Goal: Information Seeking & Learning: Get advice/opinions

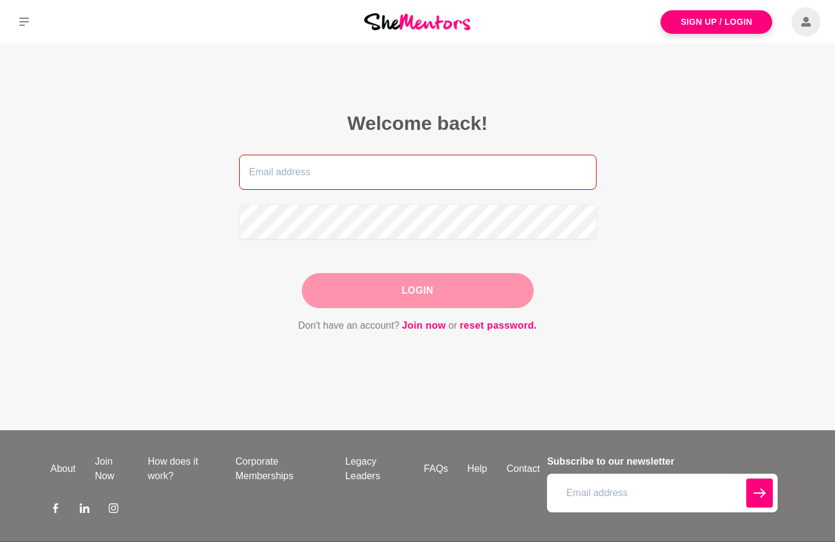
type input "alison.adey27+career@gmail.com"
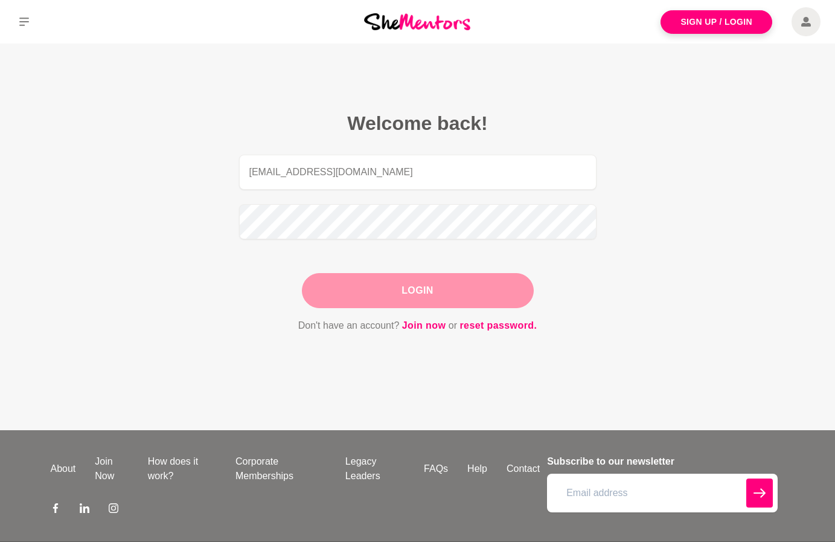
click at [416, 291] on div "Login" at bounding box center [418, 290] width 232 height 35
click at [416, 291] on button "Login" at bounding box center [418, 290] width 232 height 35
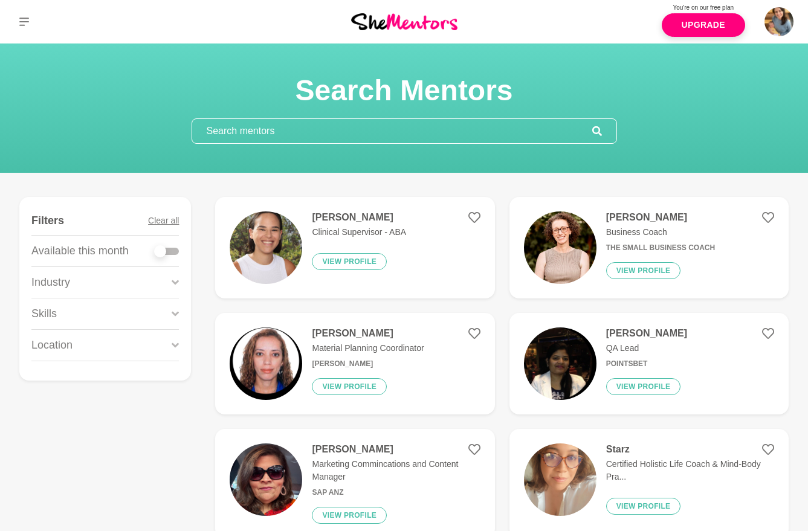
click at [307, 128] on input "text" at bounding box center [392, 131] width 400 height 24
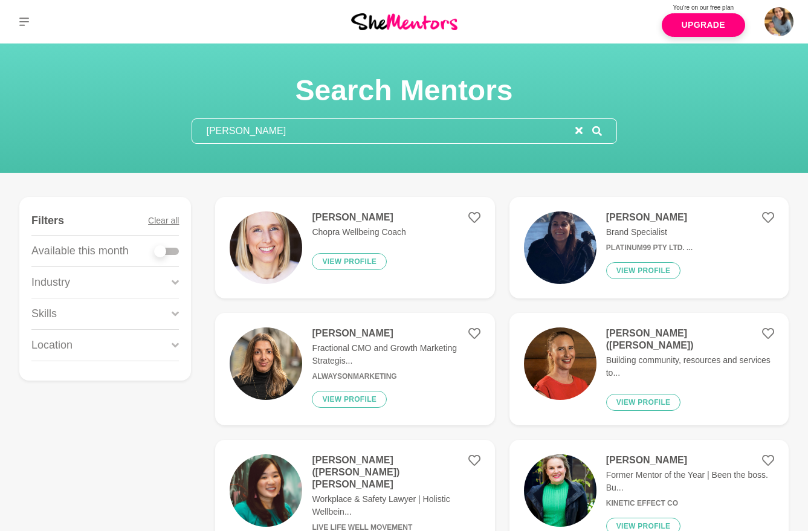
type input "emily burn"
click at [382, 240] on div "Emily Burnham Chopra Wellbeing Coach View profile" at bounding box center [353, 247] width 103 height 72
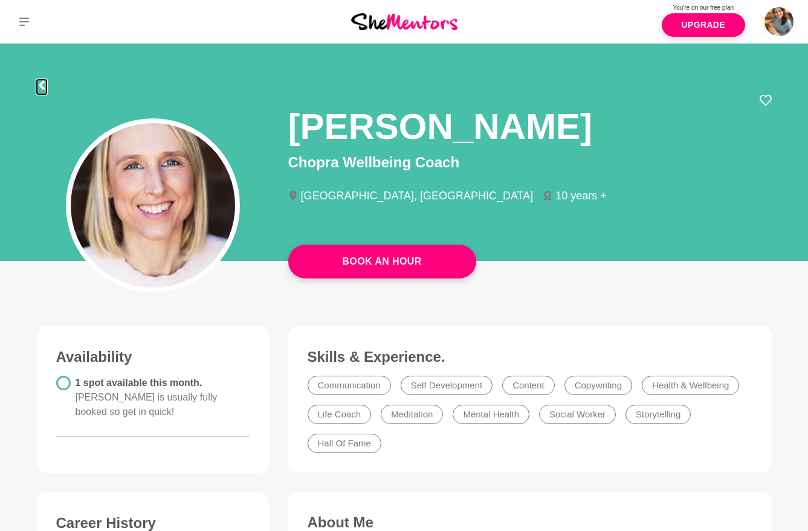
click at [43, 85] on icon at bounding box center [42, 85] width 10 height 10
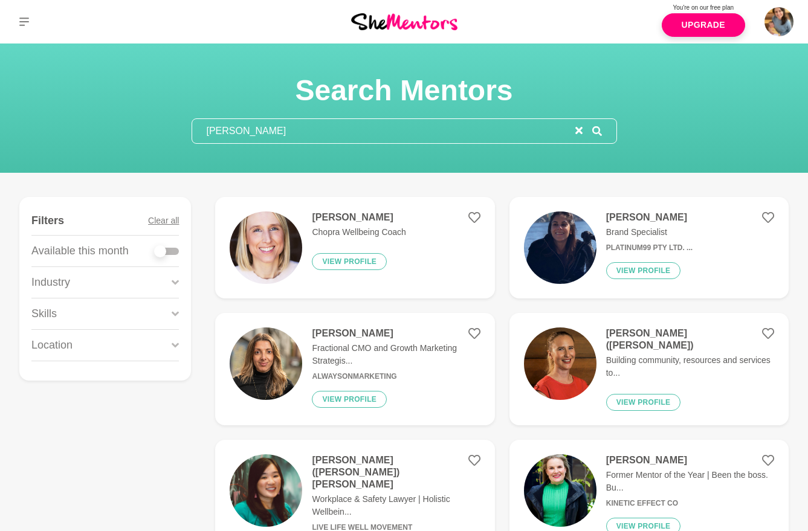
click at [253, 129] on input "emily burn" at bounding box center [383, 131] width 383 height 24
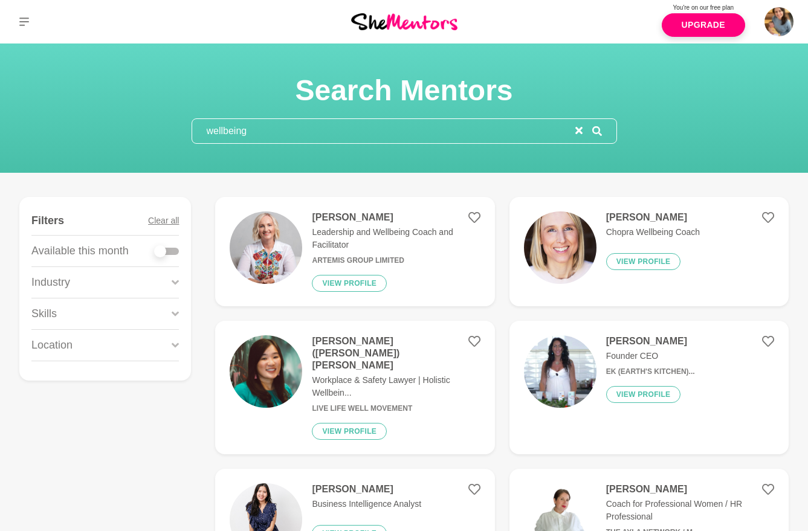
type input "wellbeing"
click at [172, 249] on div at bounding box center [167, 251] width 24 height 7
checkbox input "true"
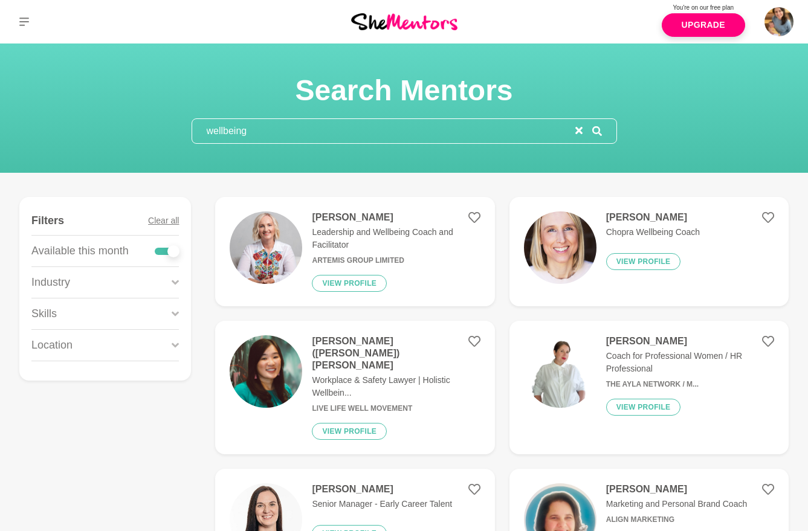
click at [223, 132] on input "wellbeing" at bounding box center [383, 131] width 383 height 24
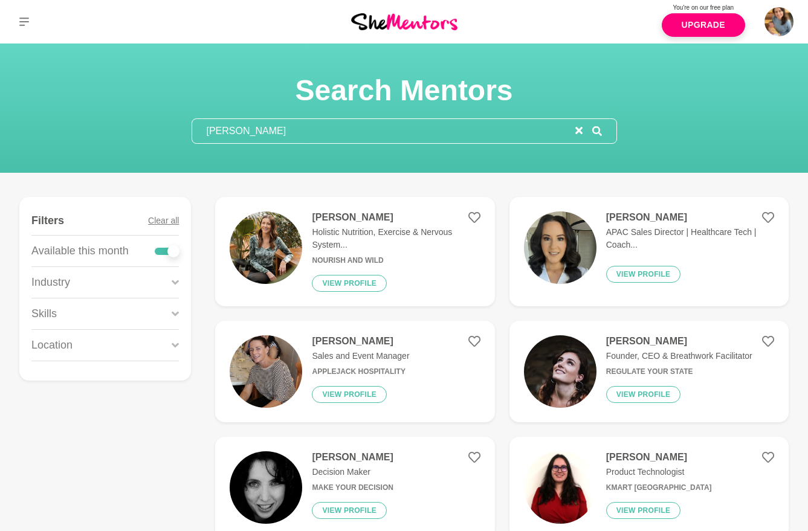
type input "elise s"
click at [376, 230] on p "Holistic Nutrition, Exercise & Nervous System..." at bounding box center [396, 238] width 168 height 25
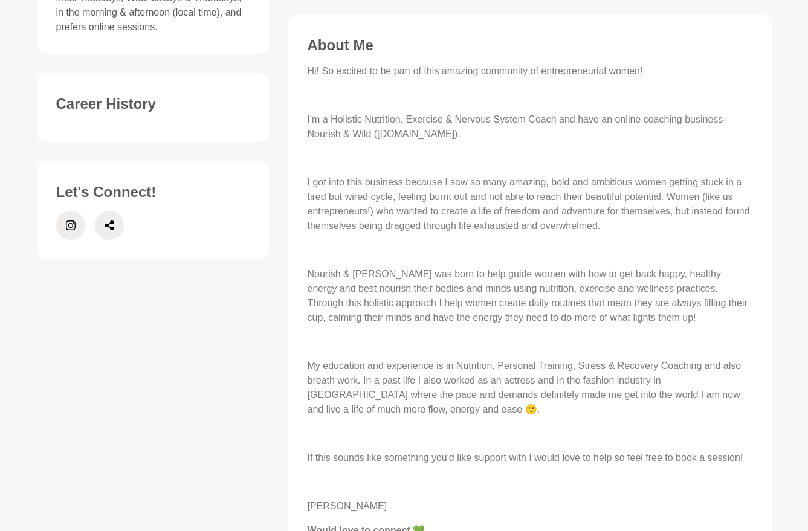
scroll to position [478, 0]
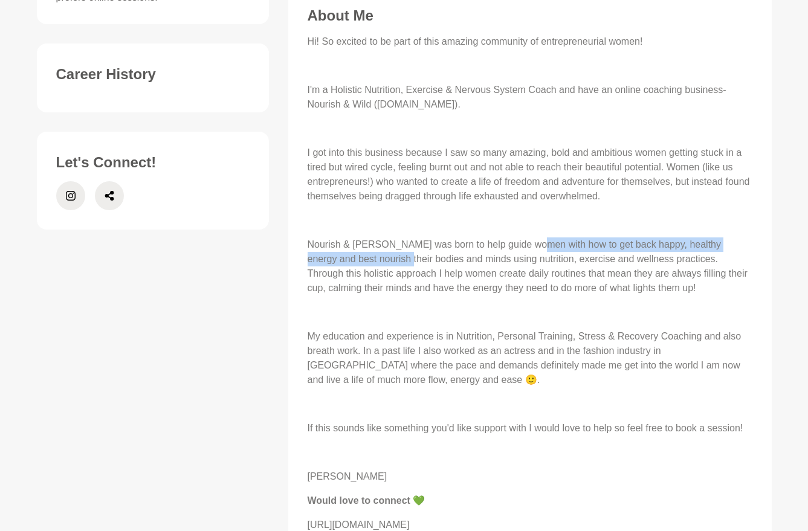
drag, startPoint x: 533, startPoint y: 245, endPoint x: 380, endPoint y: 260, distance: 153.5
click at [380, 260] on p "Nourish & Wild was born to help guide women with how to get back happy, healthy…" at bounding box center [529, 266] width 445 height 58
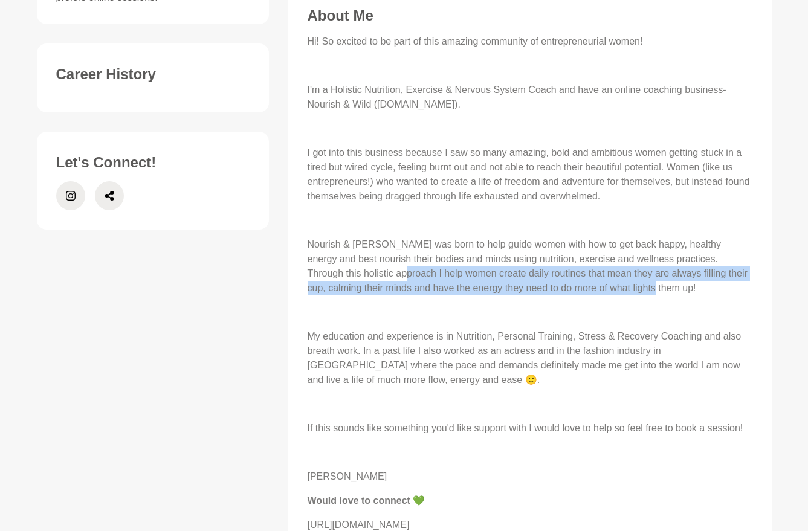
drag, startPoint x: 356, startPoint y: 276, endPoint x: 623, endPoint y: 289, distance: 267.3
click at [623, 289] on p "Nourish & Wild was born to help guide women with how to get back happy, healthy…" at bounding box center [529, 266] width 445 height 58
copy p "help women create daily routines that mean they are always filling their cup, c…"
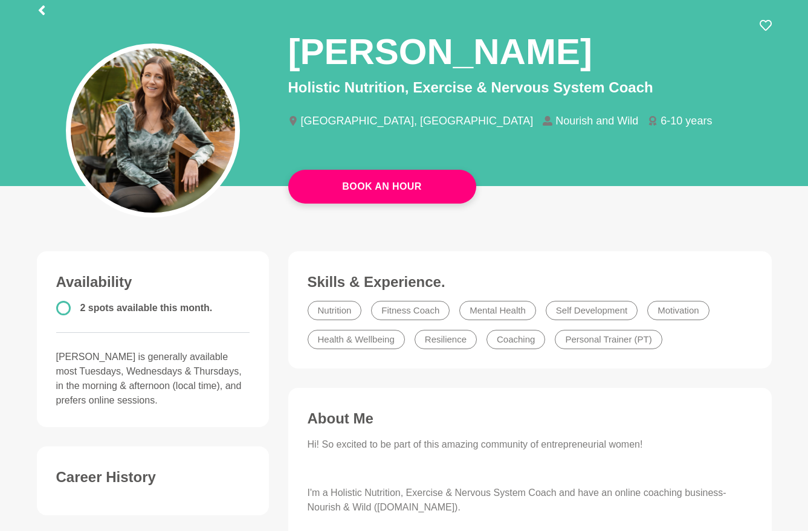
scroll to position [0, 0]
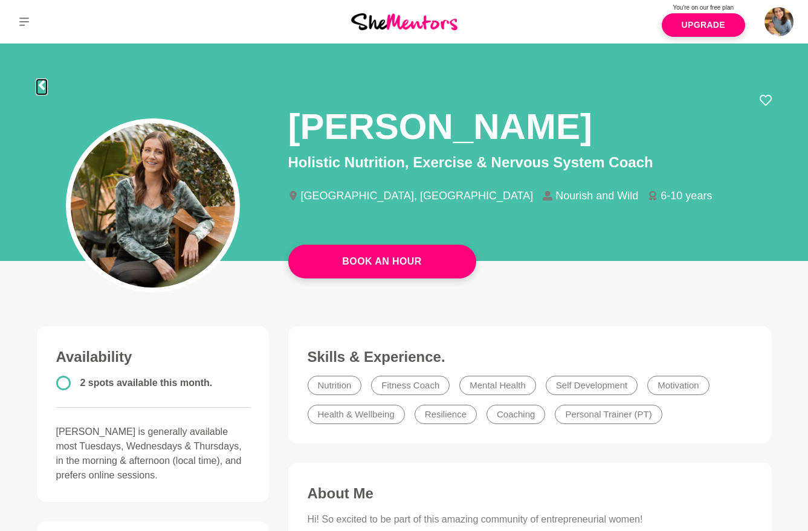
click at [40, 87] on icon at bounding box center [42, 85] width 10 height 10
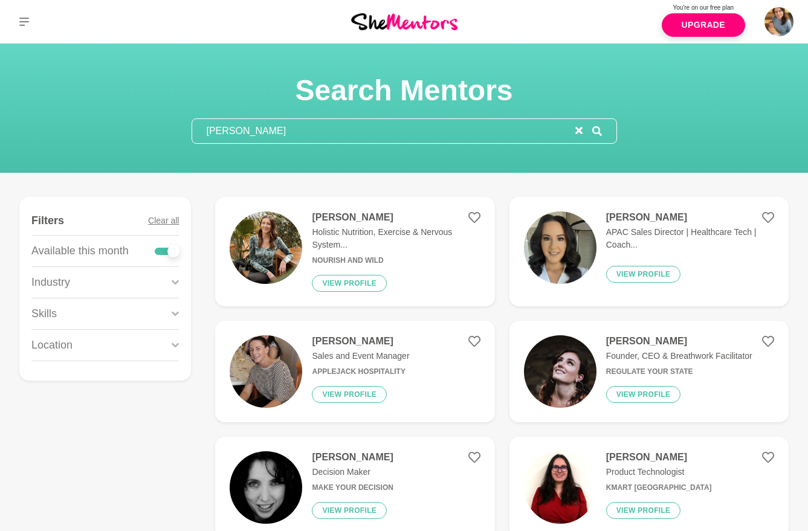
click at [246, 131] on input "elise s" at bounding box center [383, 131] width 383 height 24
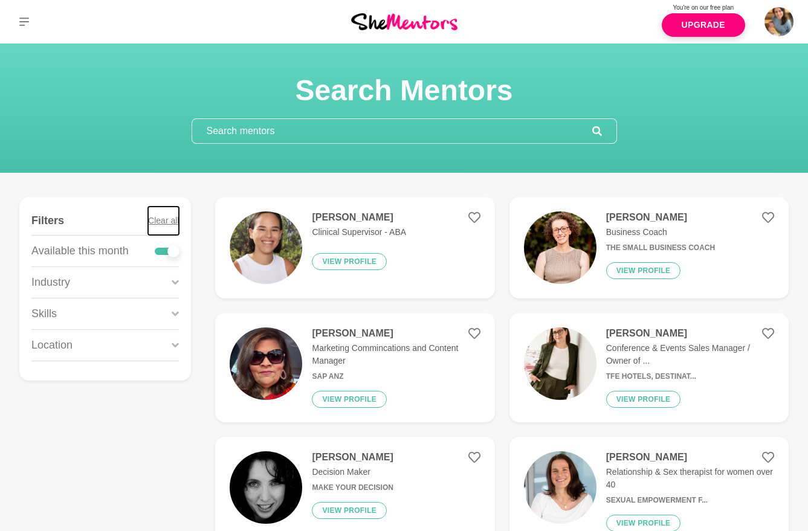
click at [159, 218] on button "Clear all" at bounding box center [163, 221] width 31 height 28
checkbox input "false"
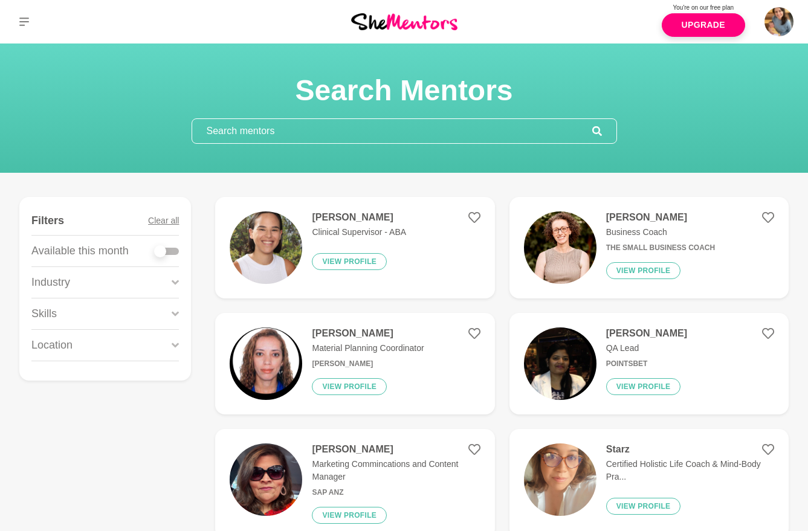
click at [72, 306] on div "Skills" at bounding box center [104, 313] width 147 height 31
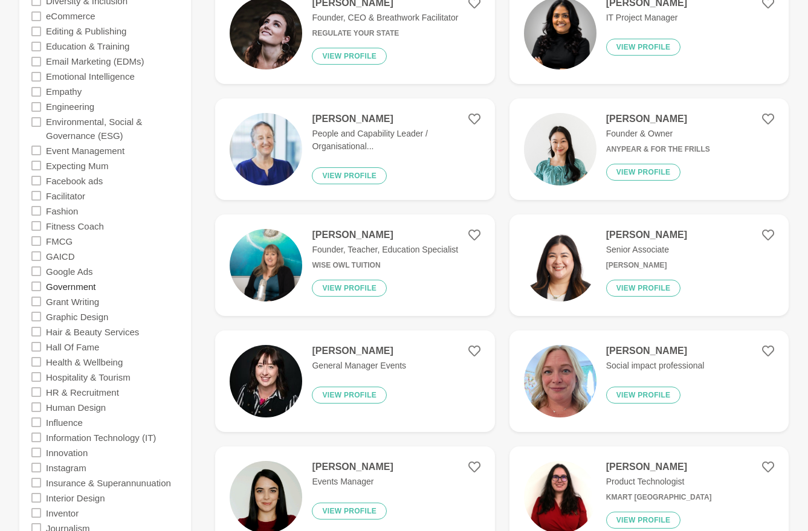
scroll to position [1198, 0]
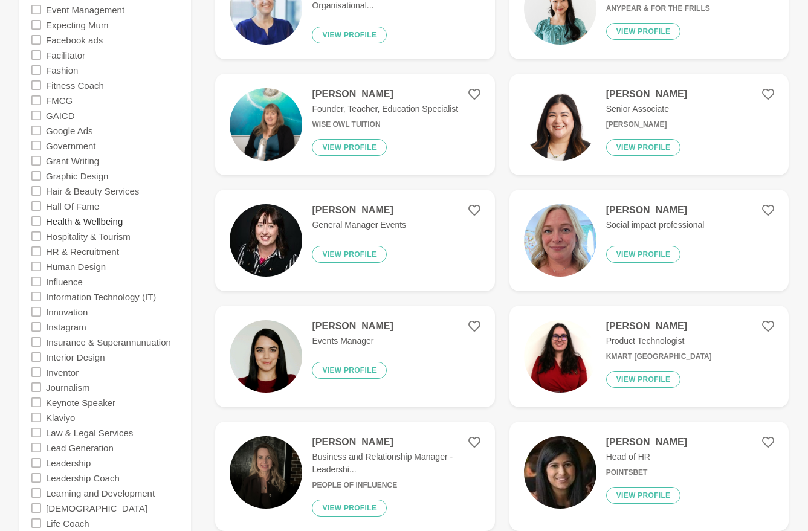
click at [104, 221] on label "Health & Wellbeing" at bounding box center [84, 220] width 77 height 15
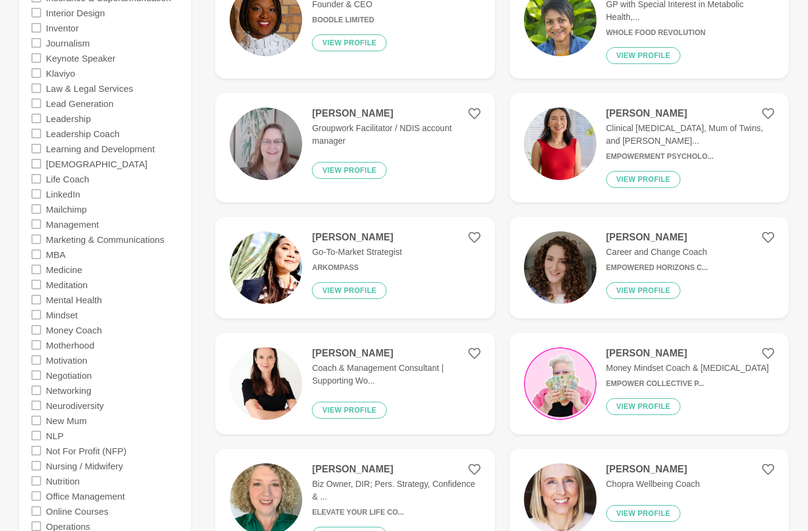
scroll to position [1654, 0]
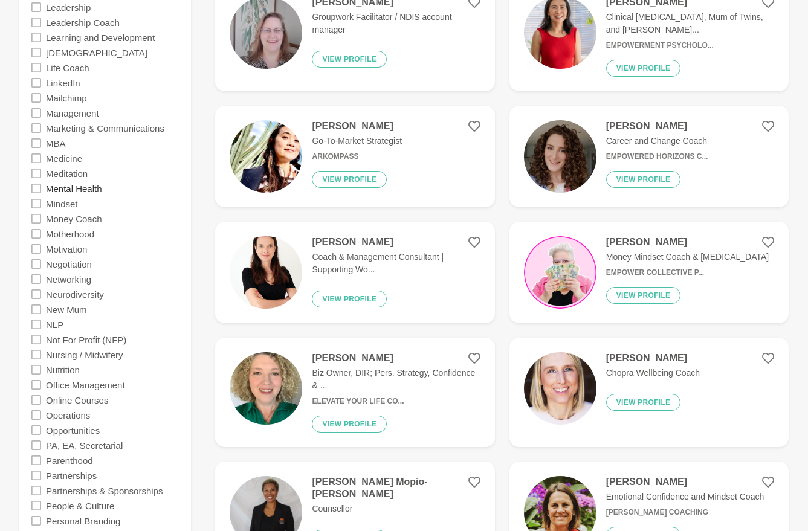
click at [68, 188] on label "Mental Health" at bounding box center [74, 188] width 56 height 15
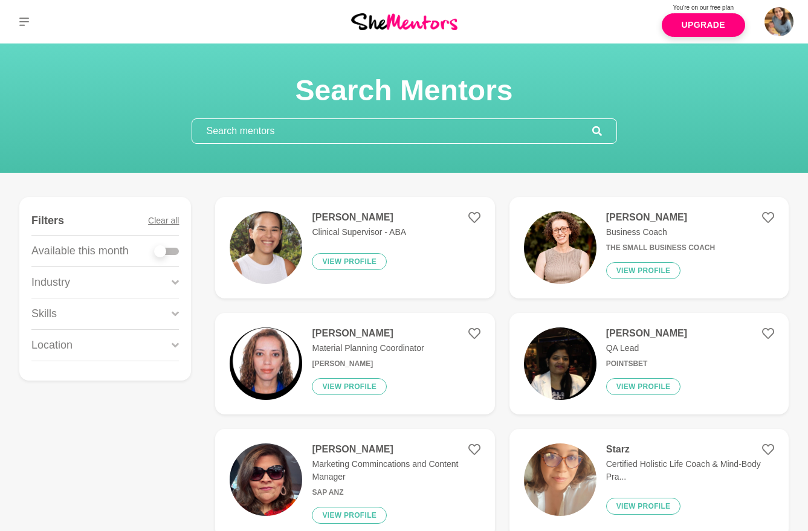
click at [117, 315] on div "Skills" at bounding box center [104, 313] width 147 height 31
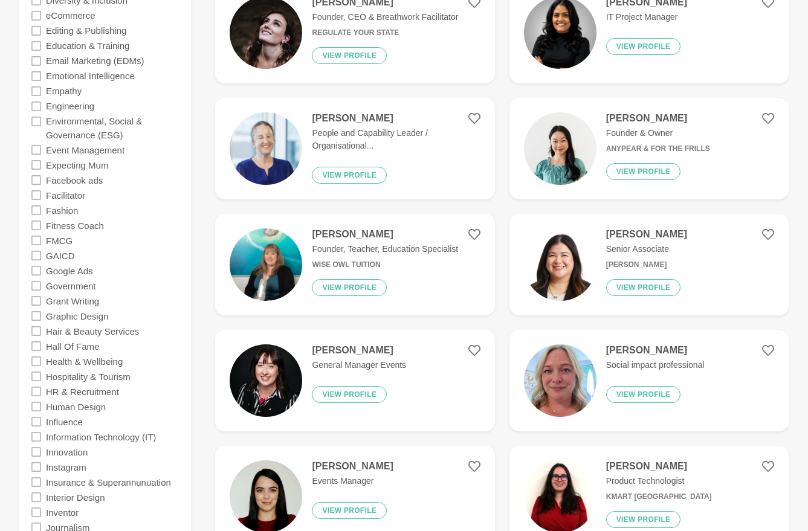
scroll to position [1082, 0]
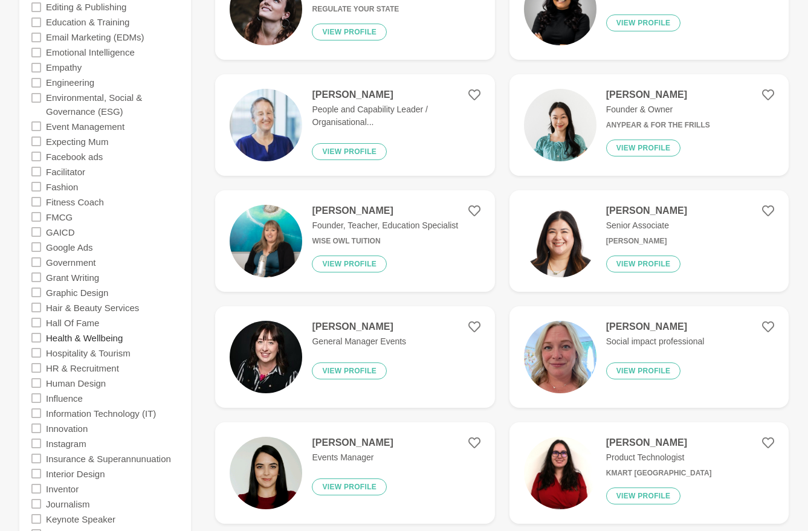
click at [79, 336] on label "Health & Wellbeing" at bounding box center [84, 337] width 77 height 15
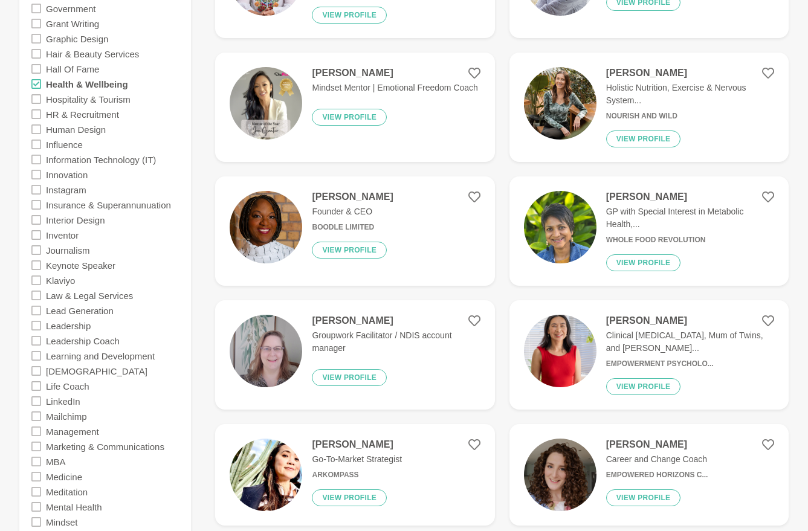
scroll to position [1408, 0]
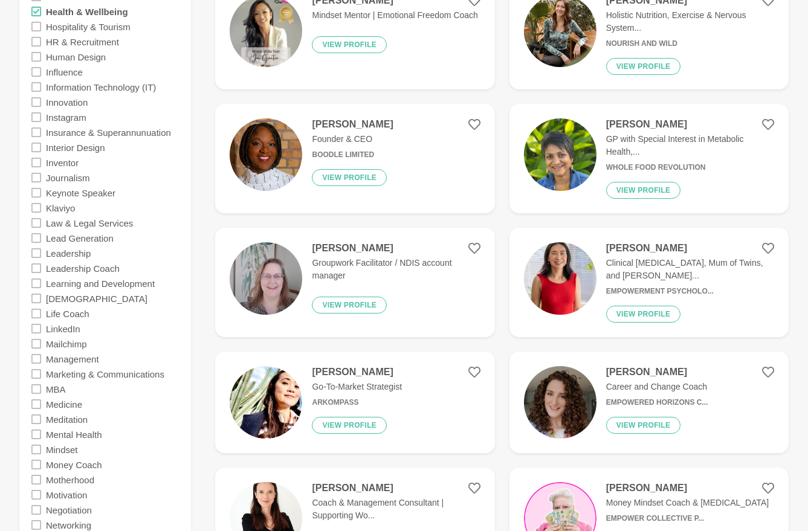
click at [36, 432] on icon at bounding box center [36, 434] width 10 height 10
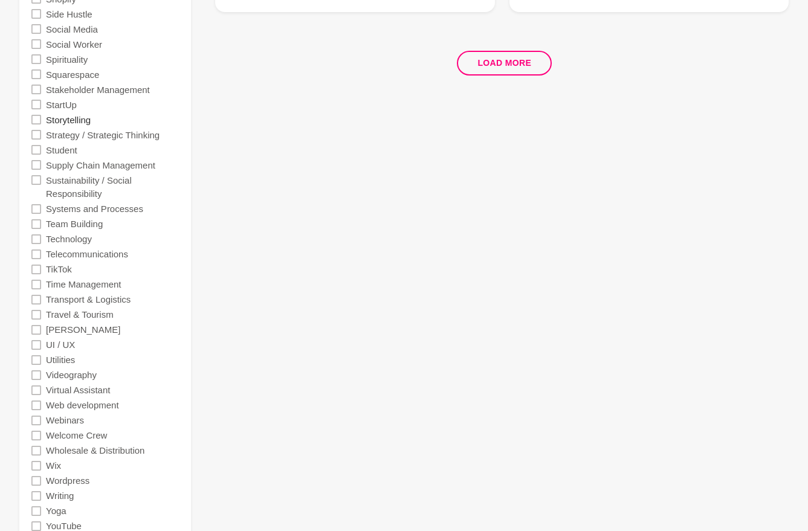
scroll to position [2606, 0]
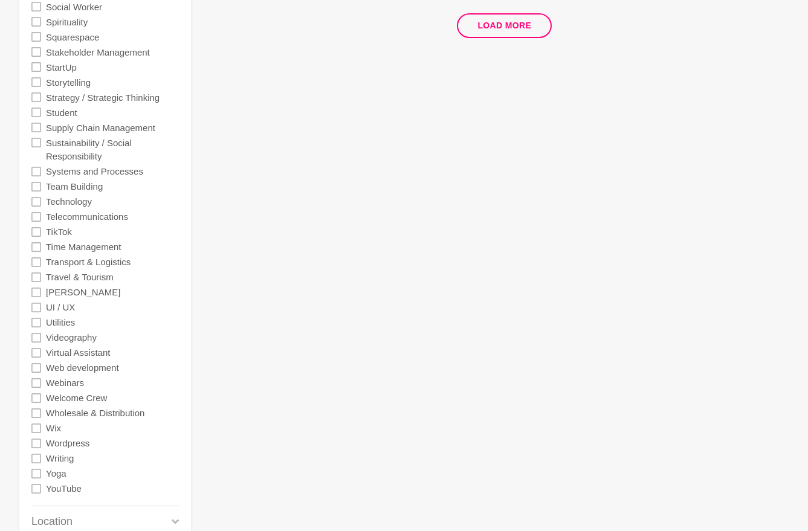
click at [38, 474] on icon at bounding box center [36, 474] width 10 height 10
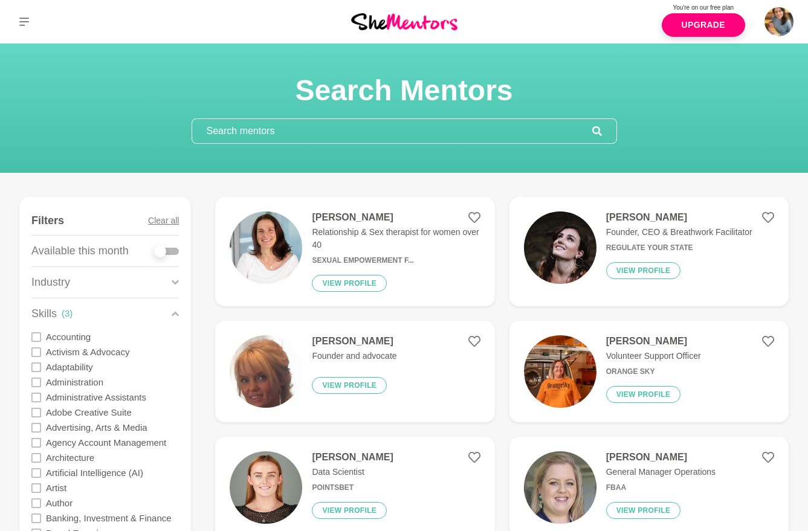
click at [167, 252] on div at bounding box center [167, 251] width 24 height 7
checkbox input "true"
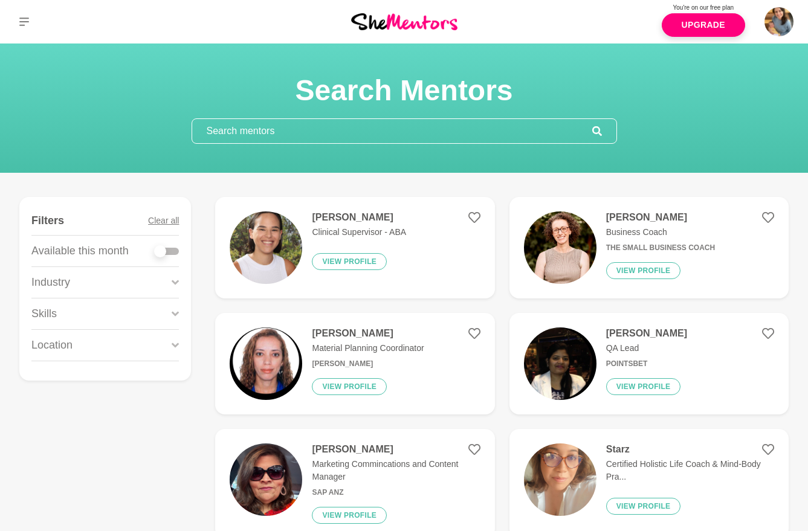
click at [167, 252] on div at bounding box center [167, 251] width 24 height 7
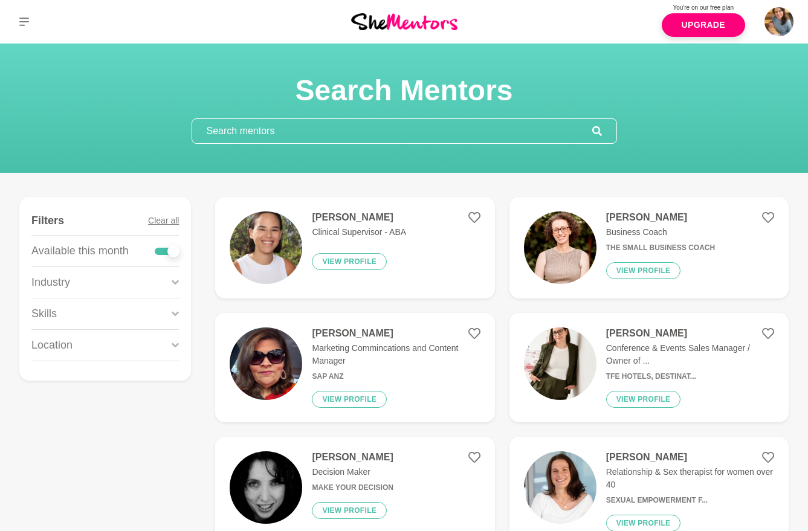
click at [167, 252] on div at bounding box center [173, 251] width 12 height 12
checkbox input "false"
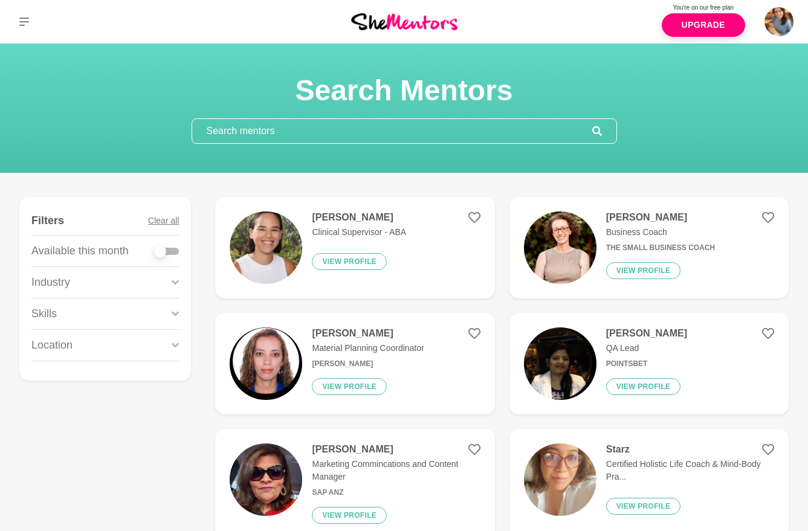
click at [74, 316] on div "Skills" at bounding box center [104, 313] width 147 height 31
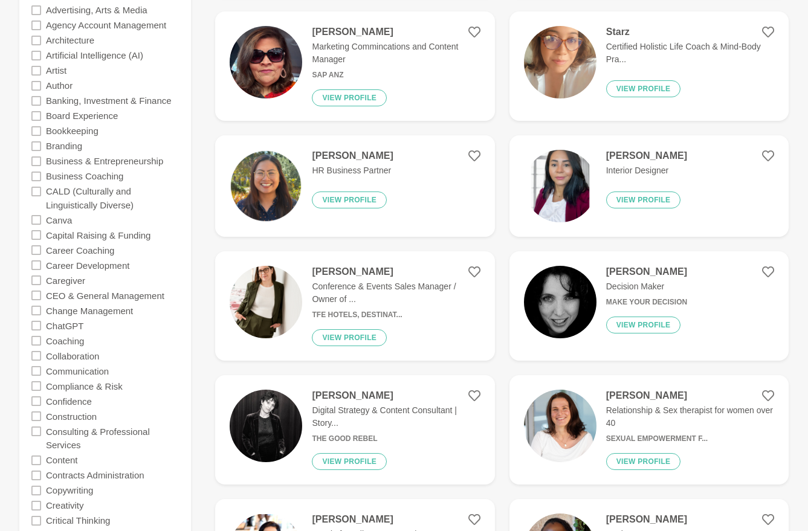
scroll to position [829, 0]
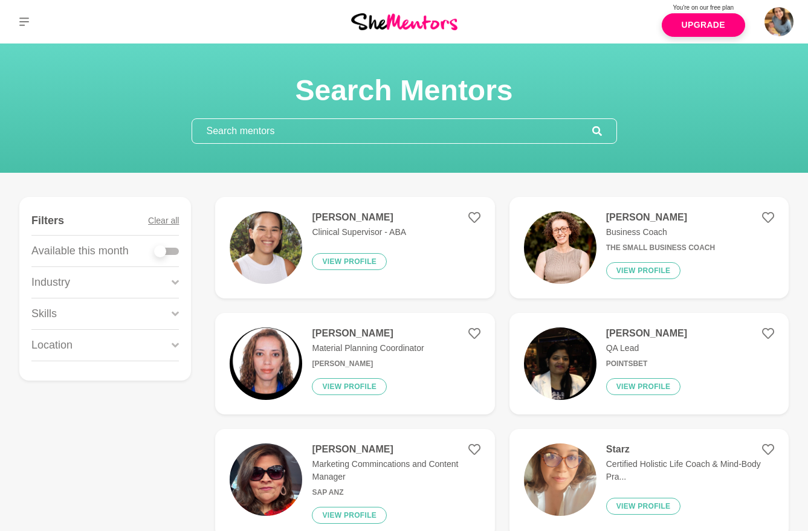
click at [81, 311] on div "Skills" at bounding box center [104, 313] width 147 height 31
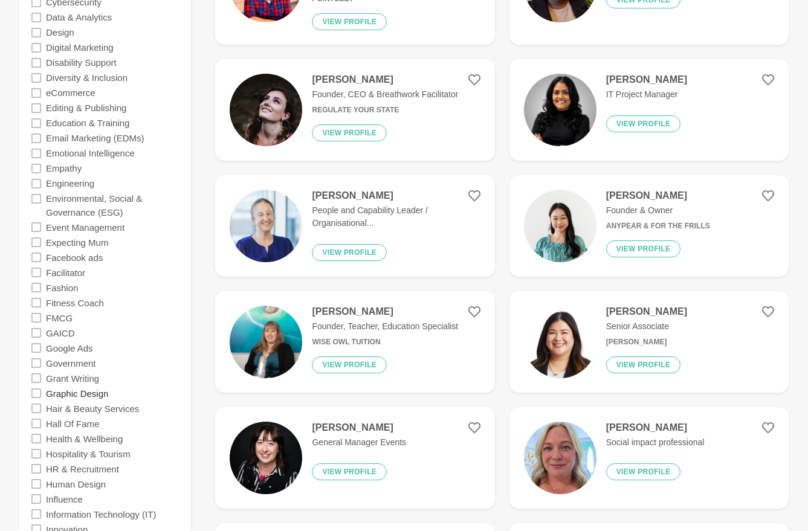
scroll to position [1026, 0]
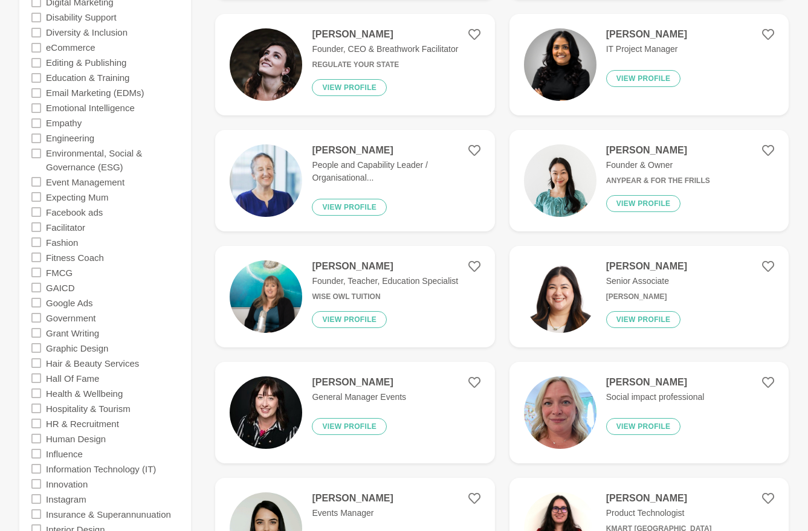
click at [37, 391] on icon at bounding box center [36, 393] width 10 height 10
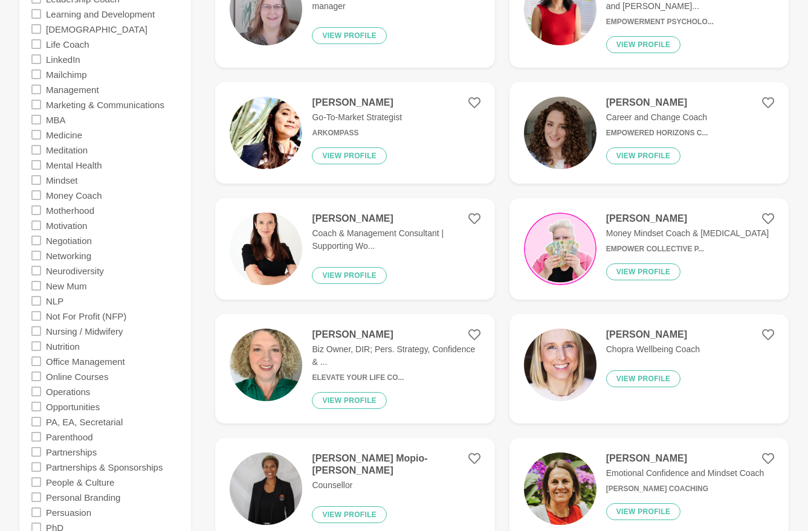
scroll to position [1655, 0]
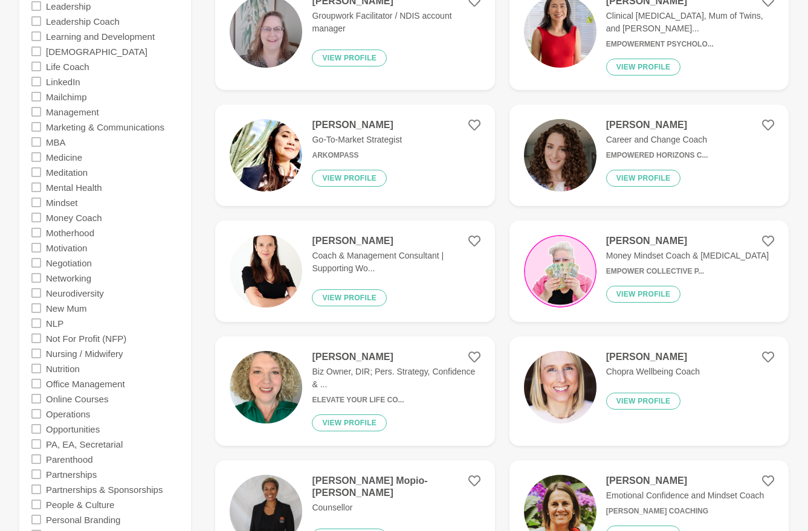
click at [38, 190] on icon at bounding box center [36, 187] width 10 height 10
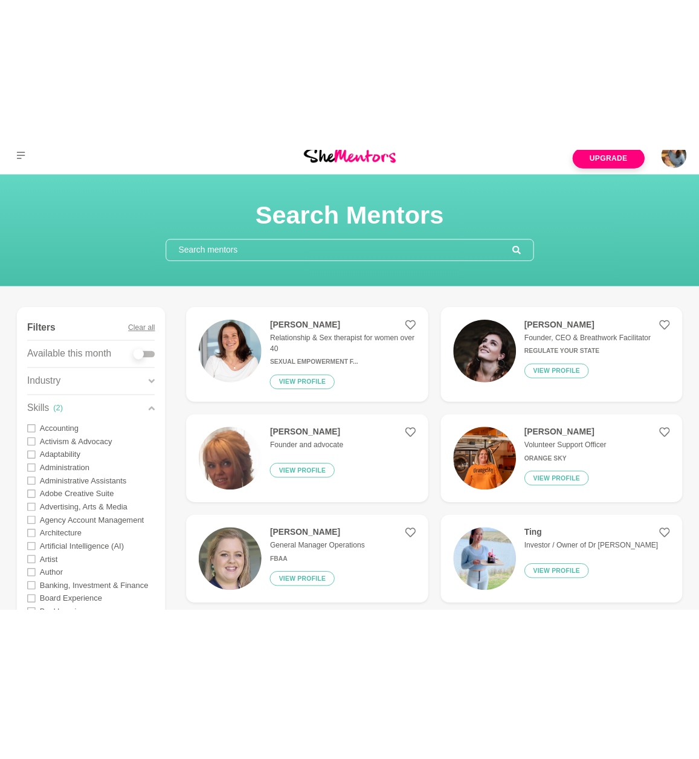
scroll to position [25, 0]
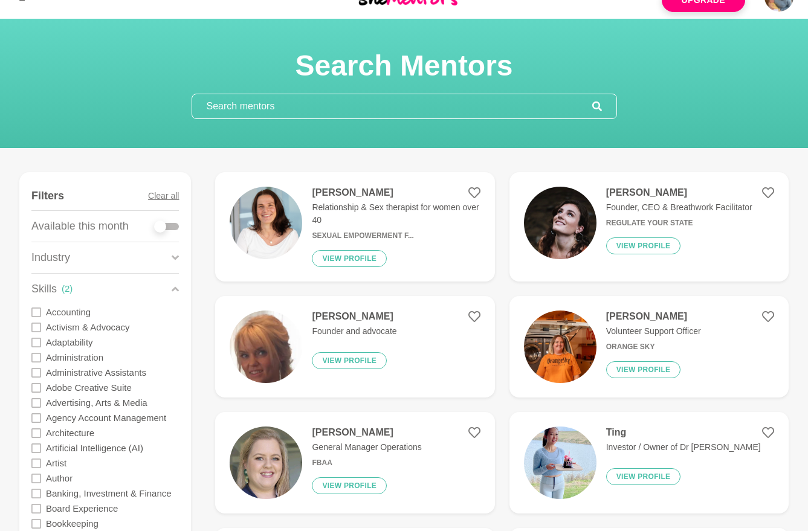
click at [169, 226] on div at bounding box center [167, 226] width 24 height 7
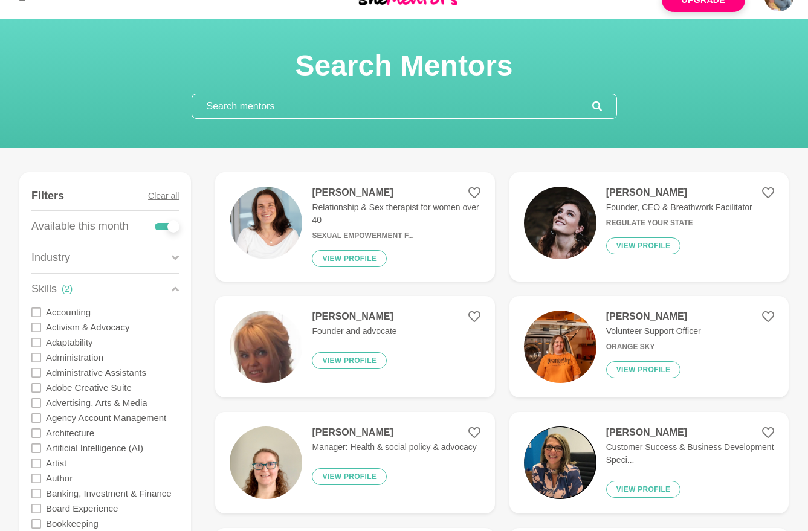
click at [169, 226] on div at bounding box center [173, 226] width 12 height 12
checkbox input "false"
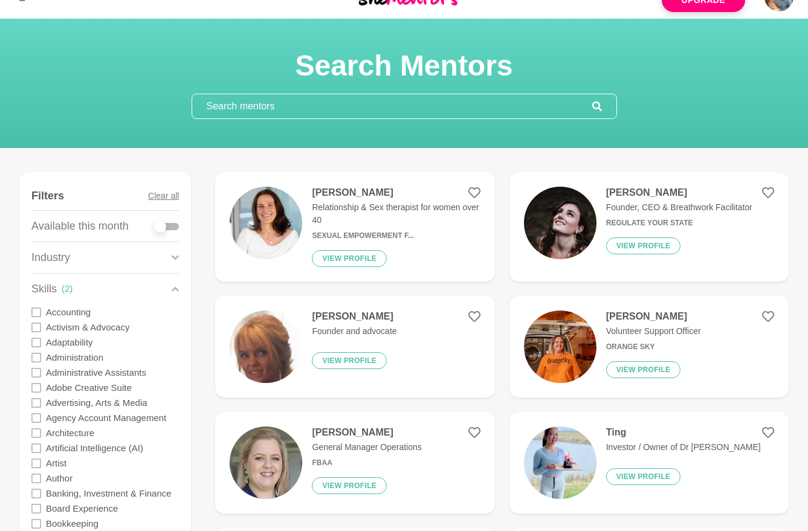
click at [325, 100] on input "text" at bounding box center [392, 106] width 400 height 24
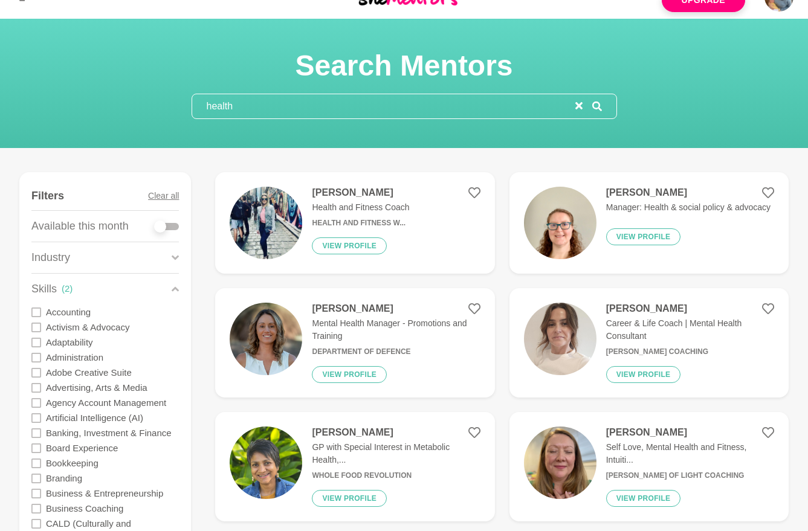
type input "health"
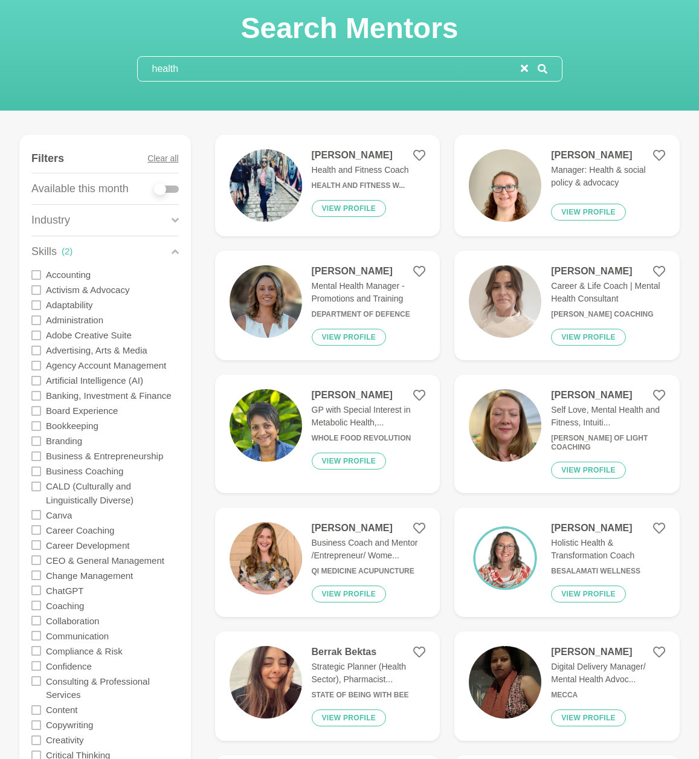
scroll to position [73, 0]
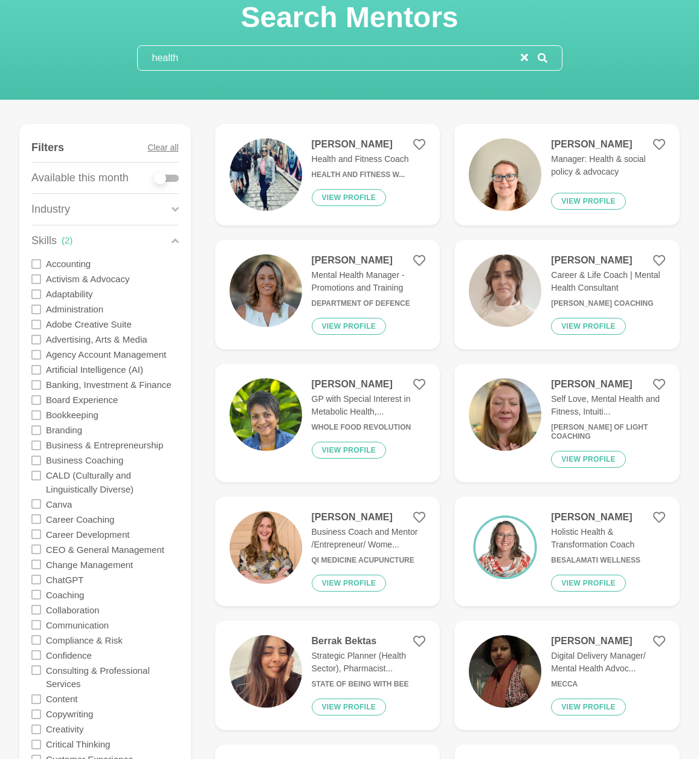
click at [167, 177] on div at bounding box center [167, 178] width 24 height 7
checkbox input "true"
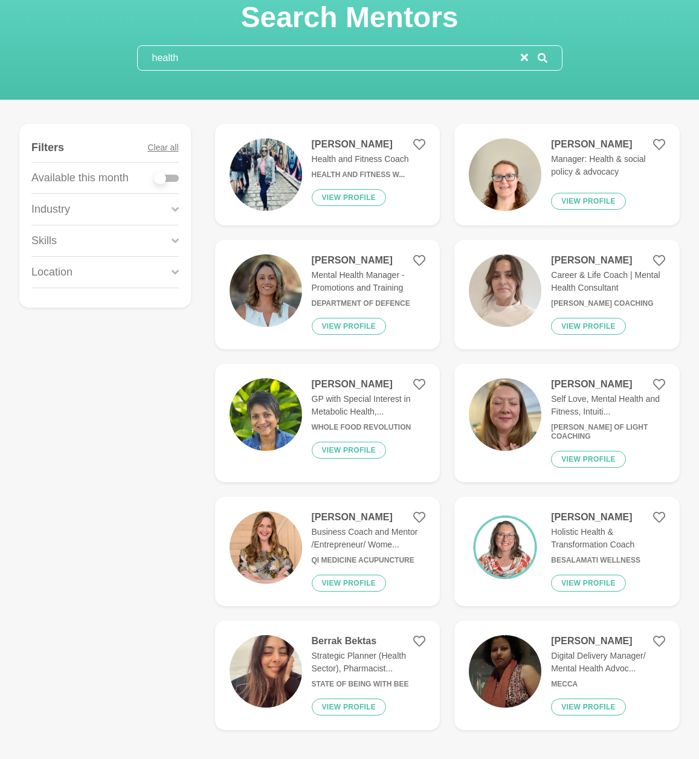
scroll to position [0, 0]
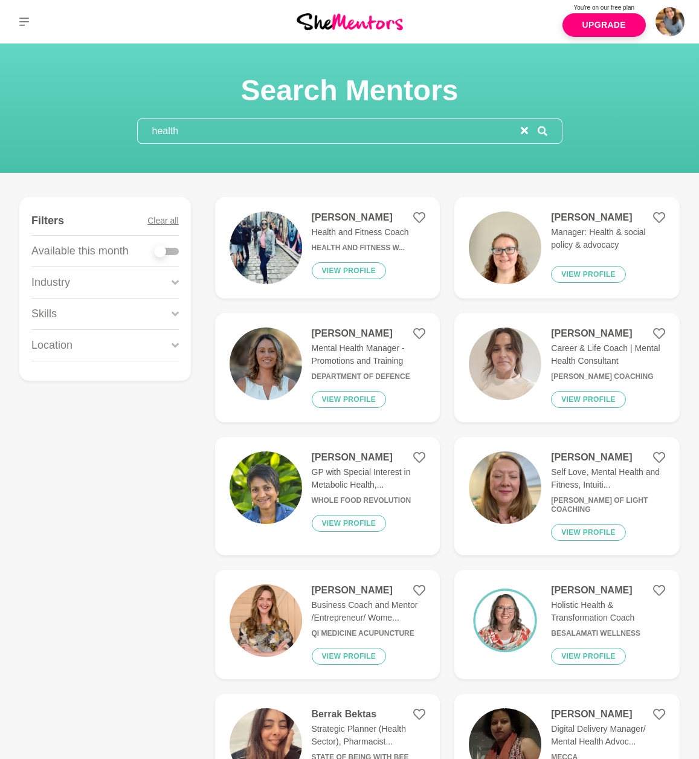
click at [167, 253] on div at bounding box center [167, 251] width 24 height 7
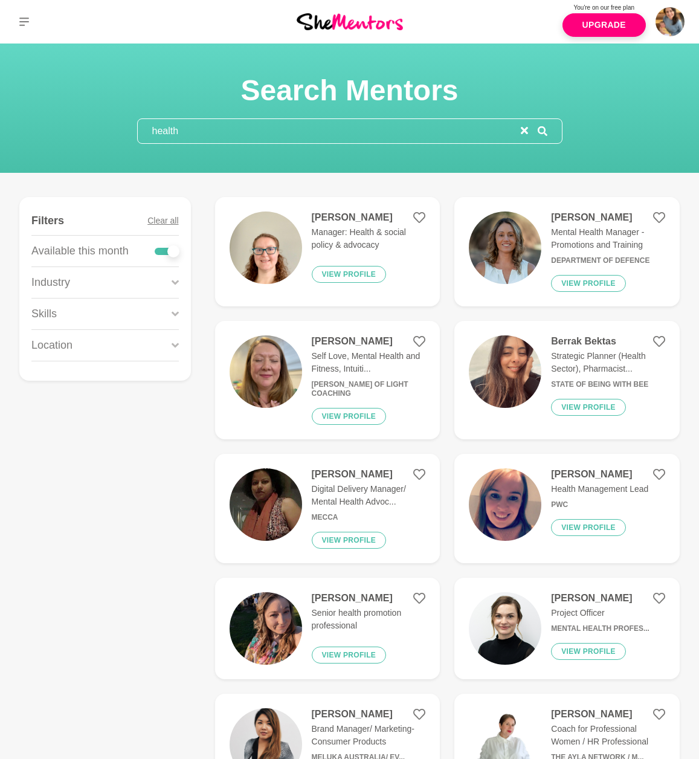
click at [167, 253] on div at bounding box center [173, 251] width 12 height 12
checkbox input "false"
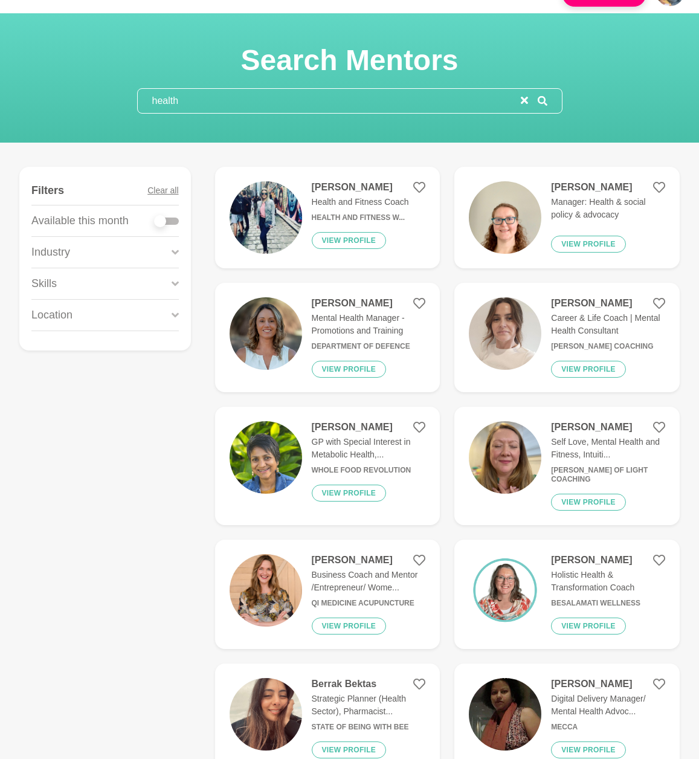
scroll to position [60, 0]
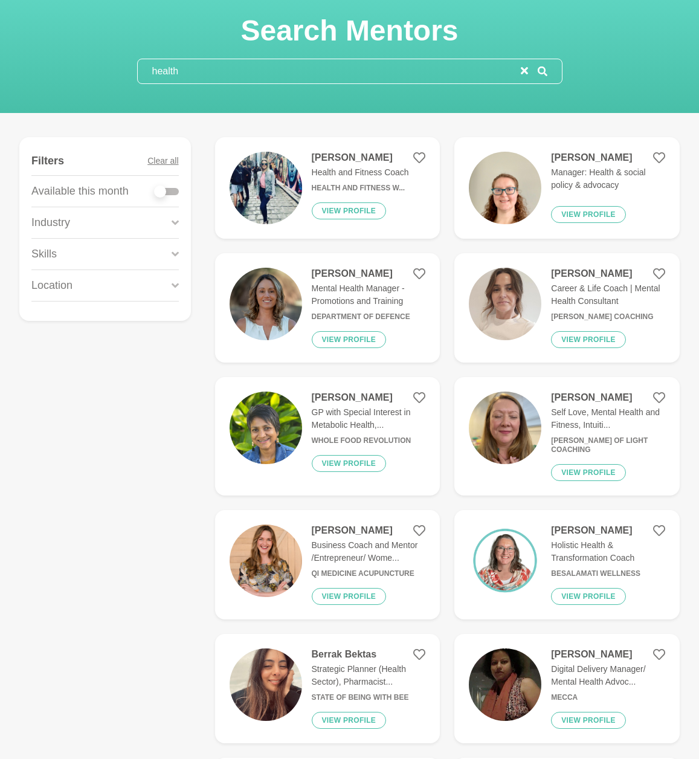
click at [526, 69] on icon "reset" at bounding box center [524, 70] width 7 height 7
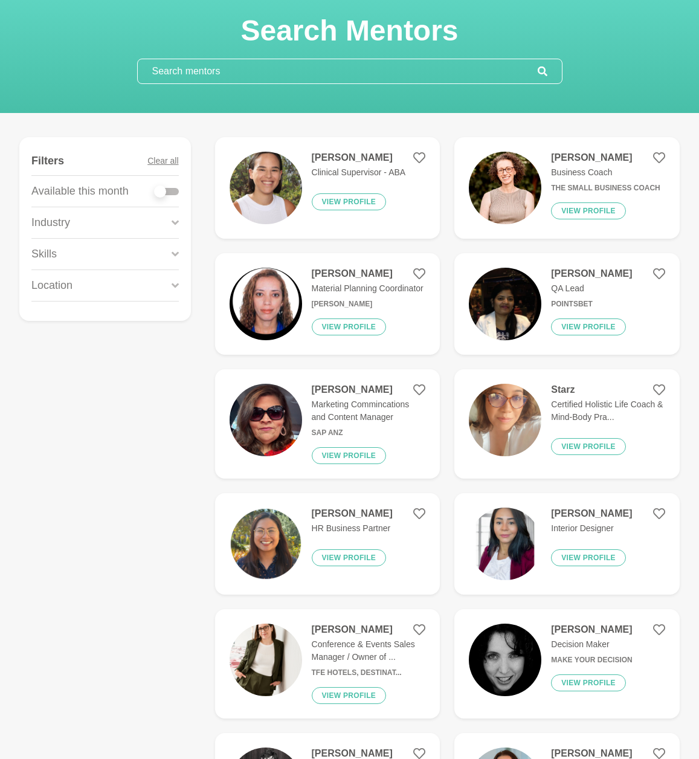
click at [190, 71] on input "text" at bounding box center [338, 71] width 400 height 24
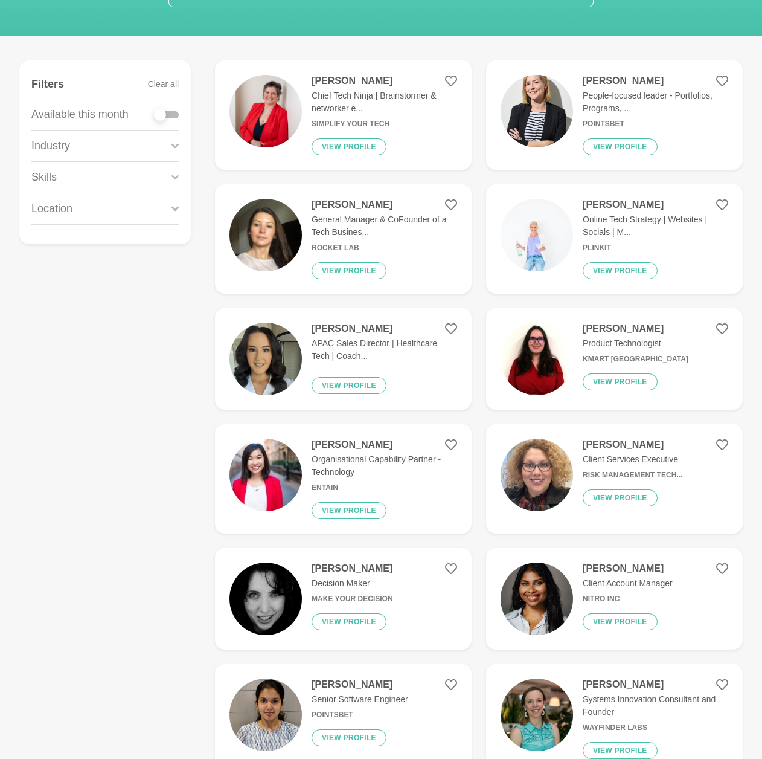
scroll to position [155, 0]
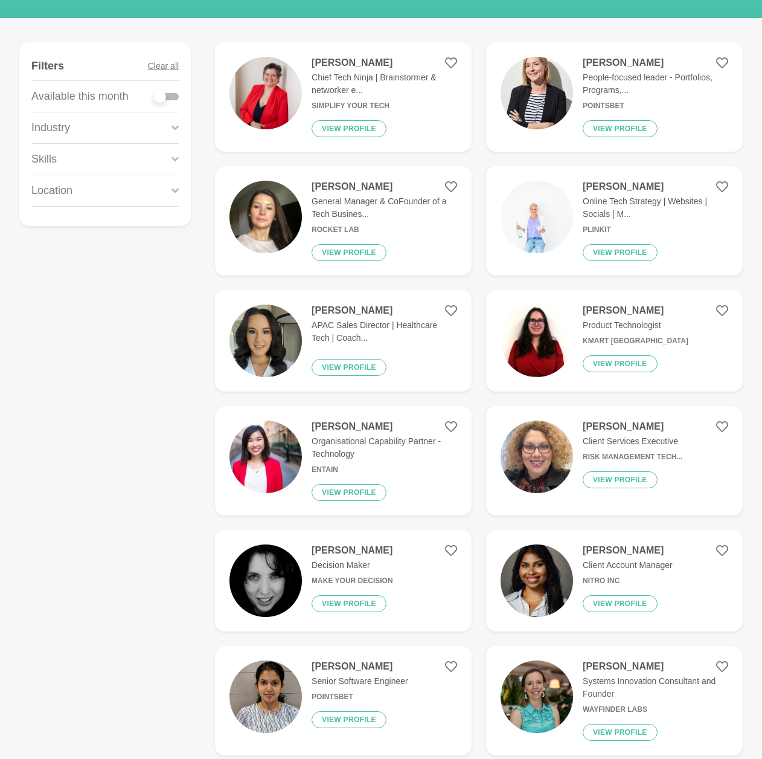
type input "tech"
click at [42, 158] on p "Skills" at bounding box center [43, 159] width 25 height 16
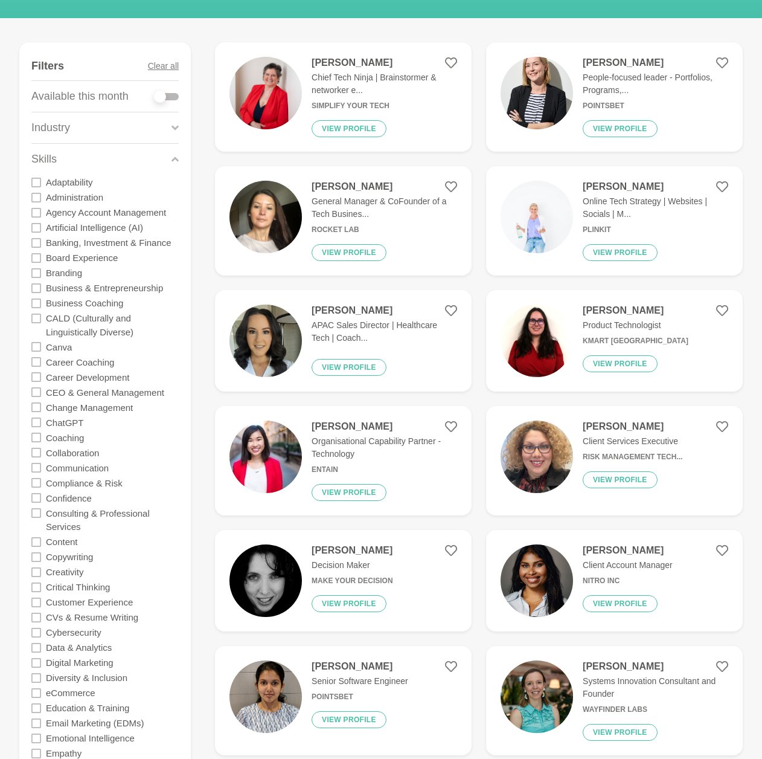
click at [42, 152] on p "Skills" at bounding box center [43, 159] width 25 height 16
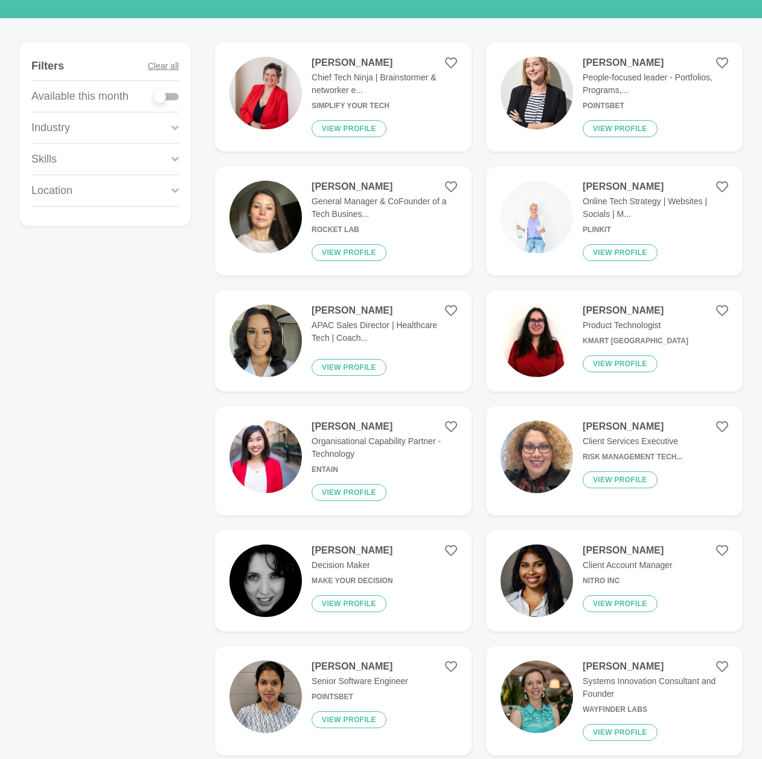
click at [44, 129] on p "Industry" at bounding box center [50, 128] width 39 height 16
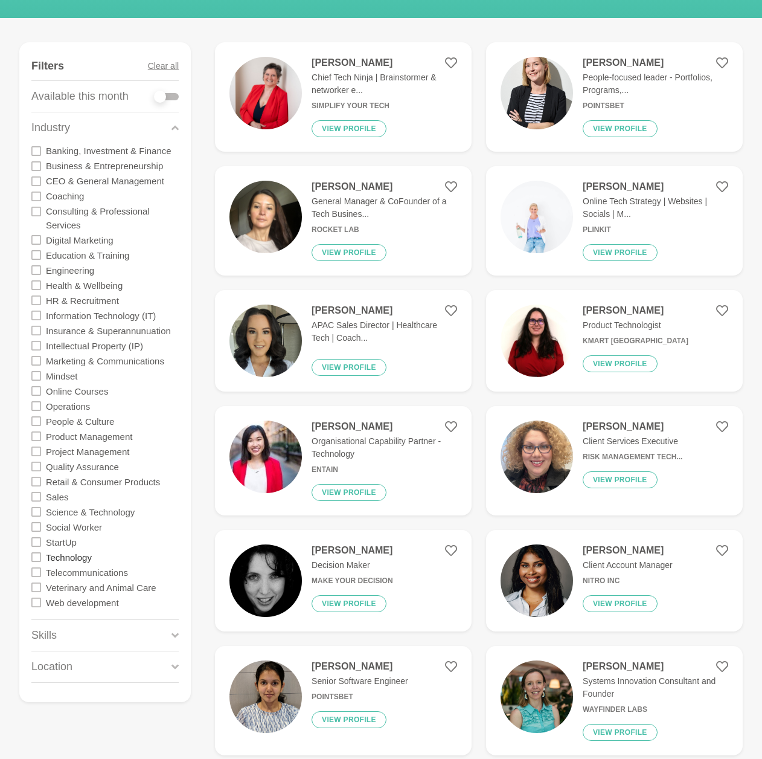
click at [63, 530] on label "Technology" at bounding box center [69, 556] width 46 height 15
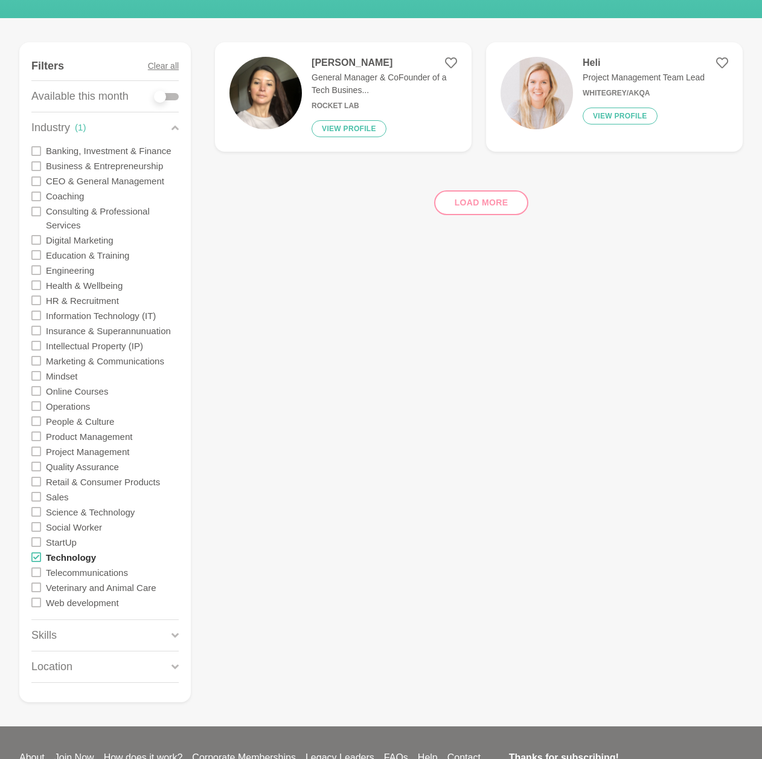
click at [63, 530] on label "Technology" at bounding box center [71, 556] width 50 height 15
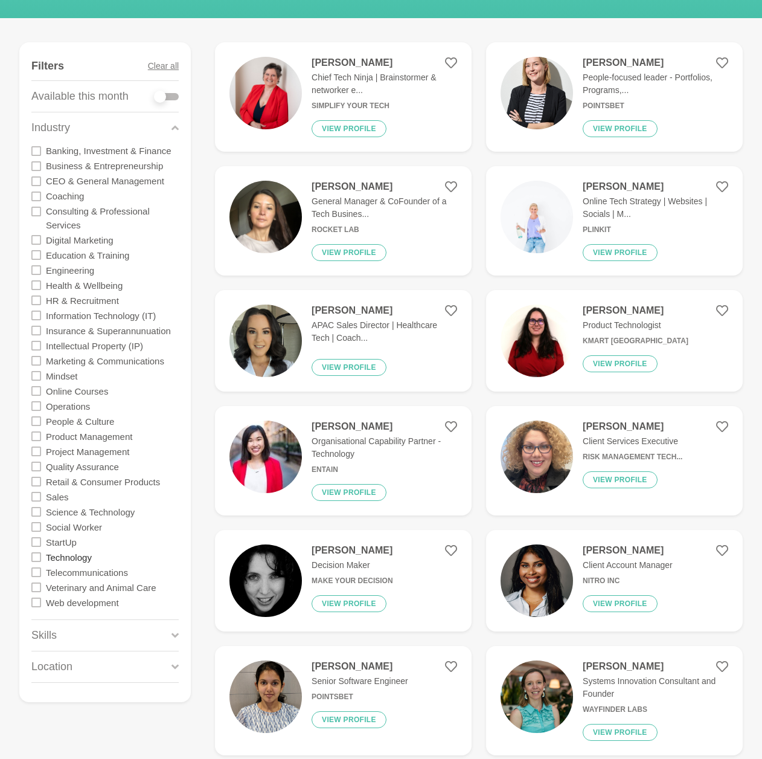
click at [63, 530] on label "Technology" at bounding box center [69, 556] width 46 height 15
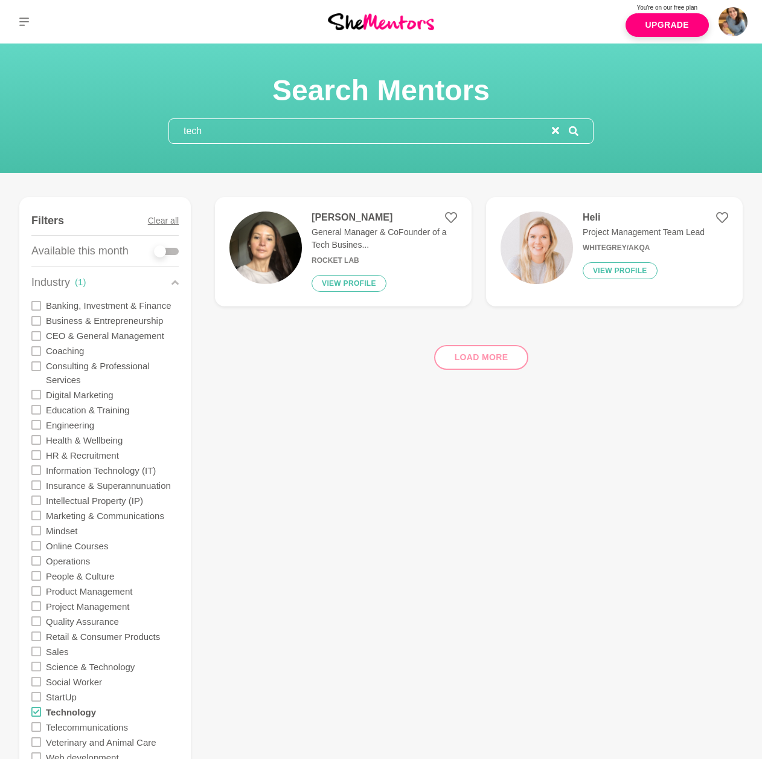
click at [207, 138] on input "tech" at bounding box center [360, 131] width 383 height 24
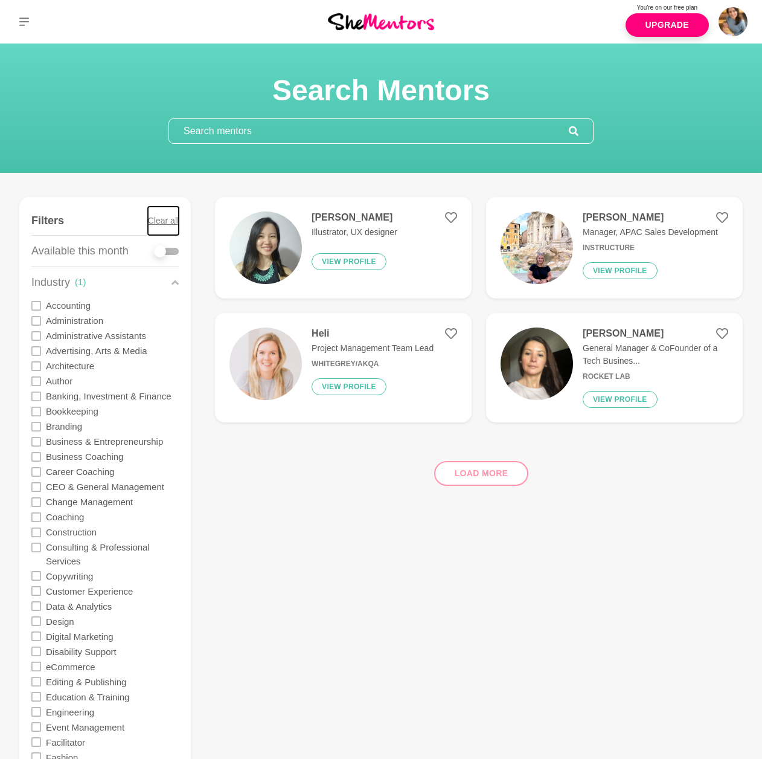
click at [153, 217] on button "Clear all" at bounding box center [163, 221] width 31 height 28
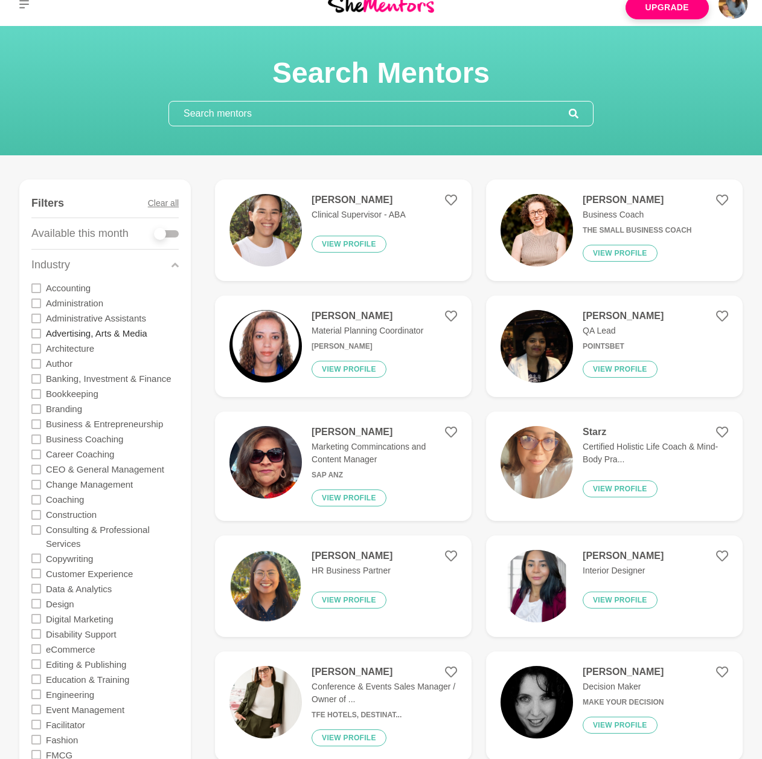
scroll to position [71, 0]
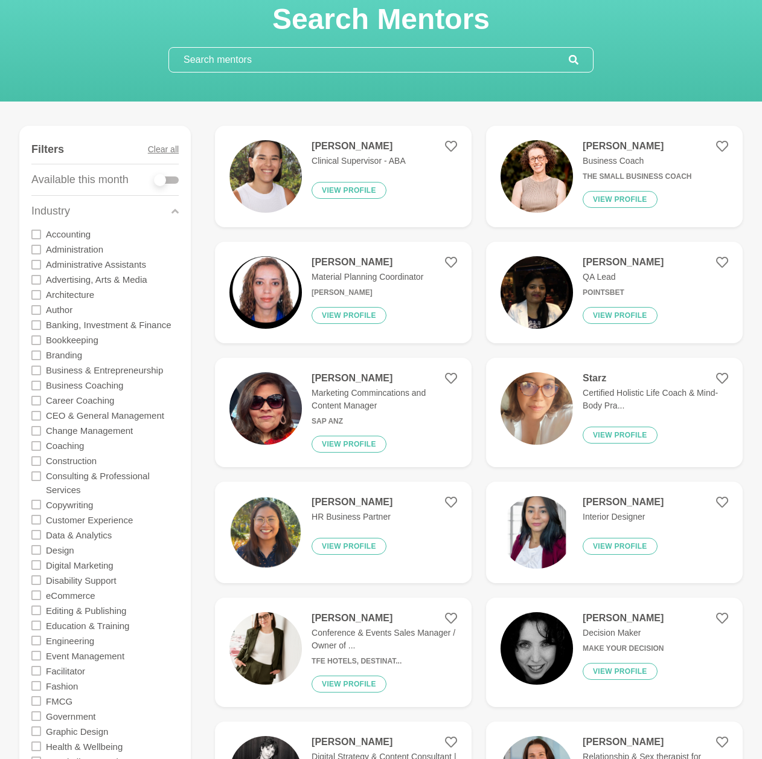
click at [174, 208] on icon at bounding box center [175, 211] width 7 height 16
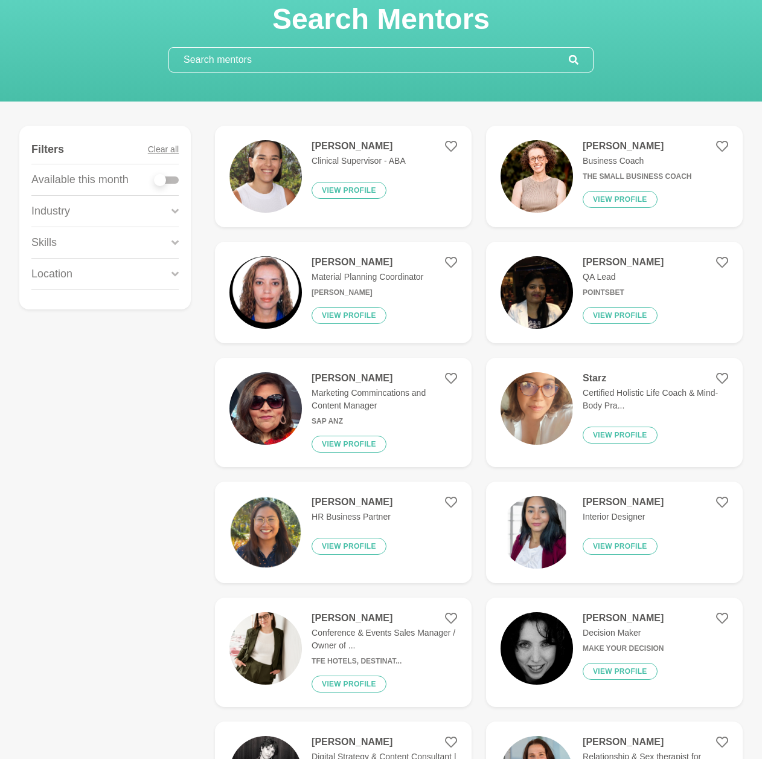
click at [94, 243] on div "Skills" at bounding box center [104, 242] width 147 height 31
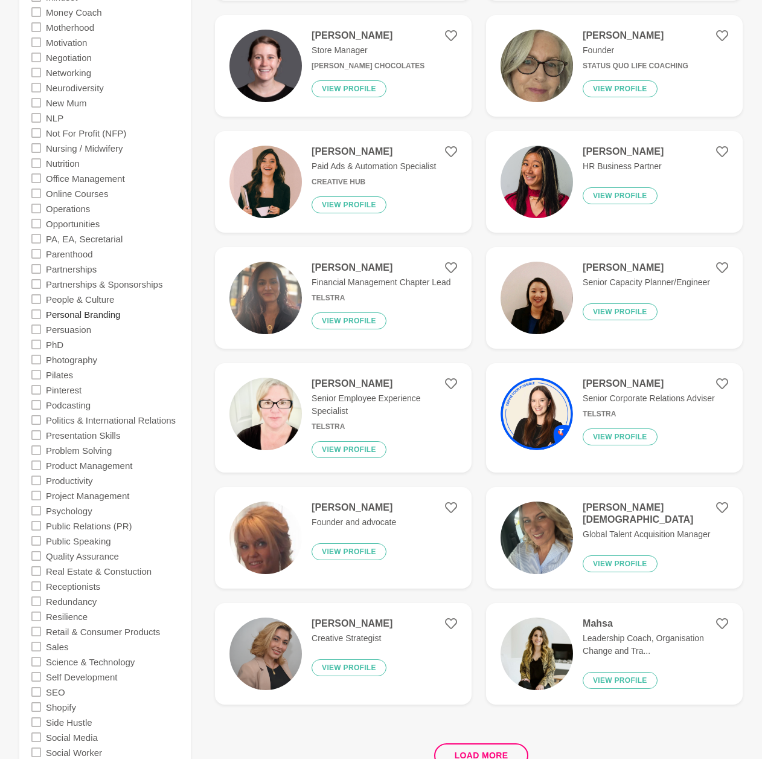
scroll to position [1930, 0]
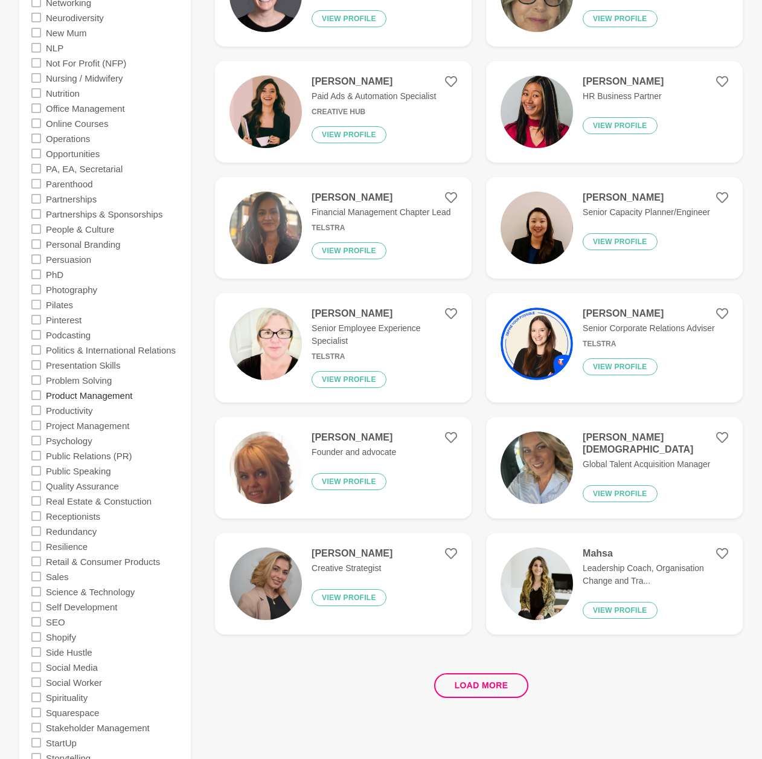
click at [95, 394] on label "Product Management" at bounding box center [89, 394] width 86 height 15
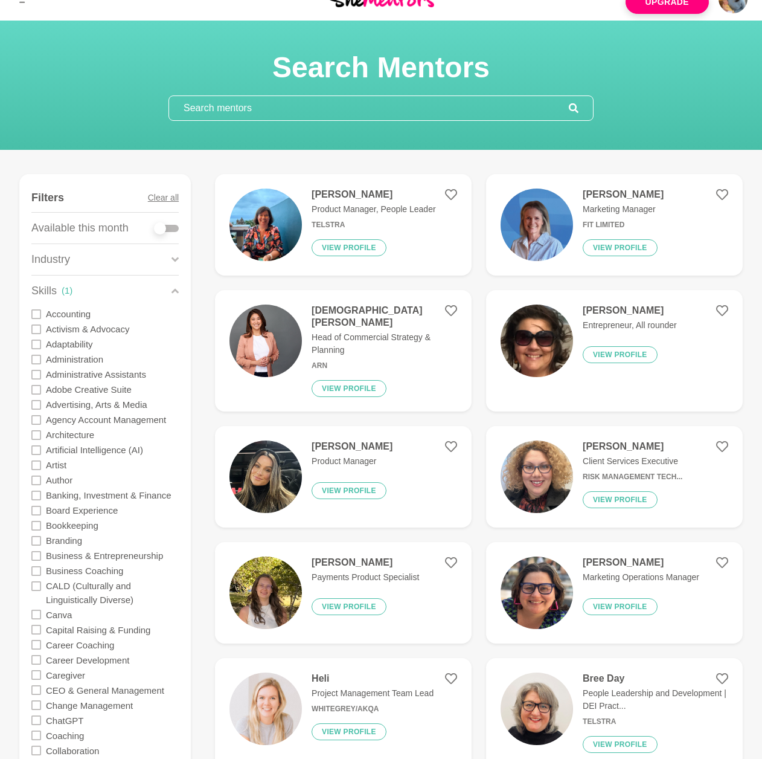
scroll to position [88, 0]
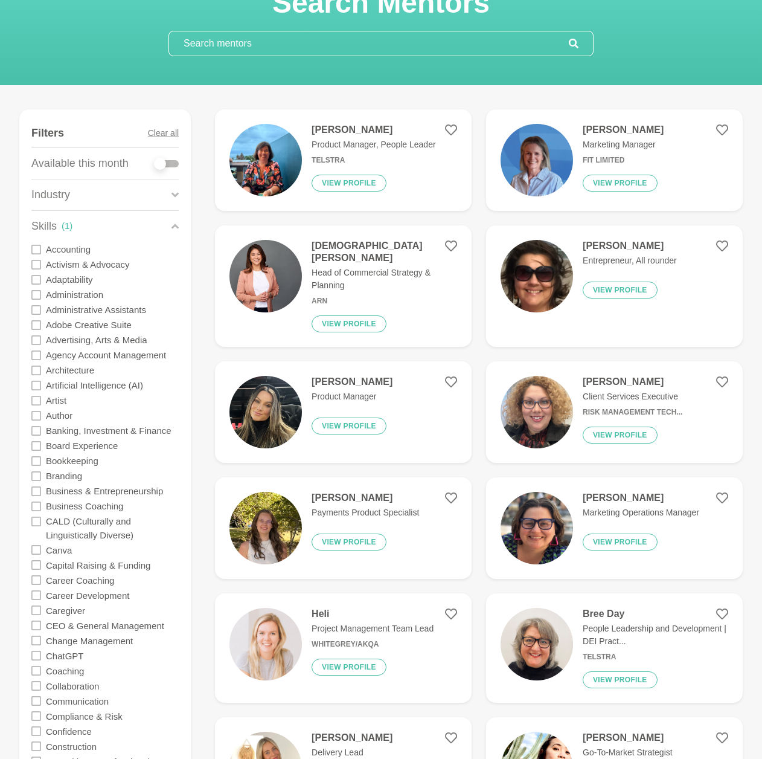
click at [295, 158] on img at bounding box center [266, 160] width 72 height 72
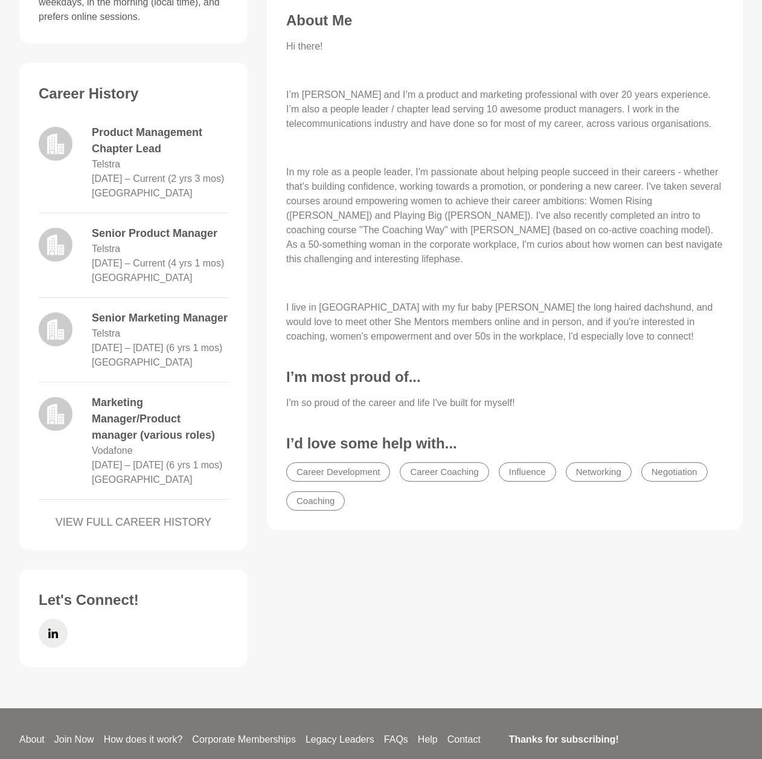
scroll to position [598, 0]
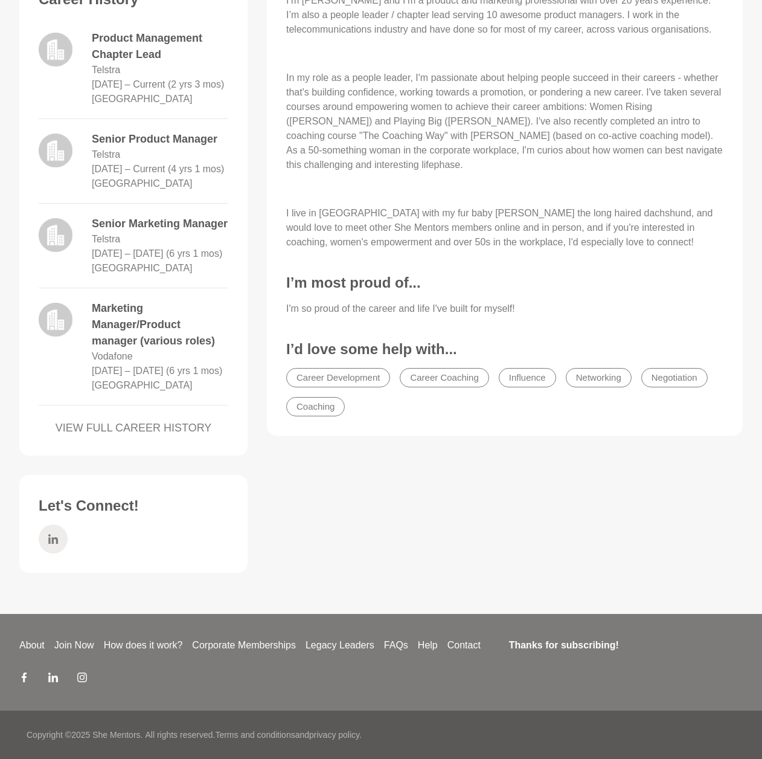
click at [50, 530] on icon at bounding box center [53, 539] width 10 height 10
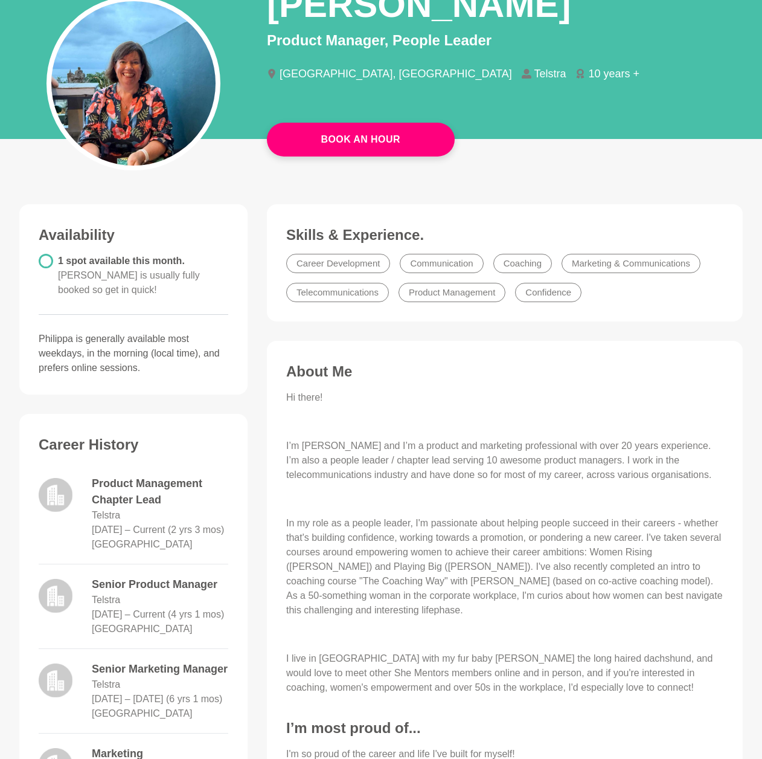
scroll to position [0, 0]
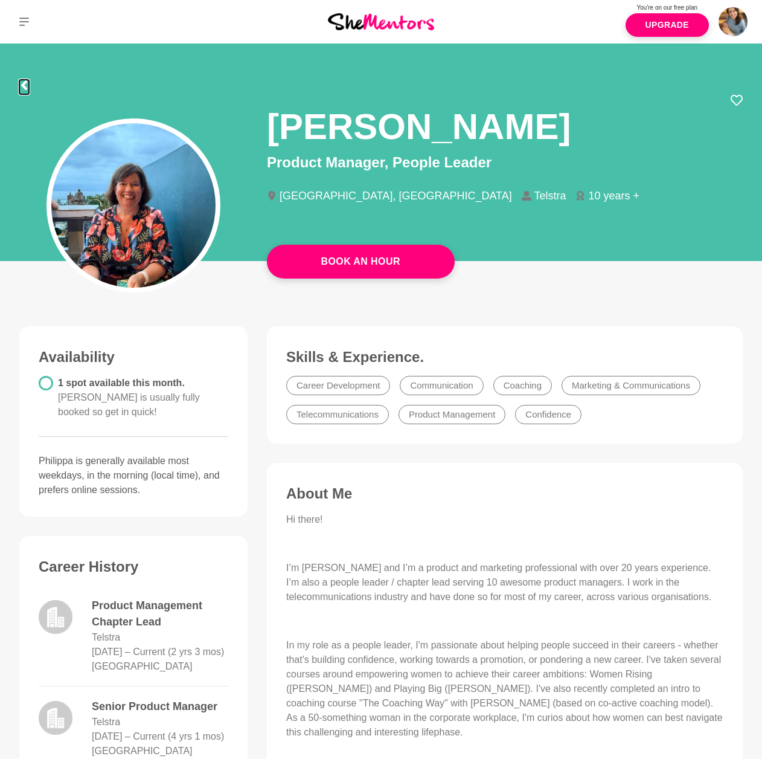
click at [23, 81] on icon at bounding box center [24, 85] width 10 height 10
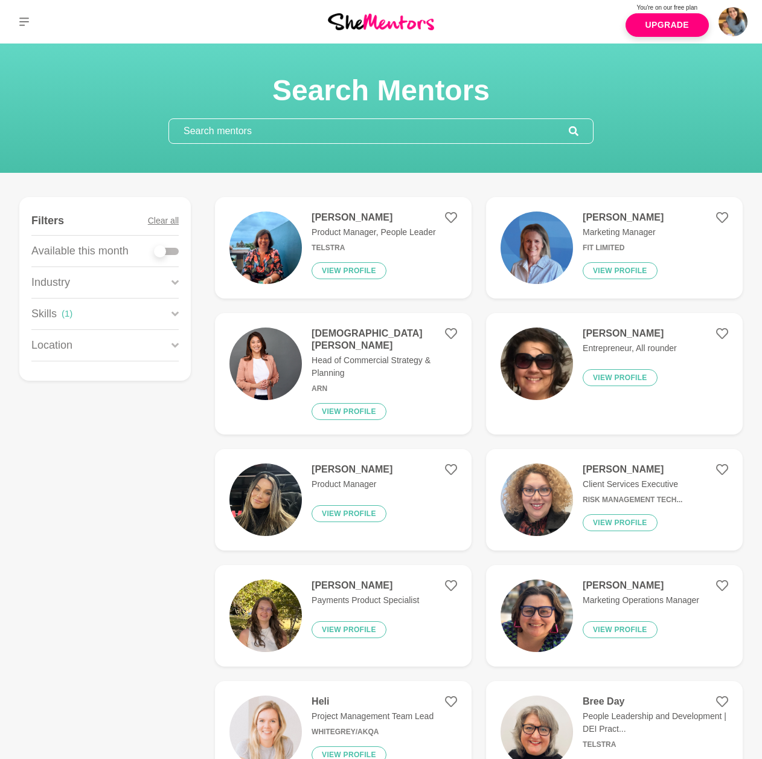
click at [275, 130] on input "text" at bounding box center [369, 131] width 400 height 24
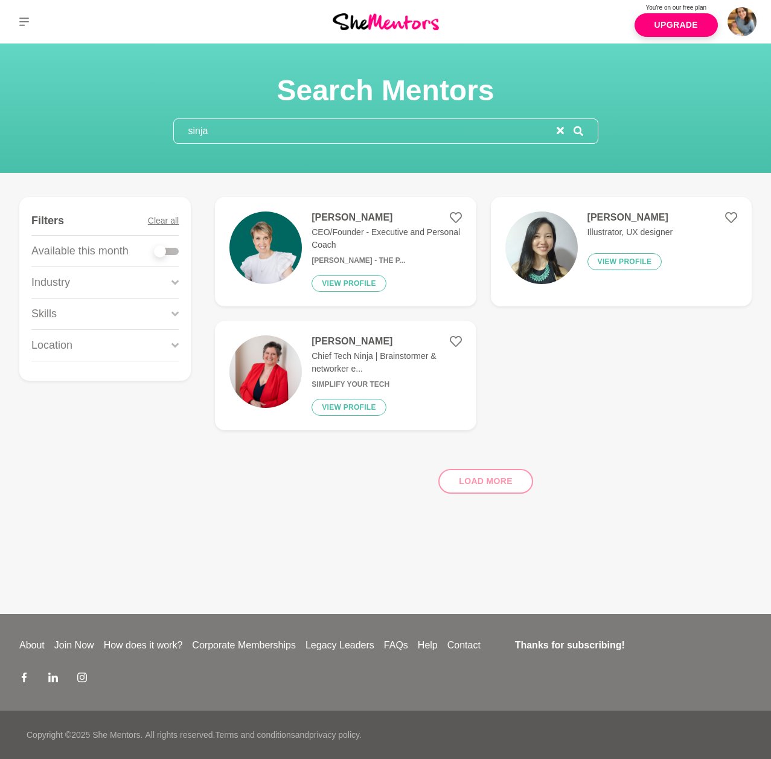
type input "sinja"
click at [297, 226] on div "Sinja Hallam CEO/Founder - Executive and Personal Coach Sinja Hallam - The P...…" at bounding box center [346, 251] width 232 height 80
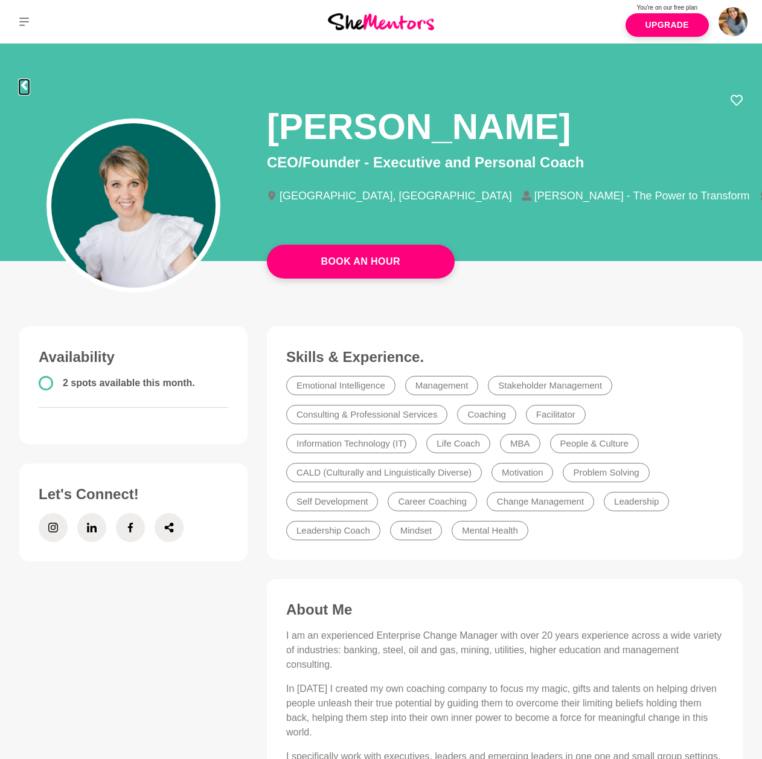
click at [27, 85] on icon at bounding box center [24, 85] width 10 height 10
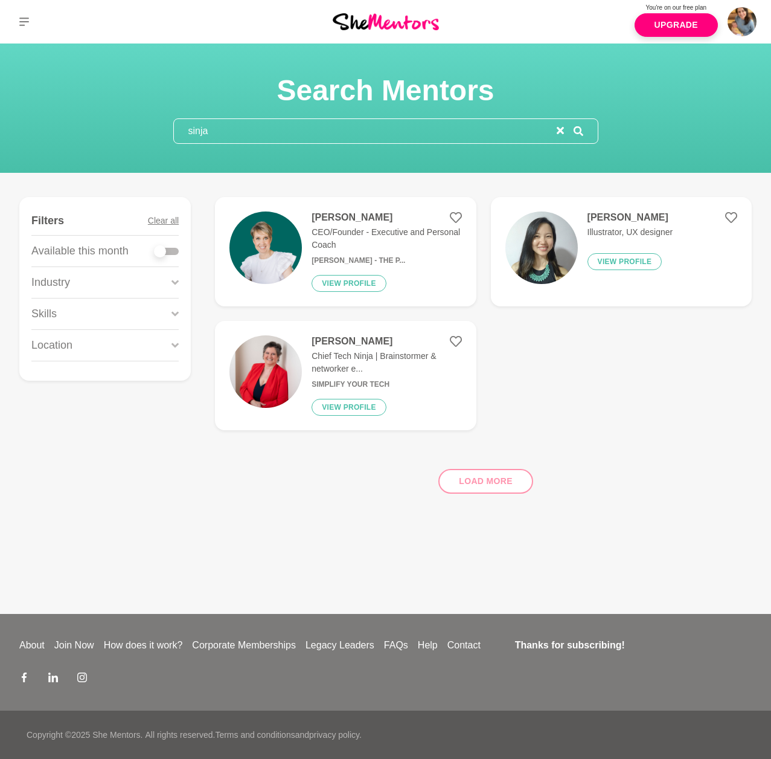
click at [219, 131] on input "sinja" at bounding box center [365, 131] width 383 height 24
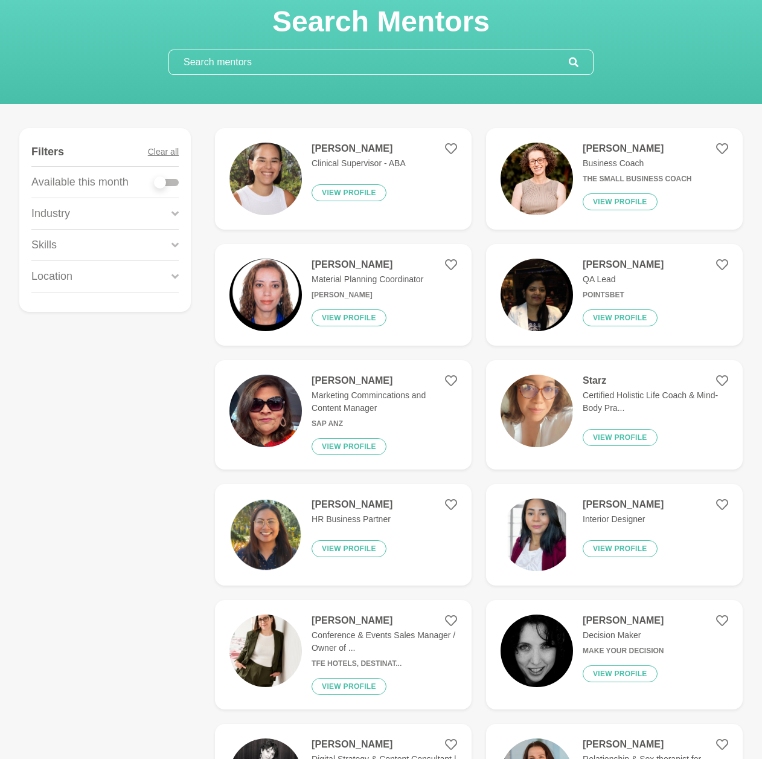
scroll to position [74, 0]
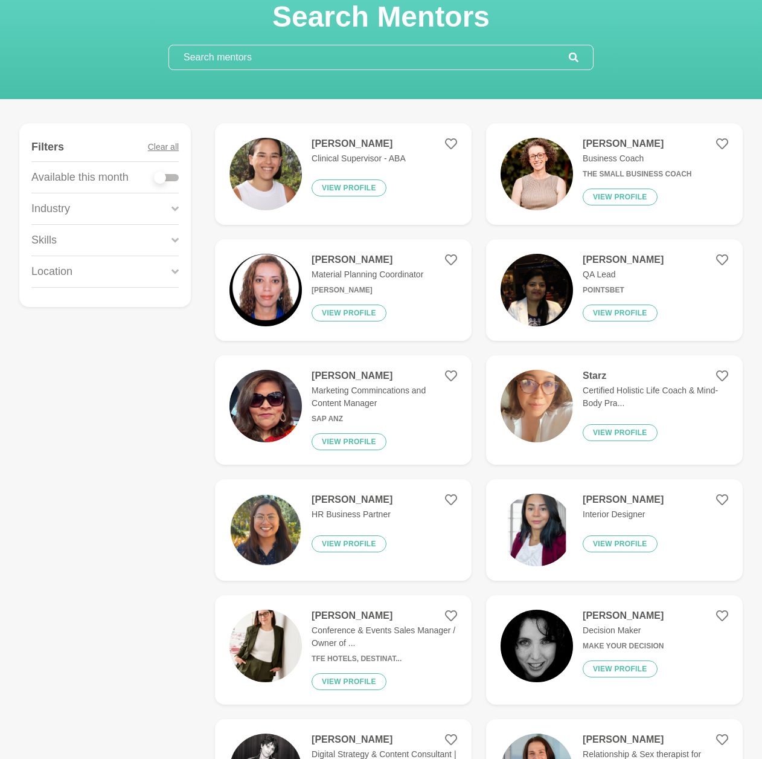
click at [539, 320] on img at bounding box center [537, 290] width 72 height 72
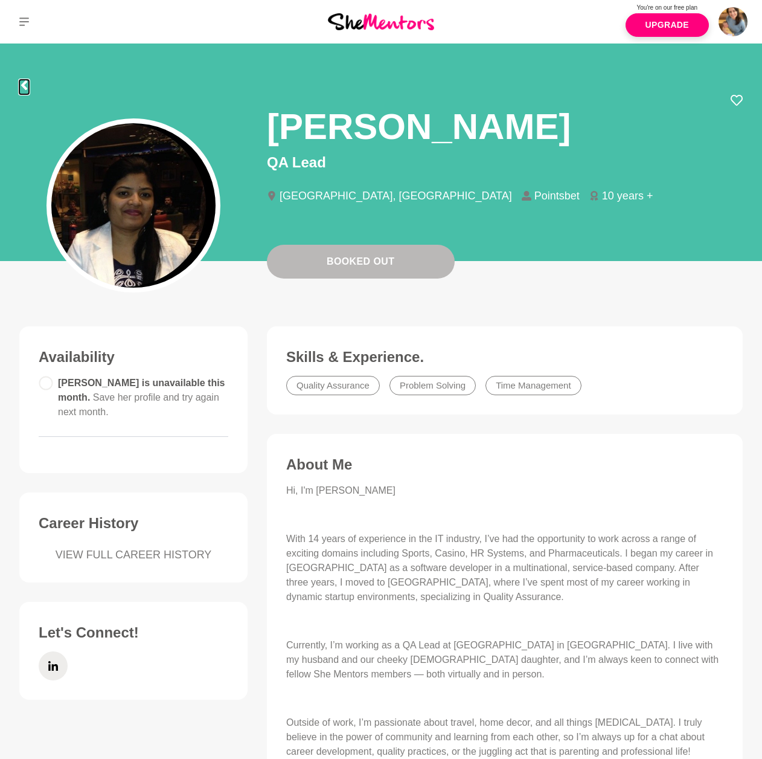
click at [28, 84] on icon at bounding box center [24, 85] width 10 height 10
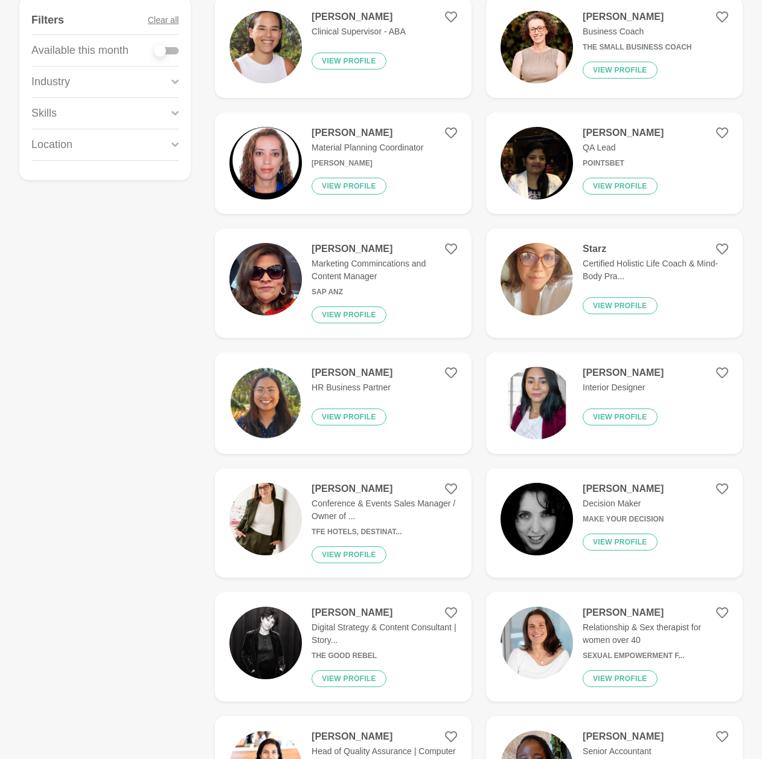
scroll to position [208, 0]
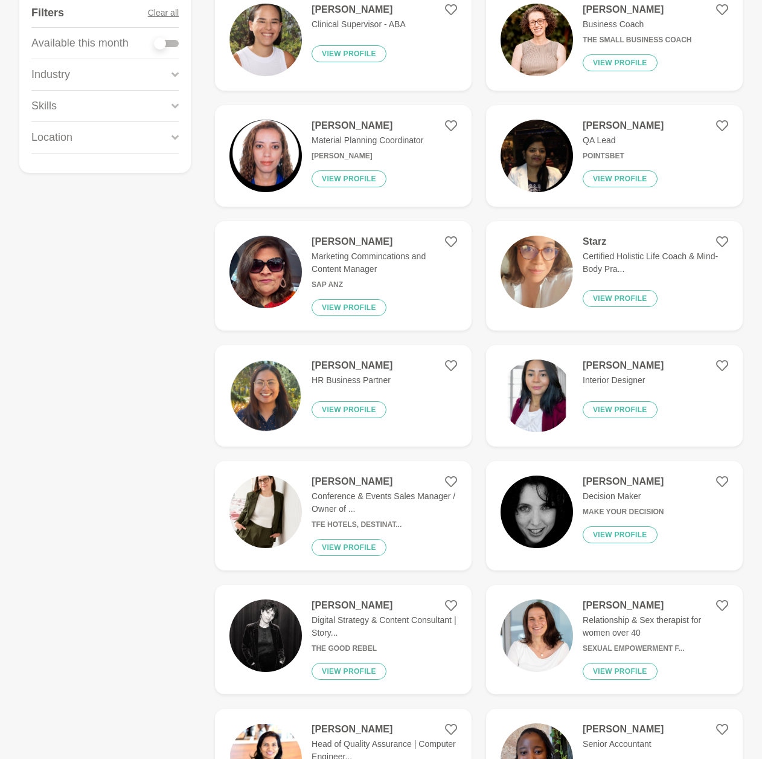
click at [371, 381] on p "HR Business Partner" at bounding box center [352, 380] width 81 height 13
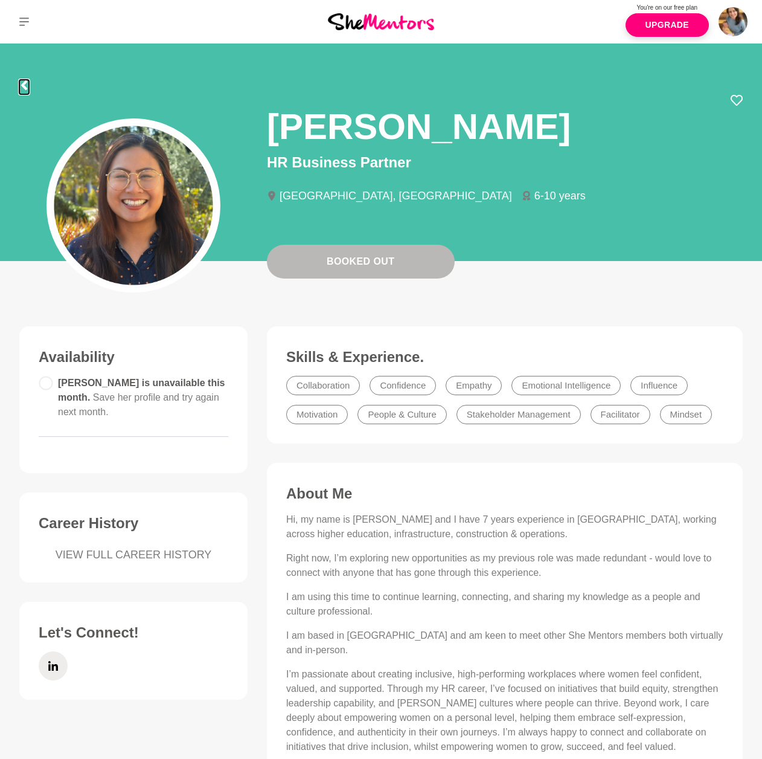
click at [24, 83] on icon at bounding box center [24, 85] width 6 height 10
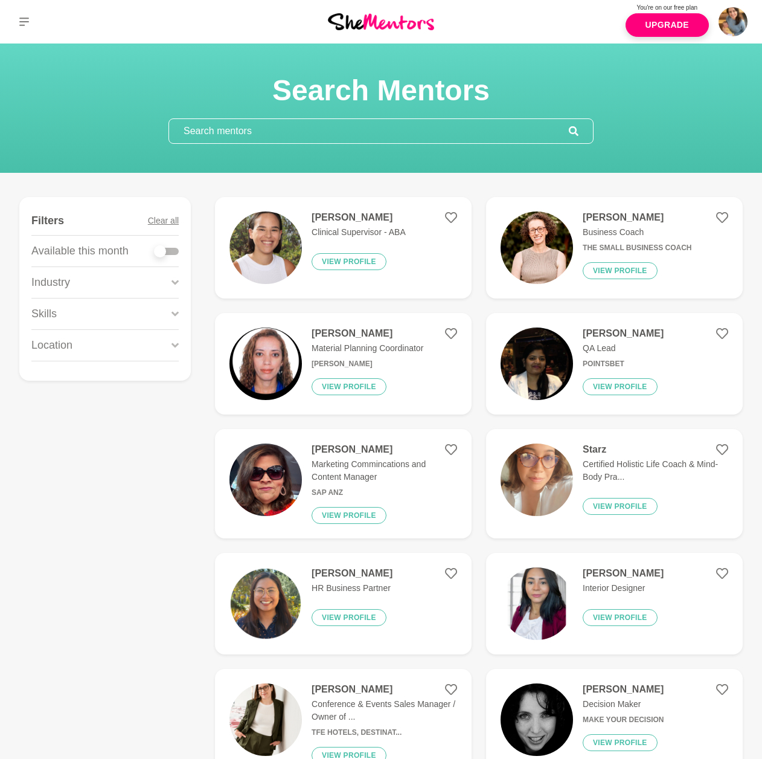
click at [223, 129] on input "text" at bounding box center [369, 131] width 400 height 24
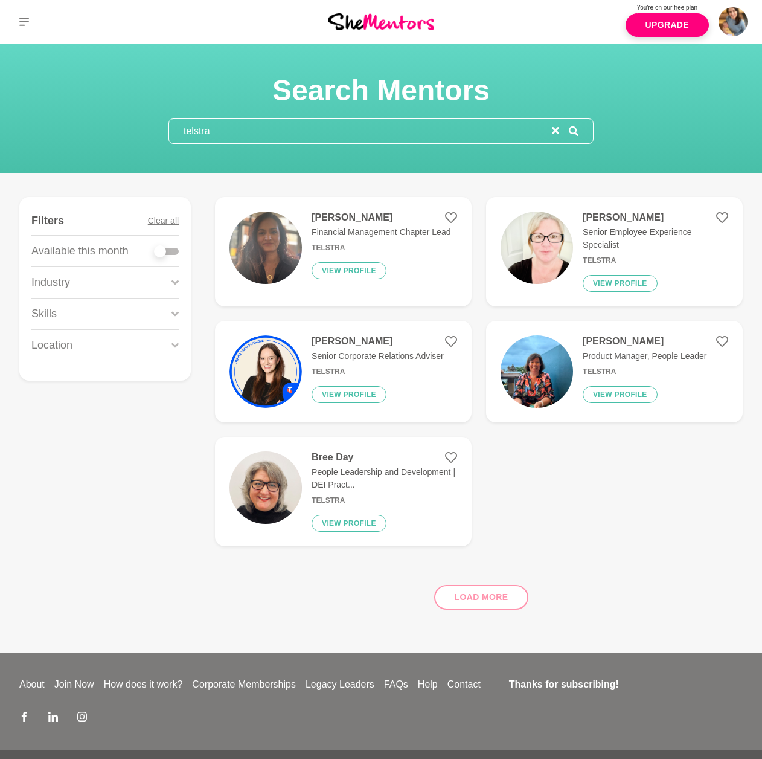
type input "telstra"
click at [333, 259] on div "Nirali Subnis Financial Management Chapter Lead Telstra View profile" at bounding box center [376, 251] width 149 height 80
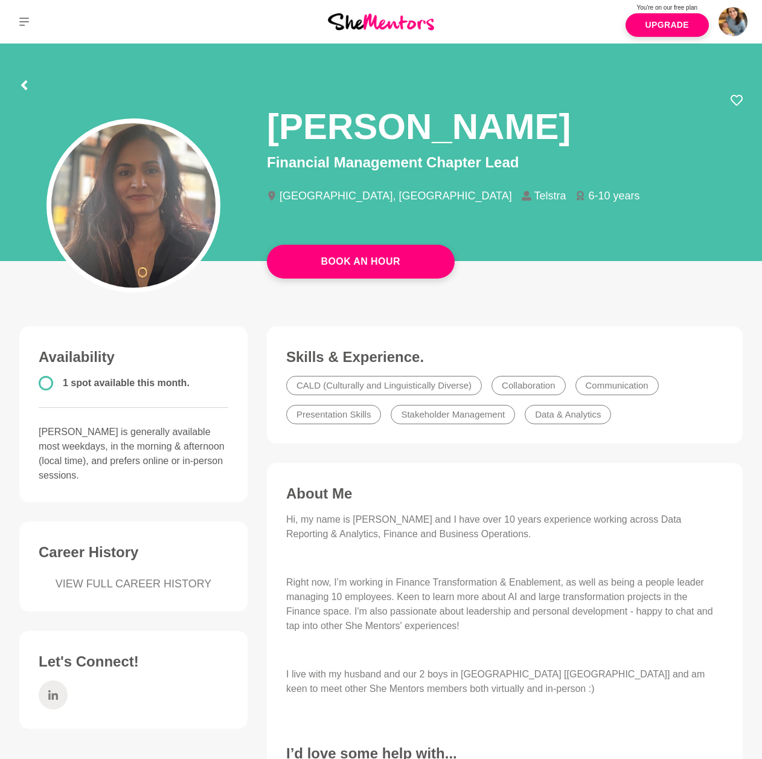
click at [56, 530] on icon at bounding box center [53, 695] width 10 height 10
click at [25, 88] on icon at bounding box center [24, 85] width 6 height 10
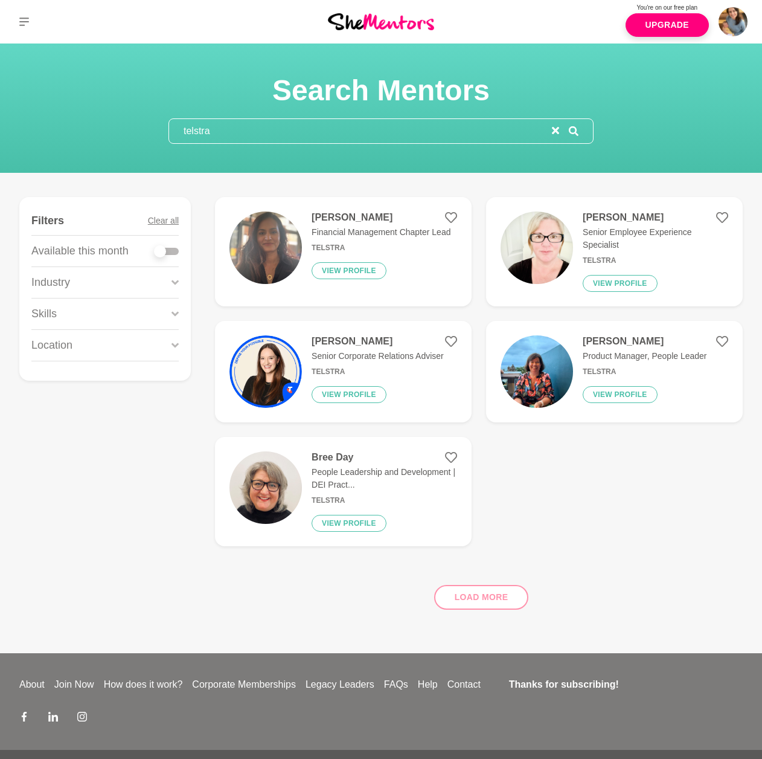
click at [221, 131] on input "telstra" at bounding box center [360, 131] width 383 height 24
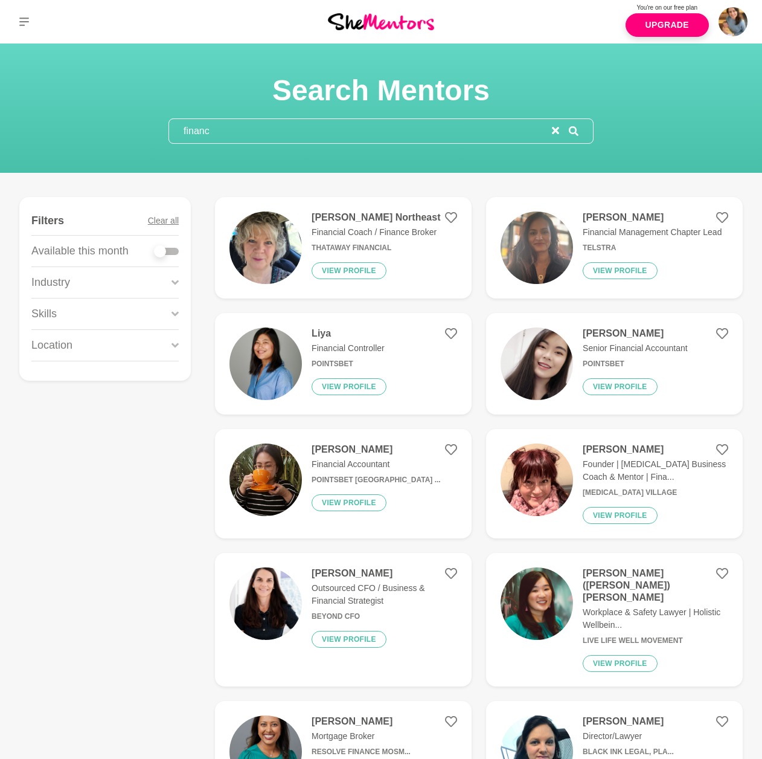
type input "finance"
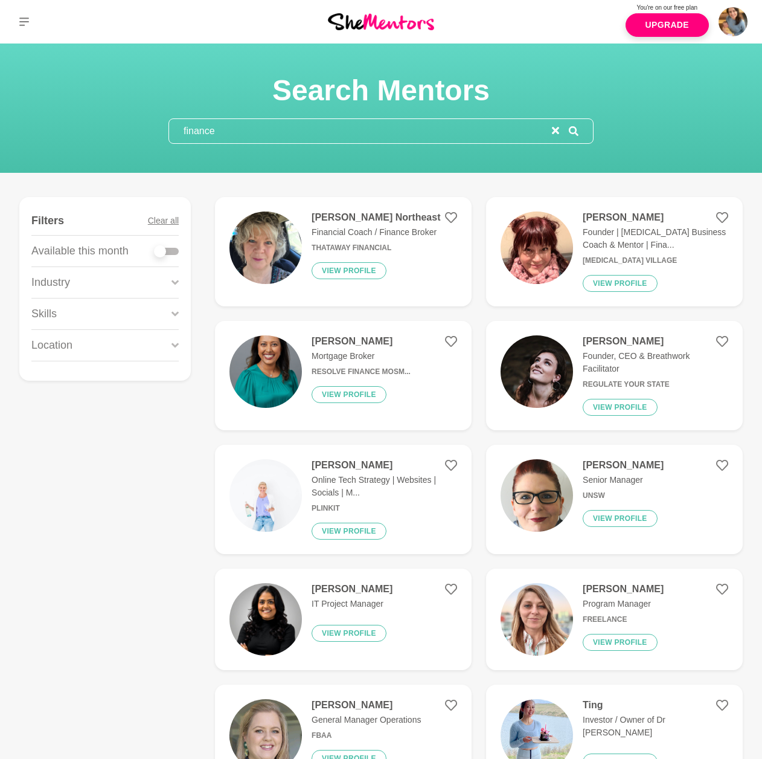
click at [196, 134] on input "finance" at bounding box center [360, 131] width 383 height 24
click at [197, 134] on input "finance" at bounding box center [360, 131] width 383 height 24
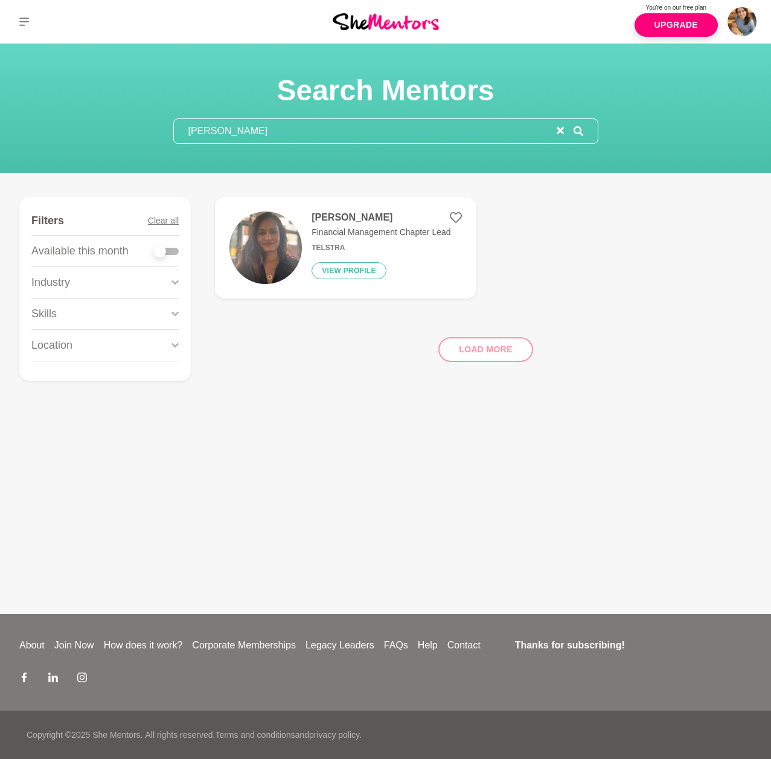
type input "niral"
click at [302, 228] on div "Nirali Subnis Financial Management Chapter Lead Telstra View profile" at bounding box center [376, 247] width 149 height 72
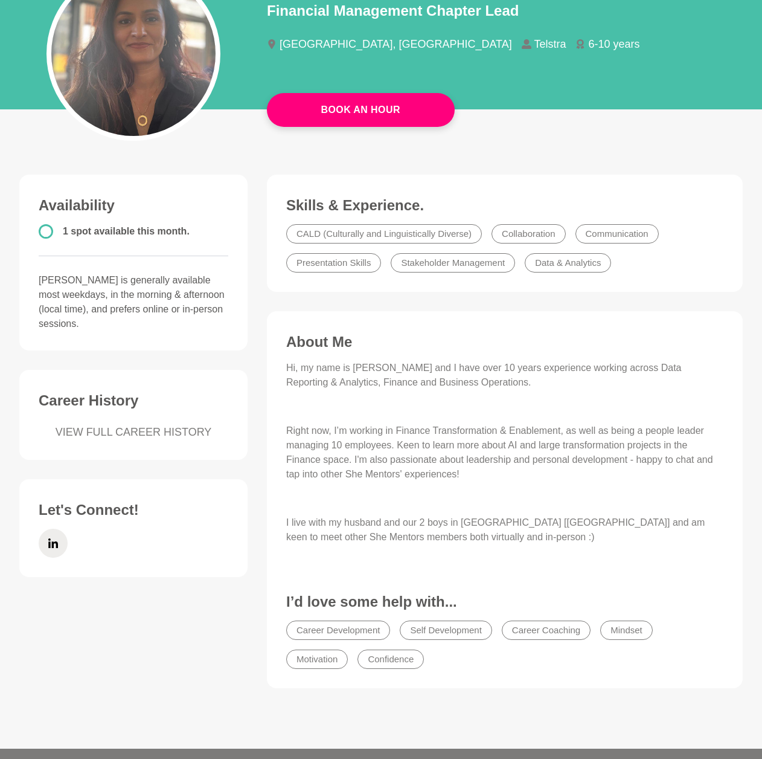
scroll to position [52, 0]
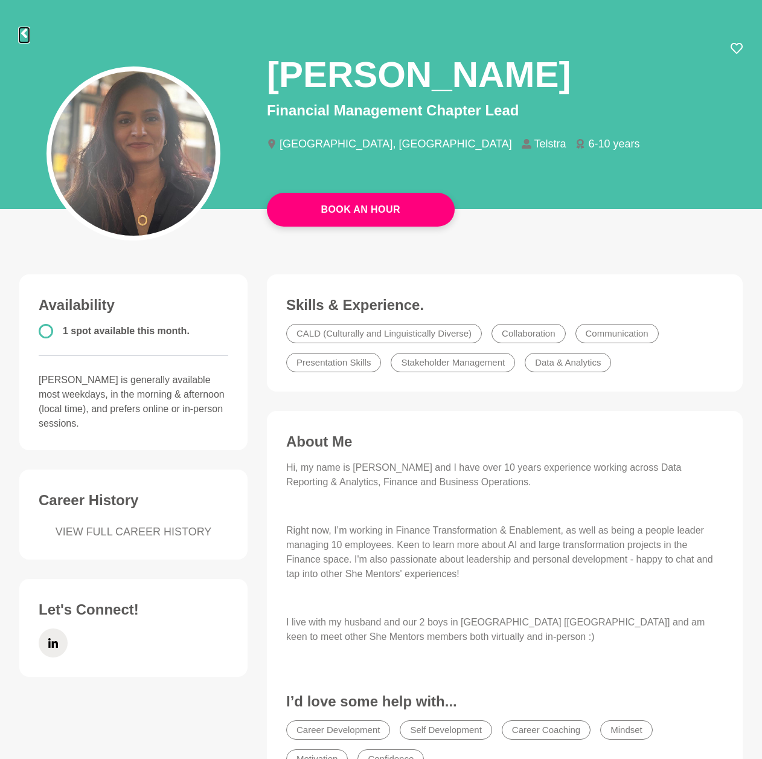
click at [26, 37] on icon at bounding box center [24, 33] width 6 height 10
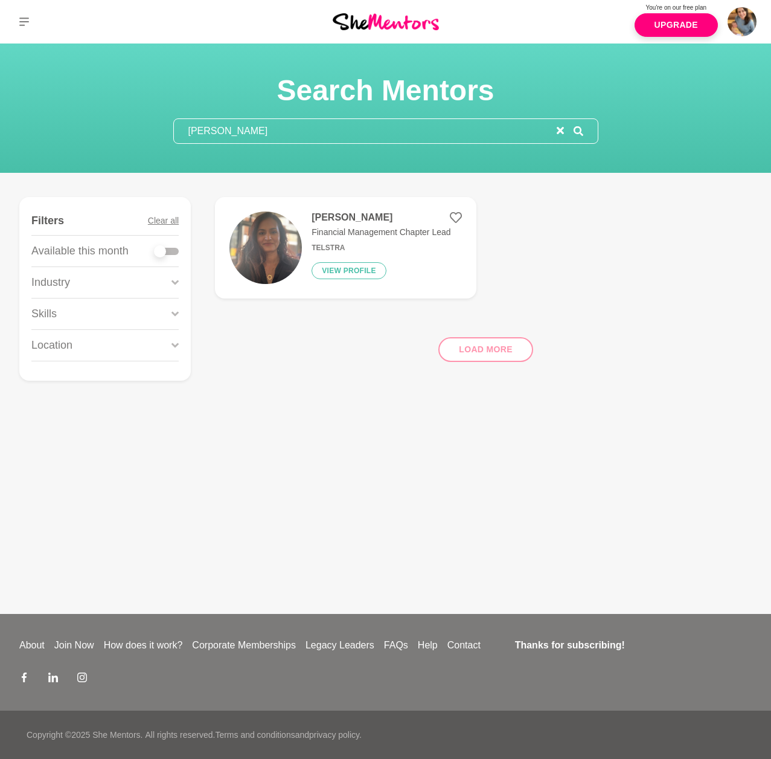
click at [199, 125] on input "niral" at bounding box center [365, 131] width 383 height 24
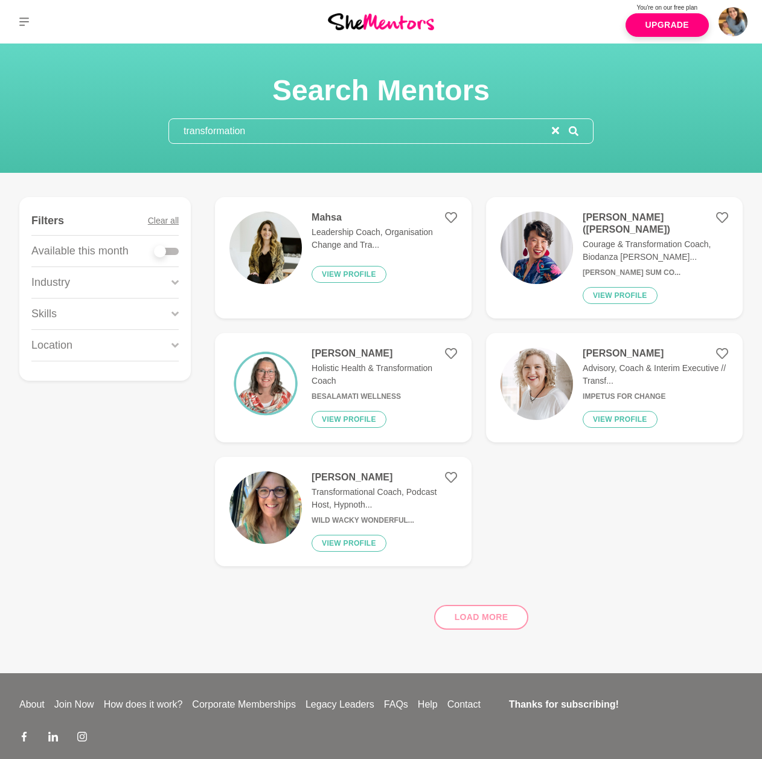
click at [239, 137] on input "transformation" at bounding box center [360, 131] width 383 height 24
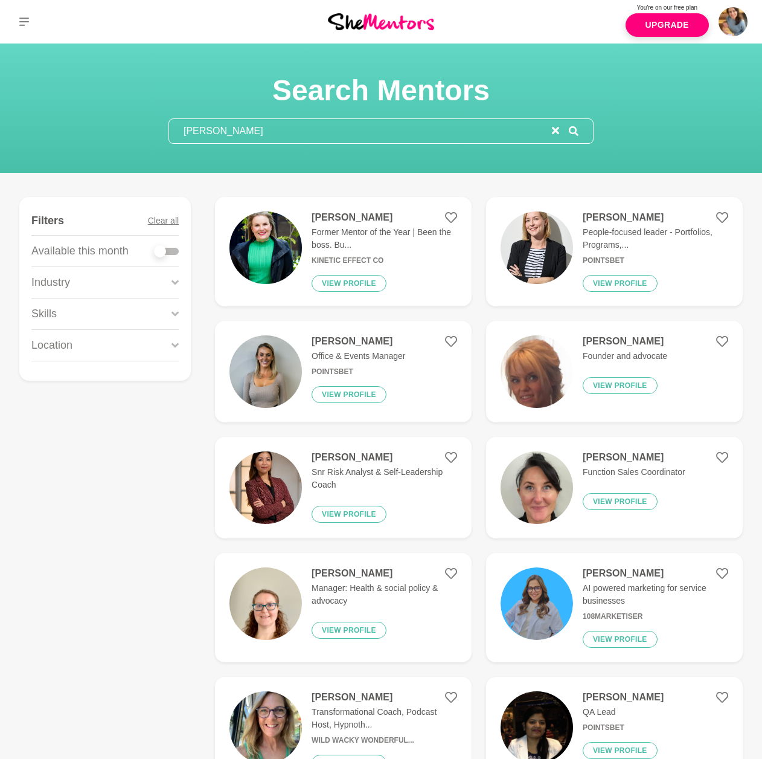
type input "ann po"
click at [326, 239] on p "Former Mentor of the Year | Been the boss. Bu..." at bounding box center [385, 238] width 146 height 25
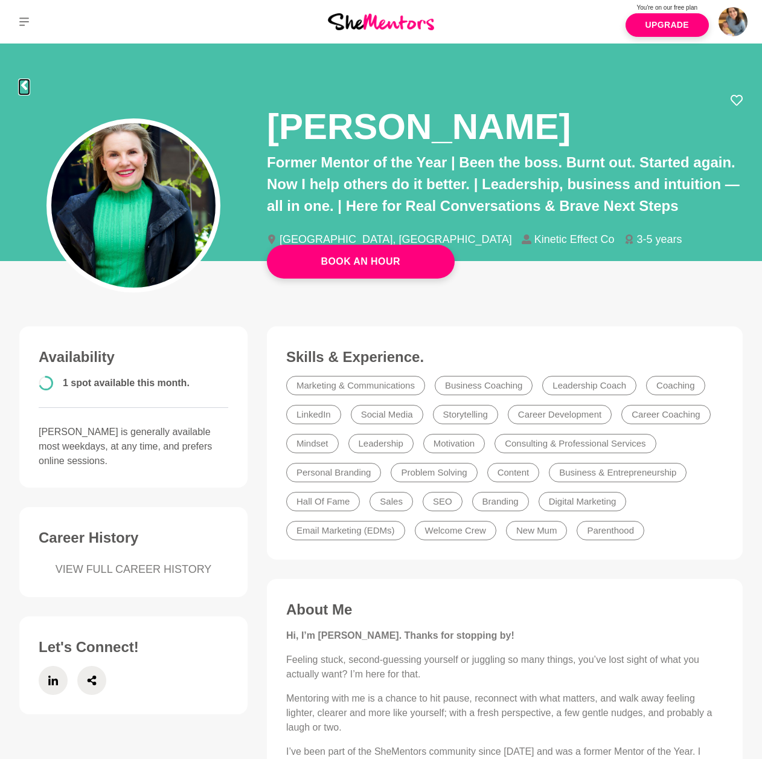
click at [23, 85] on icon at bounding box center [24, 85] width 6 height 10
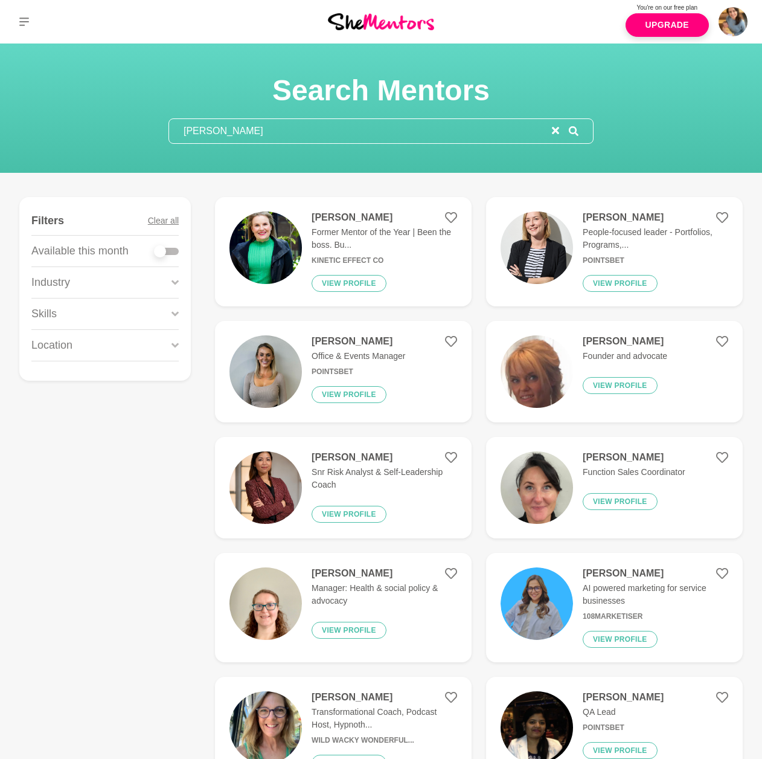
click at [217, 134] on input "ann po" at bounding box center [360, 131] width 383 height 24
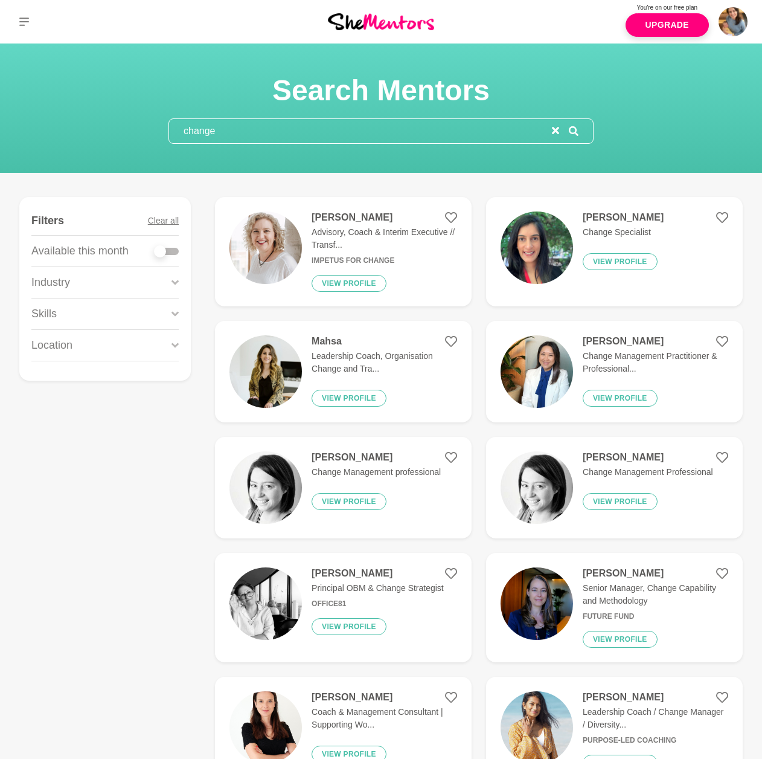
type input "change"
click at [342, 365] on p "Leadership Coach, Organisation Change and Tra..." at bounding box center [385, 362] width 146 height 25
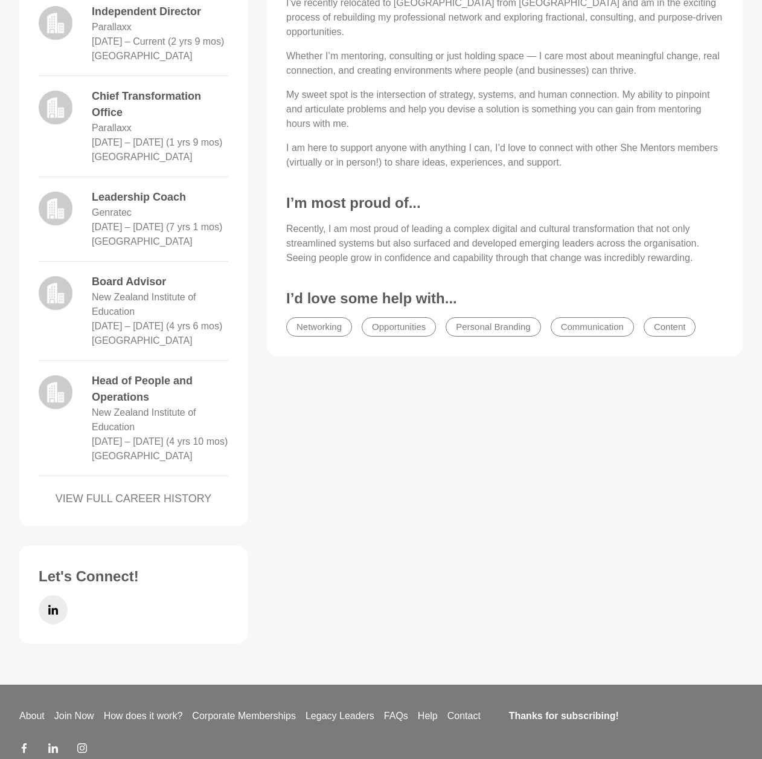
scroll to position [737, 0]
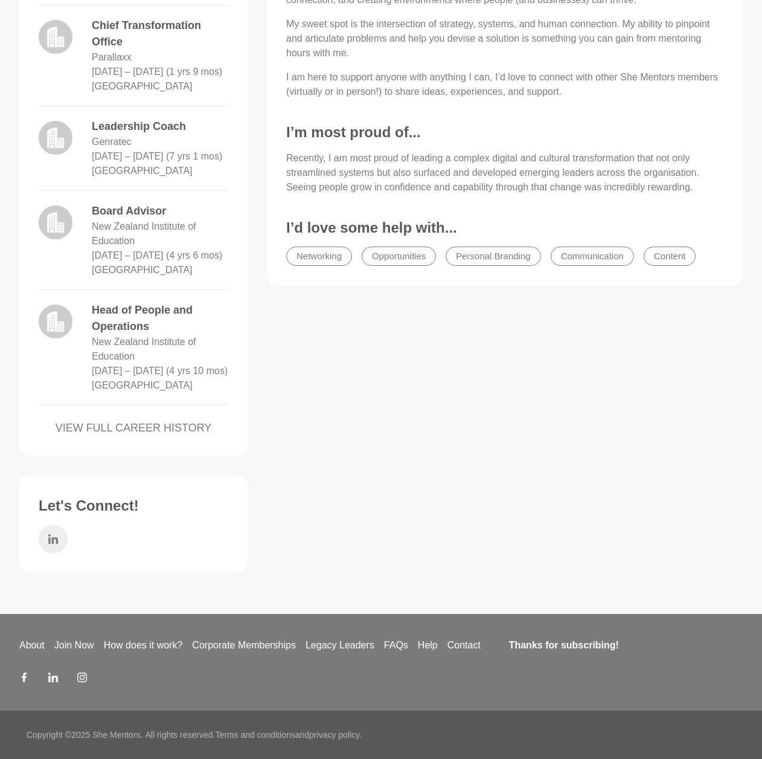
click at [50, 530] on icon at bounding box center [53, 539] width 10 height 10
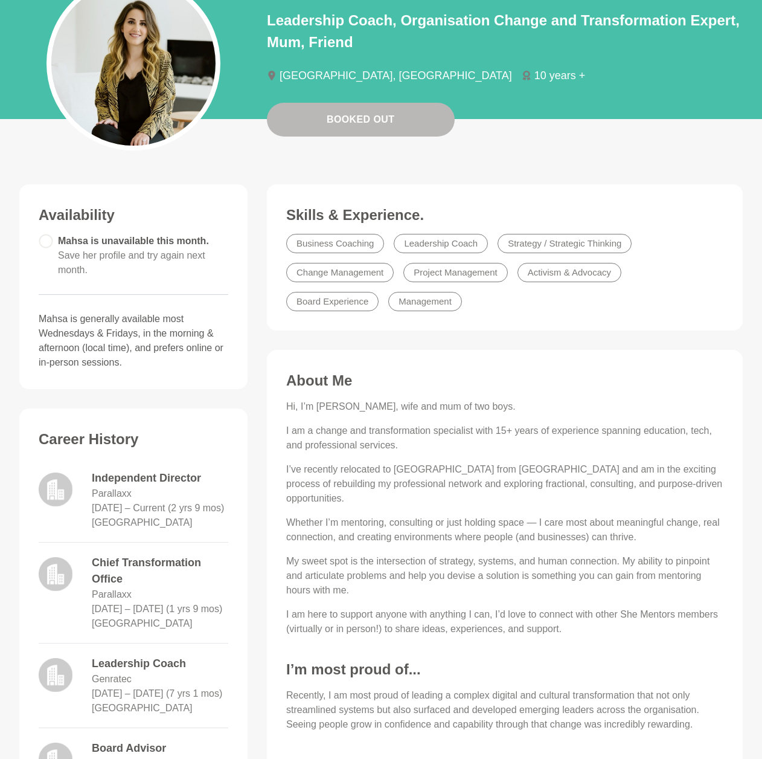
scroll to position [0, 0]
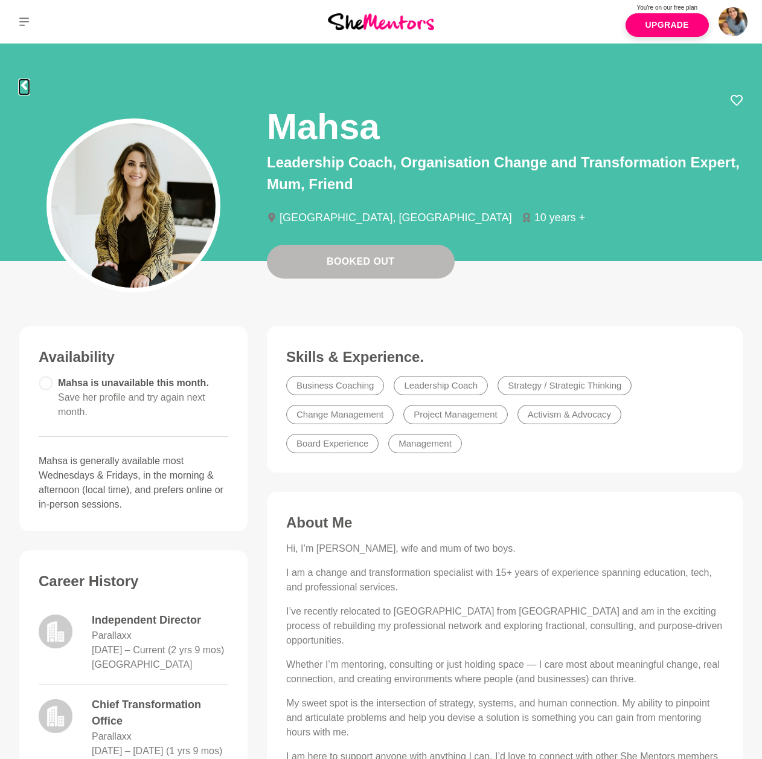
click at [24, 83] on icon at bounding box center [24, 85] width 6 height 10
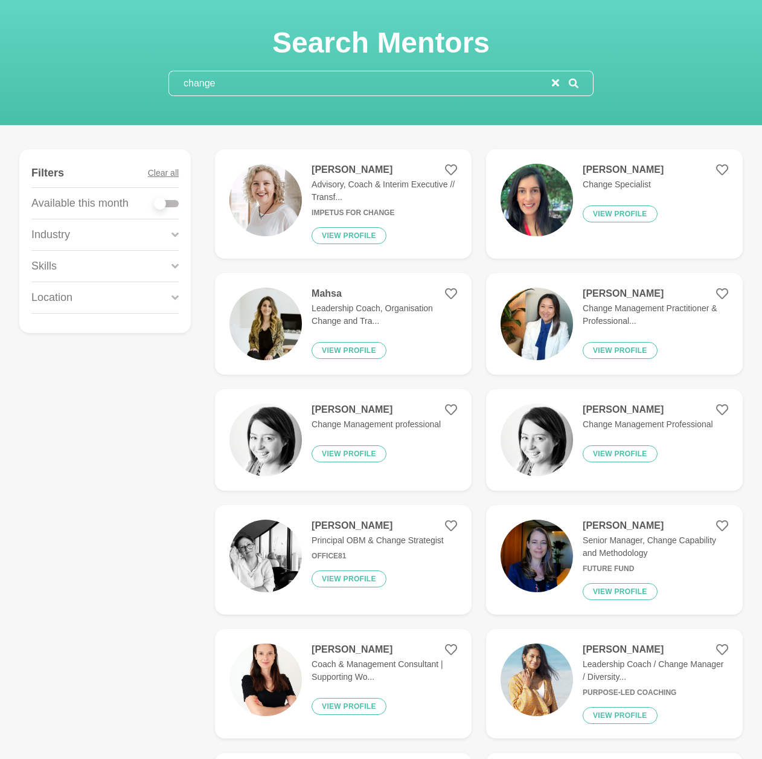
scroll to position [193, 0]
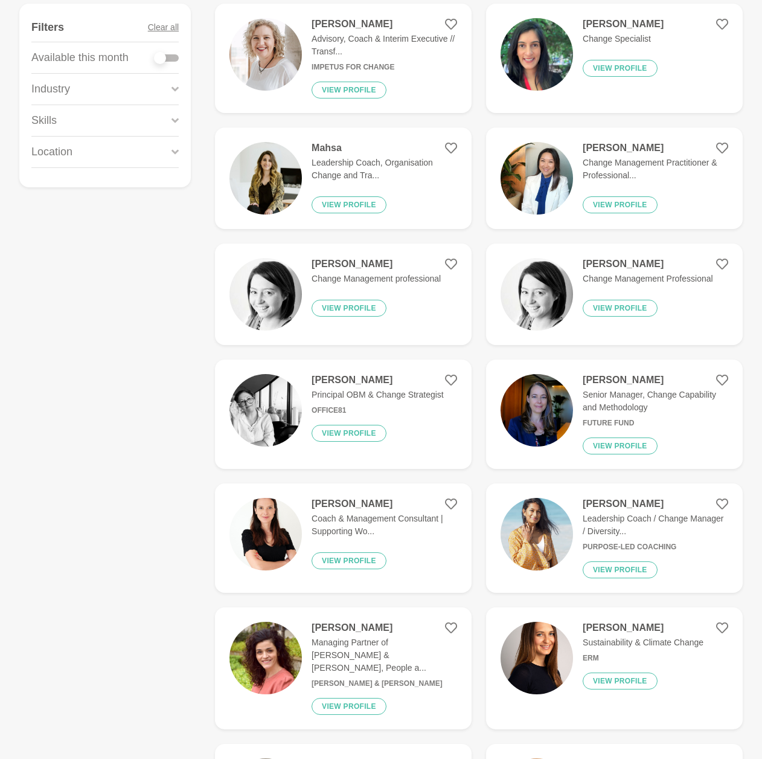
click at [320, 519] on p "Coach & Management Consultant | Supporting Wo..." at bounding box center [385, 524] width 146 height 25
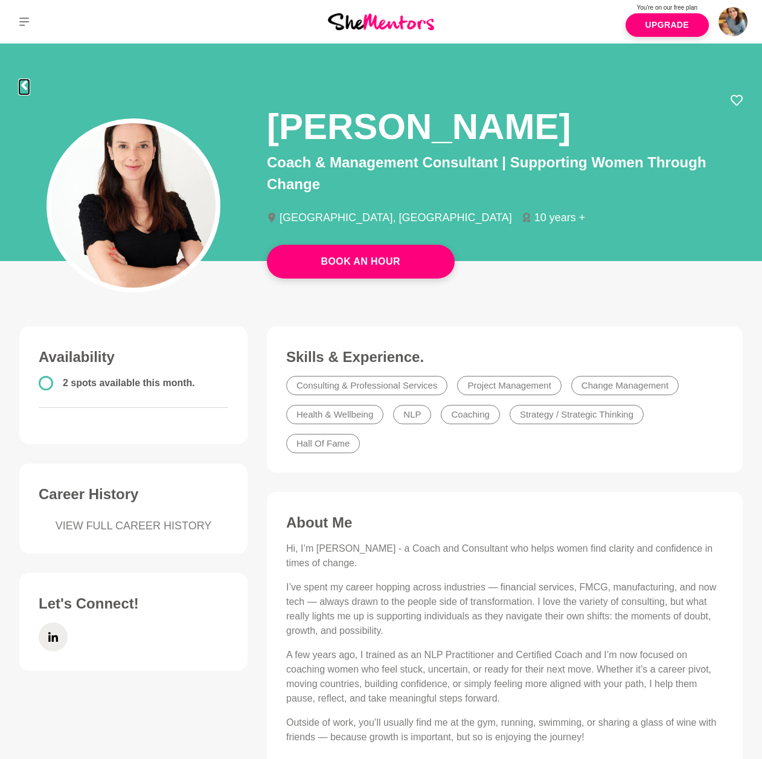
click at [20, 82] on icon at bounding box center [24, 85] width 10 height 10
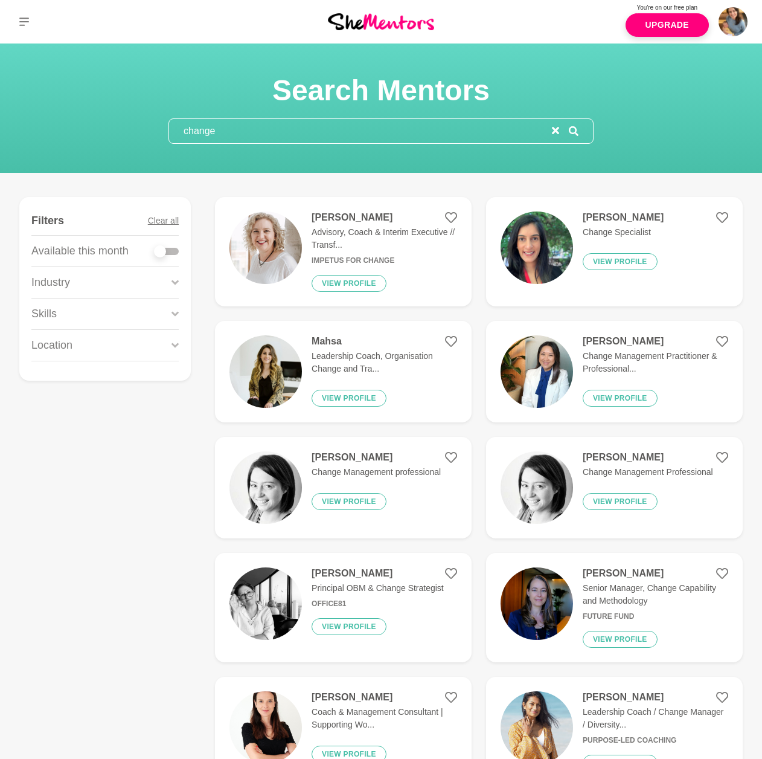
click at [214, 136] on input "change" at bounding box center [360, 131] width 383 height 24
click at [170, 249] on div at bounding box center [167, 251] width 24 height 7
checkbox input "true"
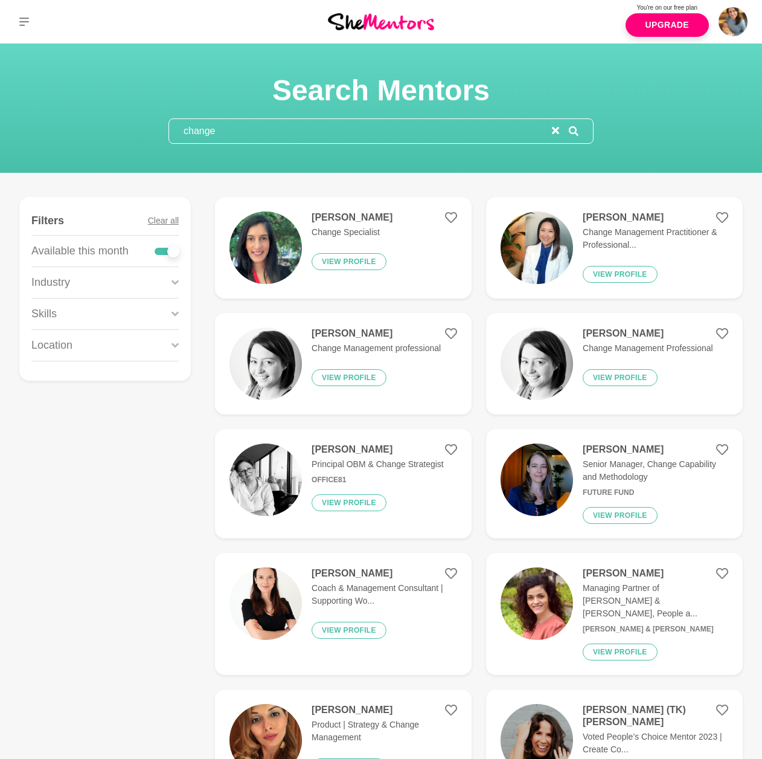
click at [332, 342] on p "Change Management professional" at bounding box center [376, 348] width 129 height 13
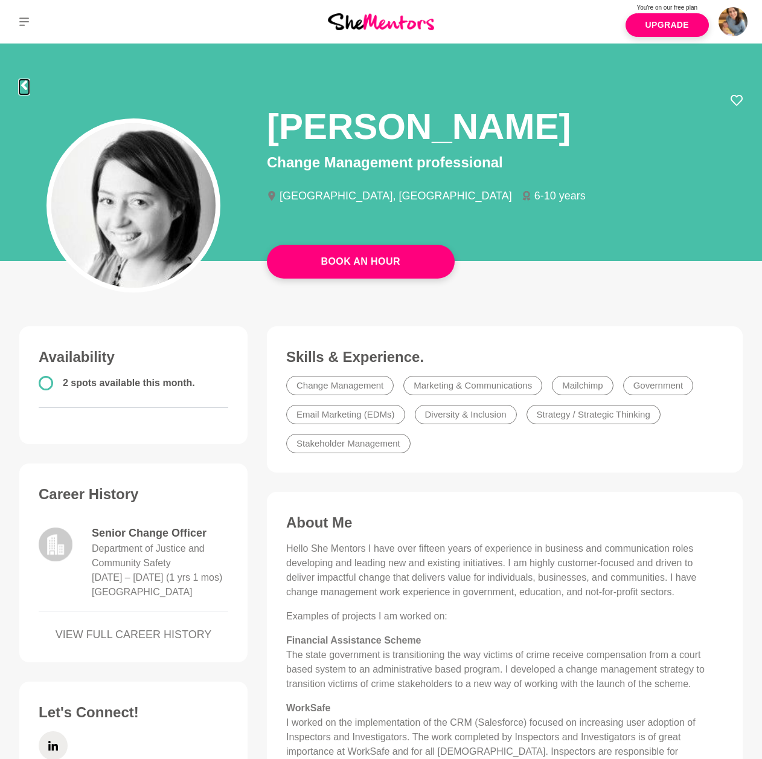
click at [27, 84] on icon at bounding box center [24, 85] width 10 height 10
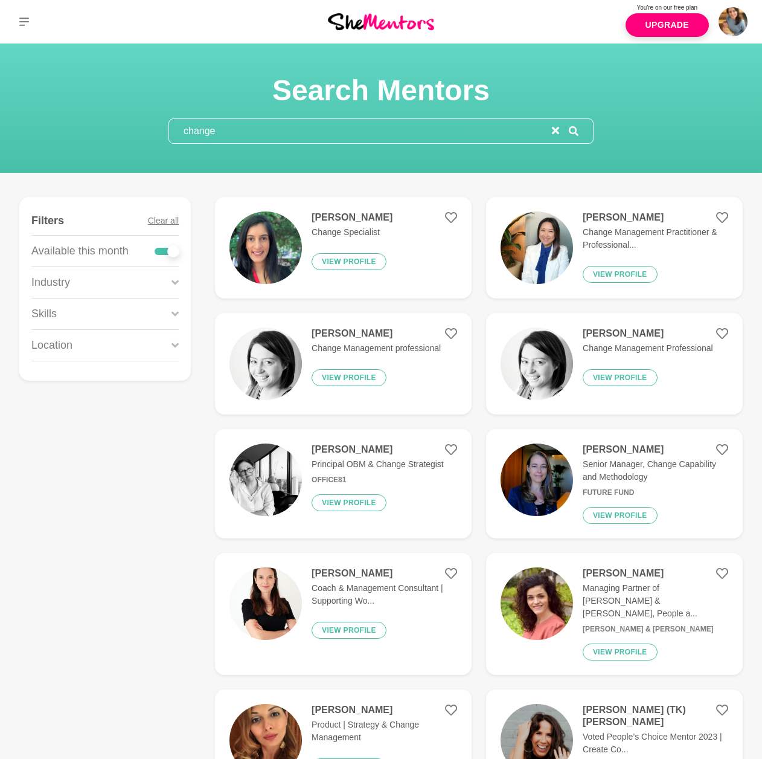
click at [561, 368] on img at bounding box center [537, 363] width 72 height 72
click at [283, 239] on img at bounding box center [266, 247] width 72 height 72
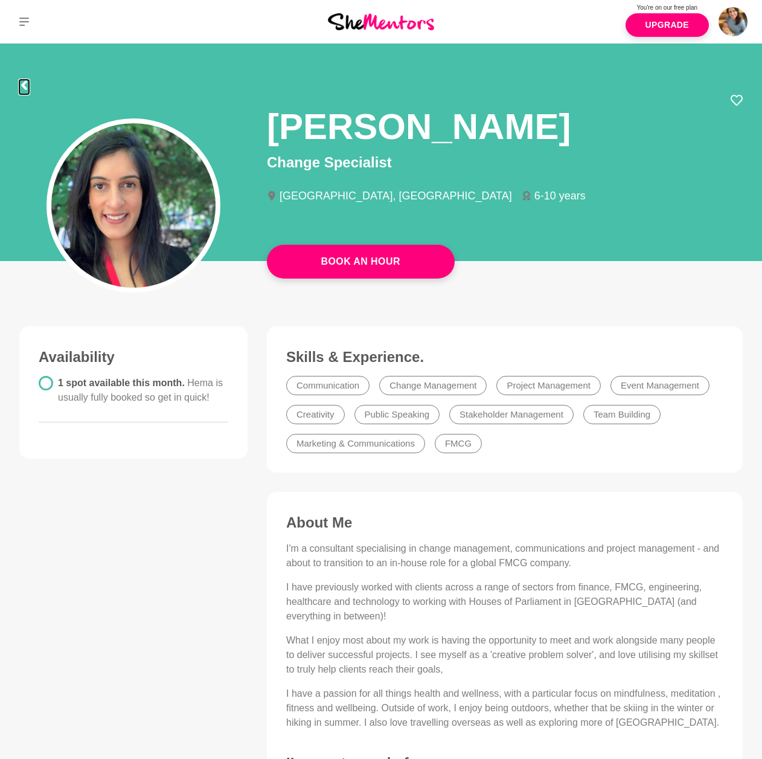
click at [28, 83] on icon at bounding box center [24, 85] width 10 height 10
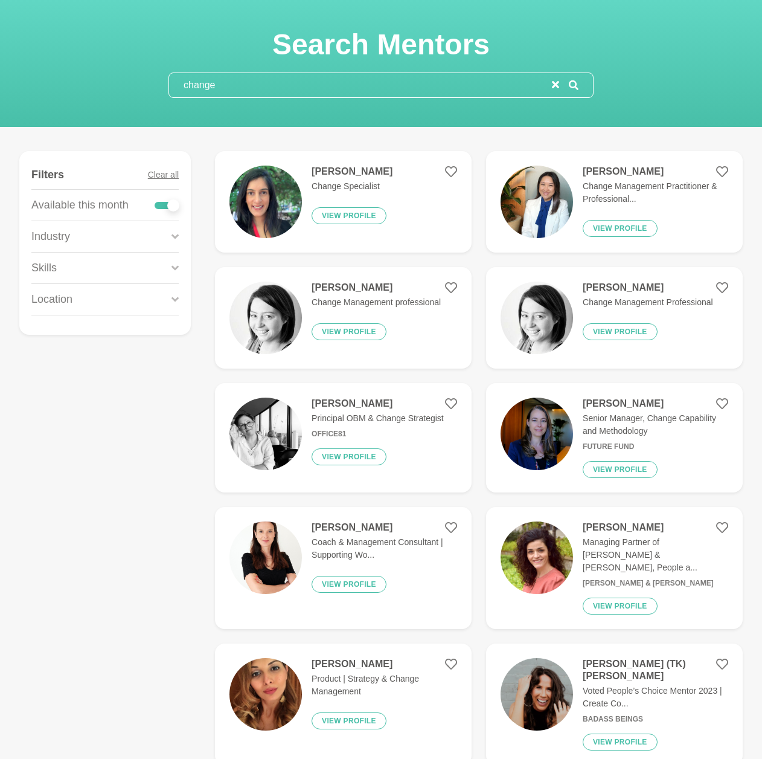
scroll to position [88, 0]
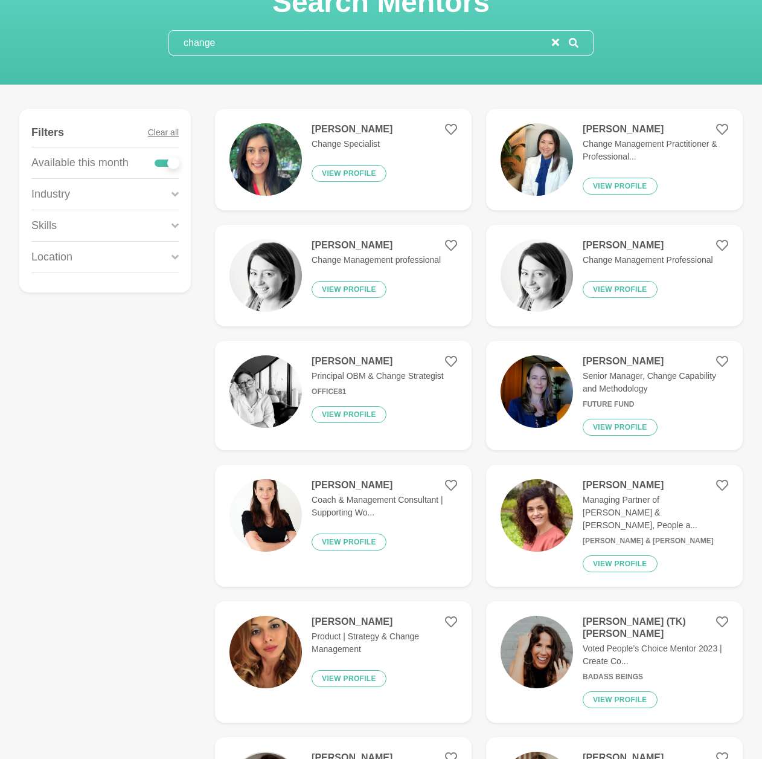
click at [556, 406] on img at bounding box center [537, 391] width 72 height 72
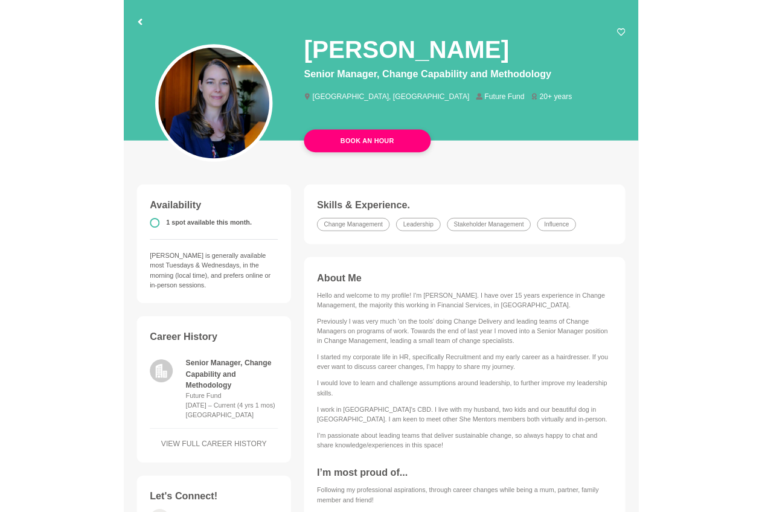
scroll to position [283, 0]
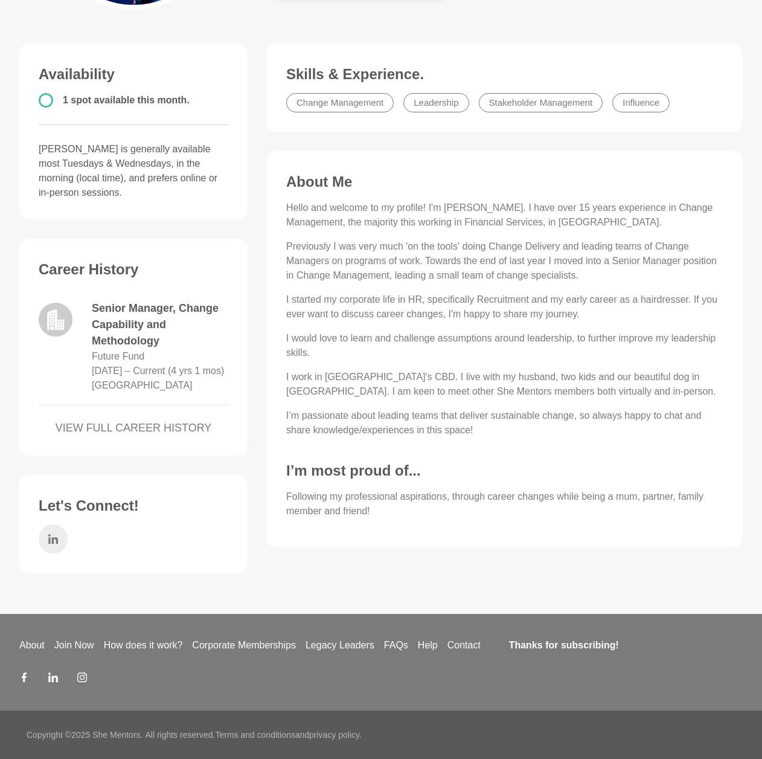
click at [54, 530] on icon at bounding box center [53, 538] width 10 height 29
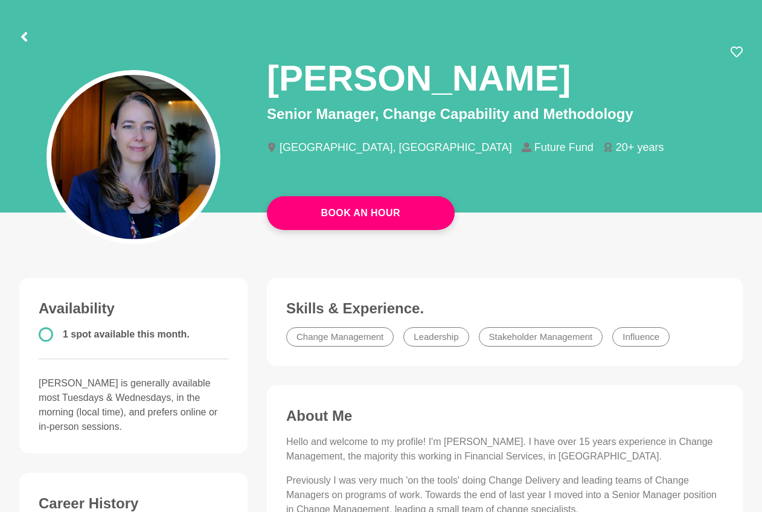
scroll to position [45, 0]
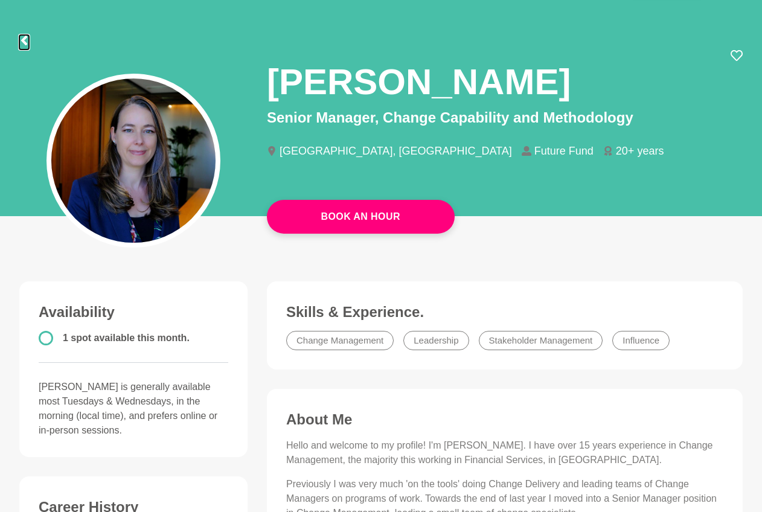
click at [23, 42] on icon at bounding box center [24, 41] width 6 height 10
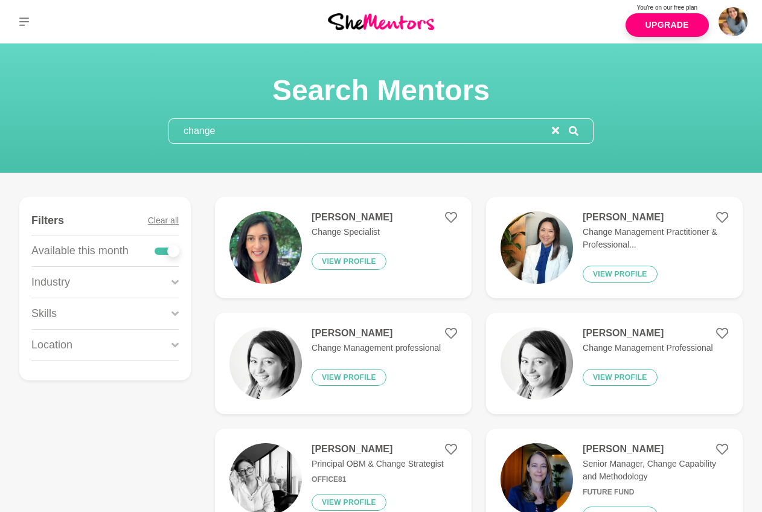
click at [220, 127] on input "change" at bounding box center [360, 131] width 383 height 24
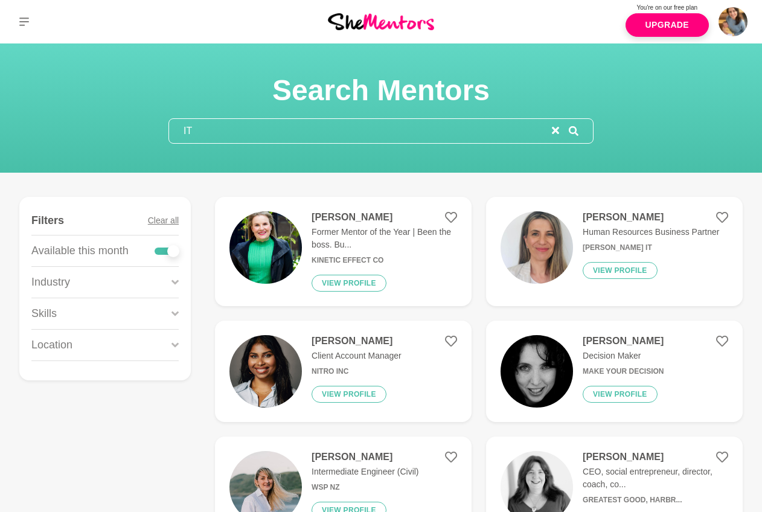
type input "IT"
click at [170, 219] on button "Clear all" at bounding box center [163, 221] width 31 height 28
checkbox input "false"
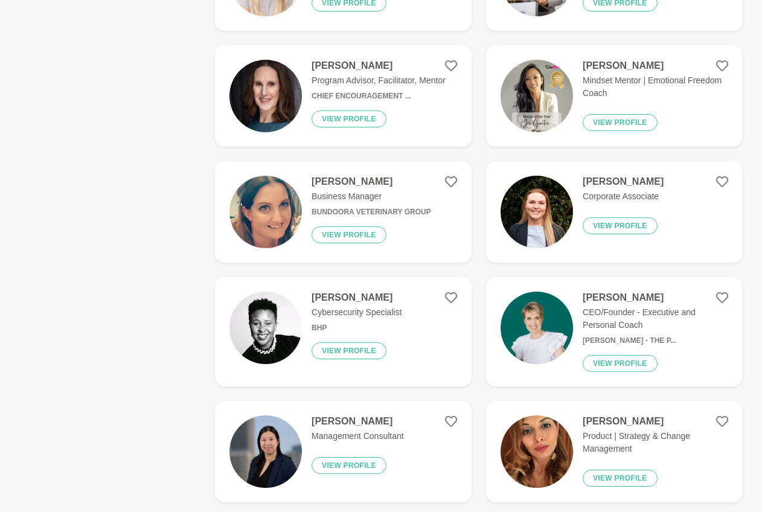
scroll to position [1468, 0]
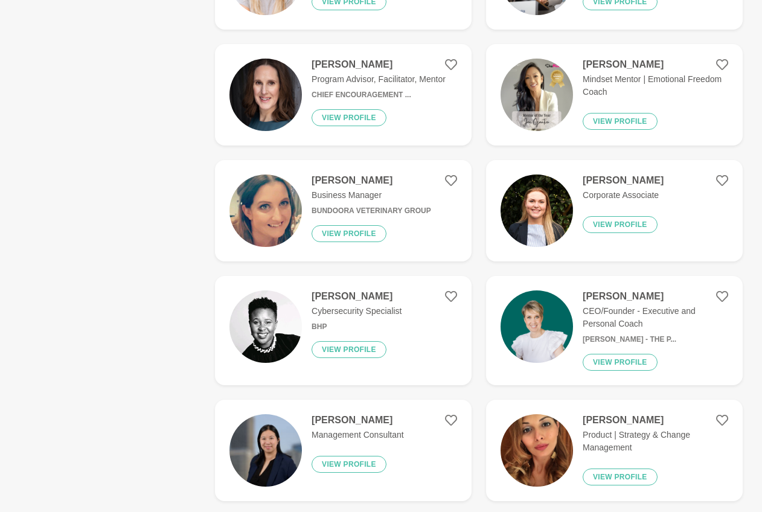
click at [241, 313] on img at bounding box center [266, 327] width 72 height 72
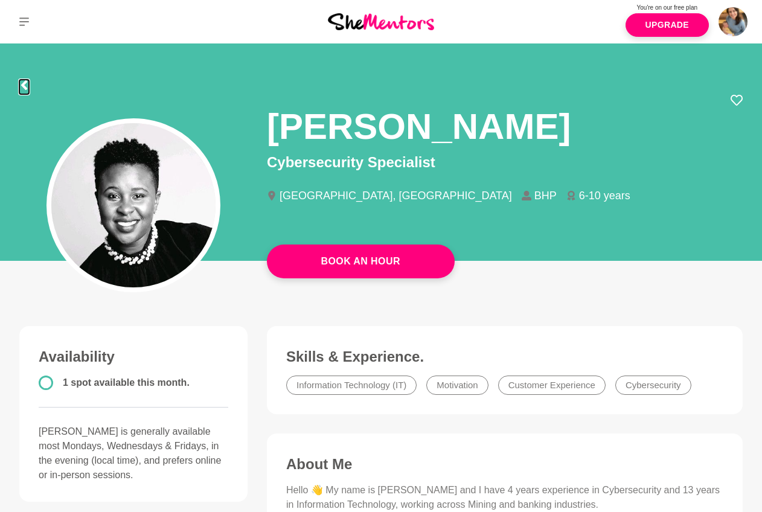
click at [24, 87] on icon at bounding box center [24, 85] width 6 height 10
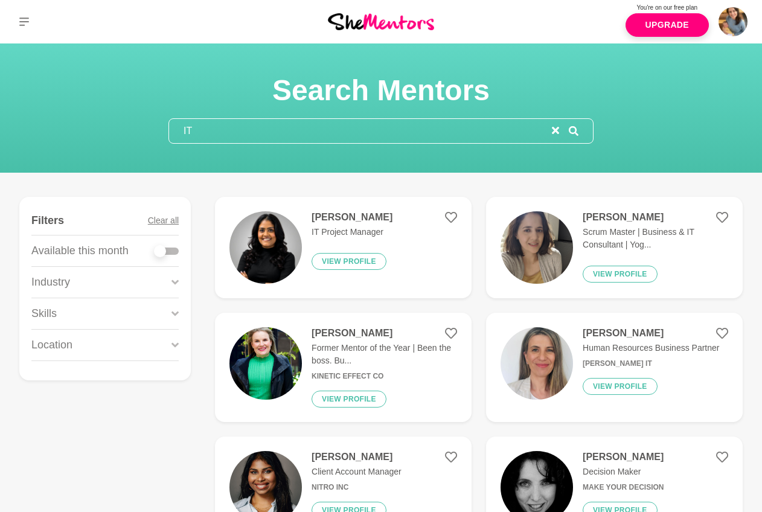
click at [197, 133] on input "IT" at bounding box center [360, 131] width 383 height 24
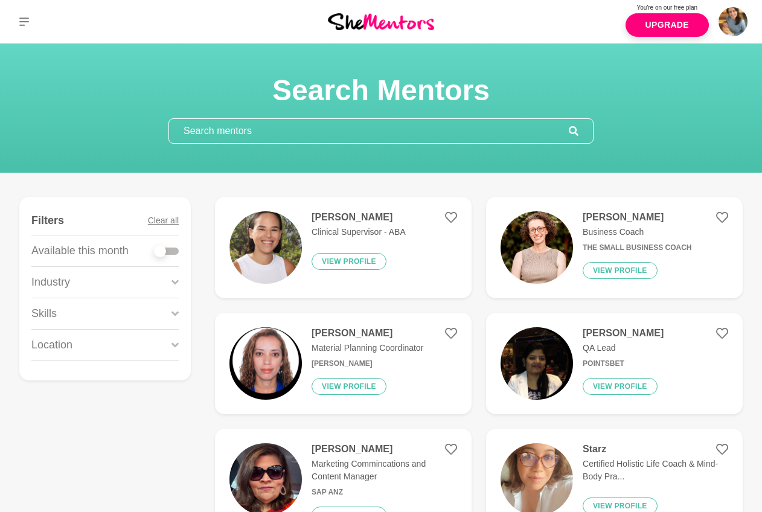
click at [72, 323] on div "Skills" at bounding box center [104, 313] width 147 height 31
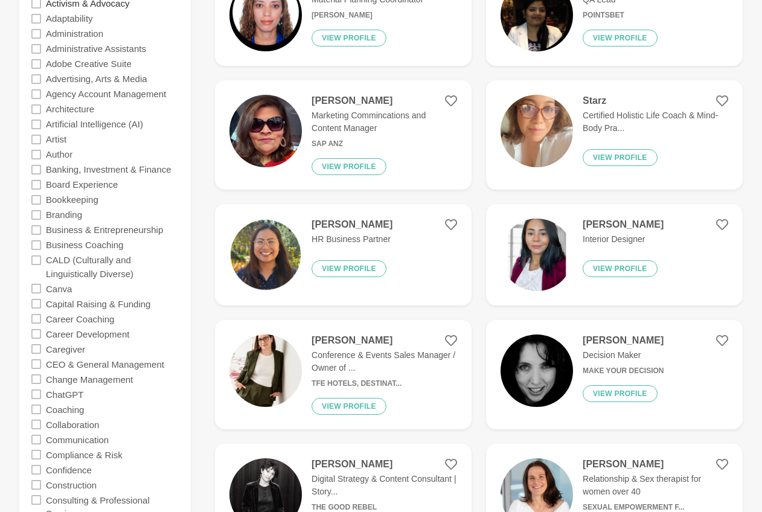
scroll to position [435, 0]
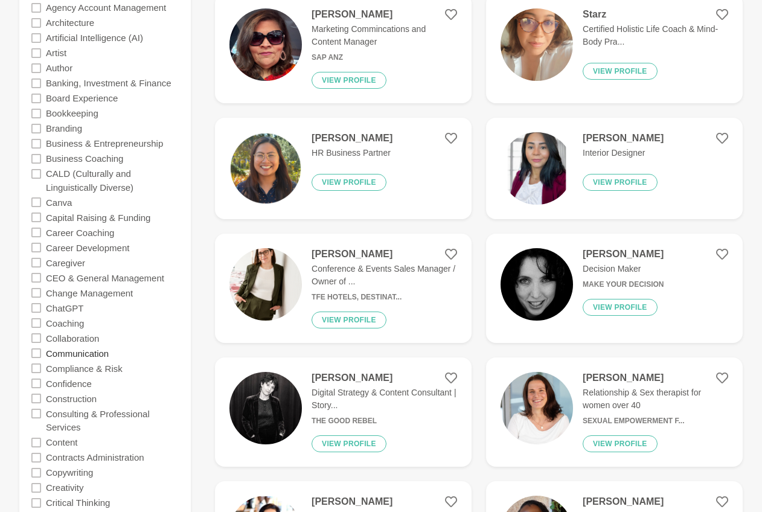
click at [59, 351] on label "Communication" at bounding box center [77, 352] width 63 height 15
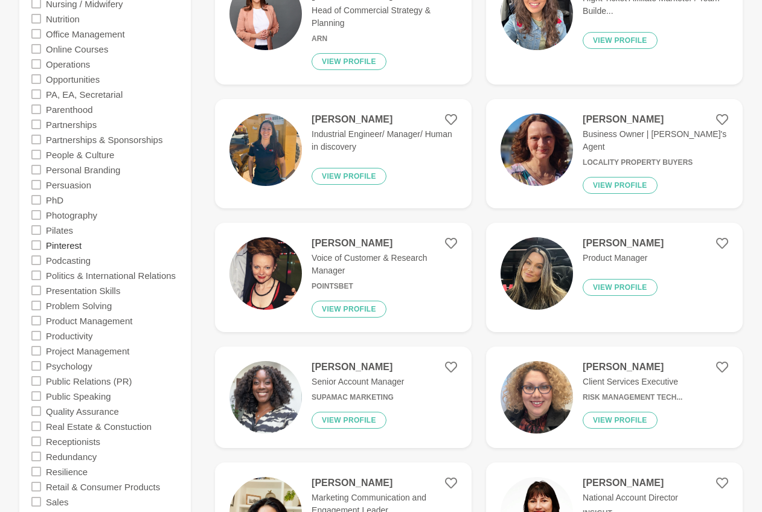
scroll to position [2059, 0]
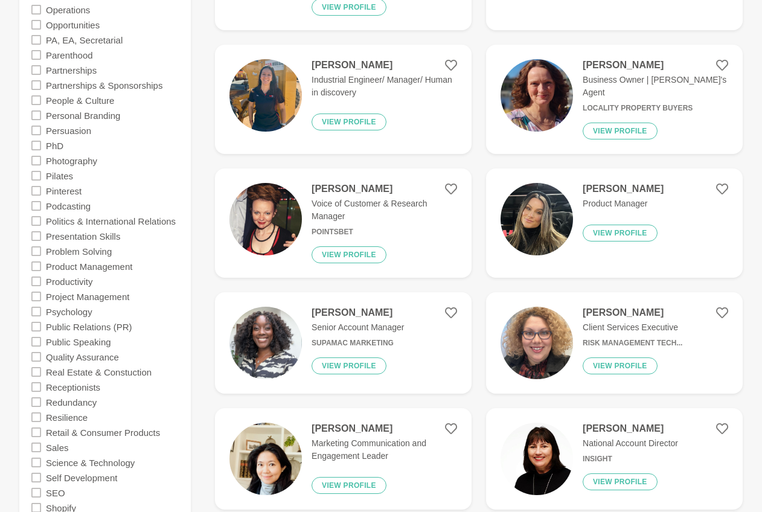
click at [36, 343] on icon at bounding box center [36, 342] width 10 height 10
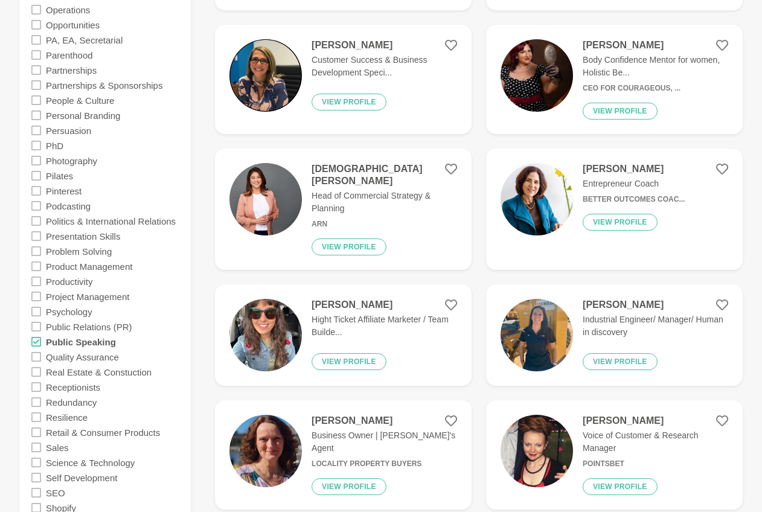
click at [37, 236] on icon at bounding box center [36, 236] width 10 height 10
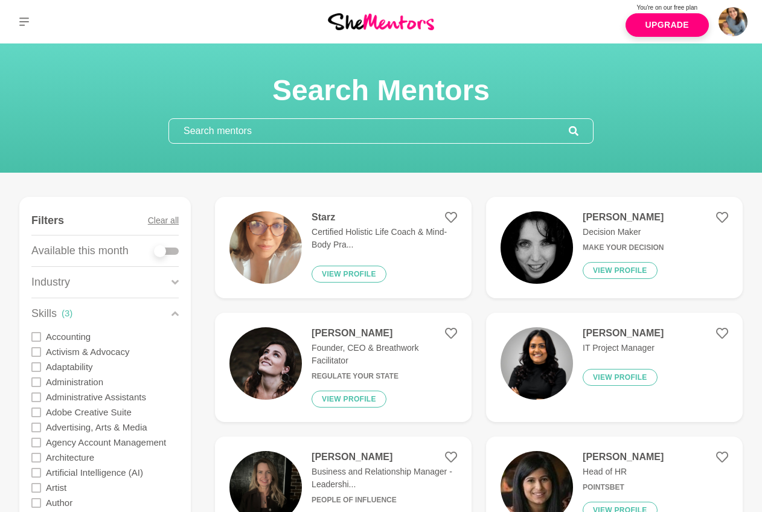
click at [229, 134] on input "text" at bounding box center [369, 131] width 400 height 24
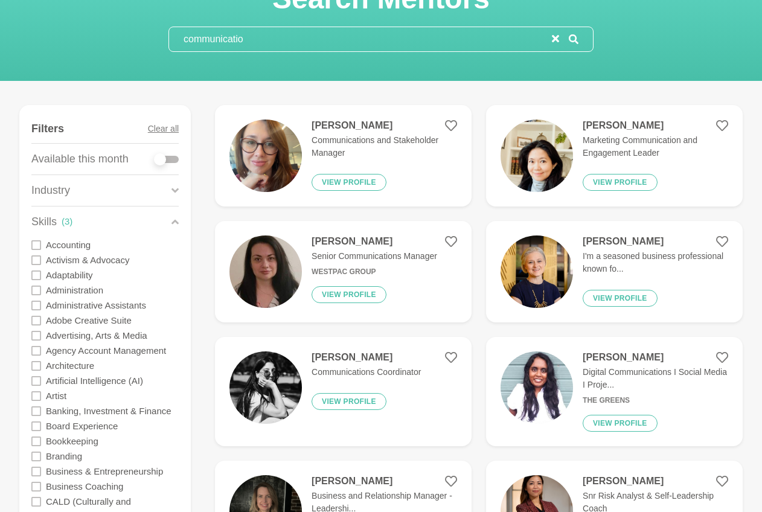
scroll to position [95, 0]
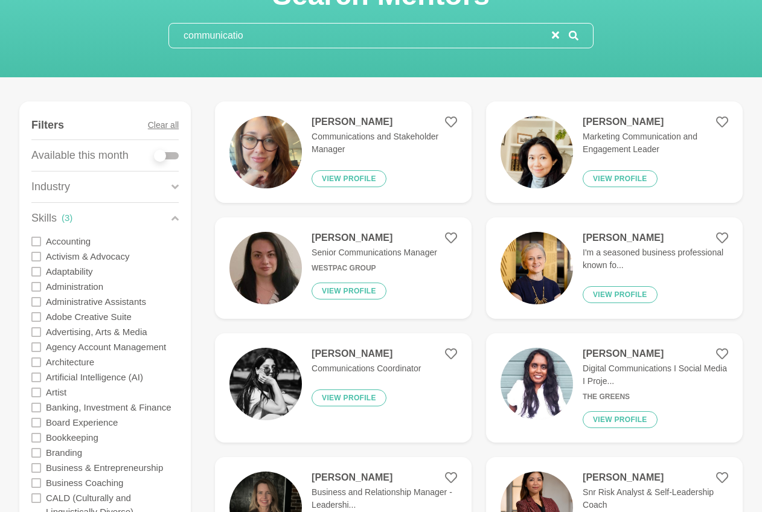
type input "communicatio"
click at [172, 158] on div at bounding box center [167, 155] width 24 height 7
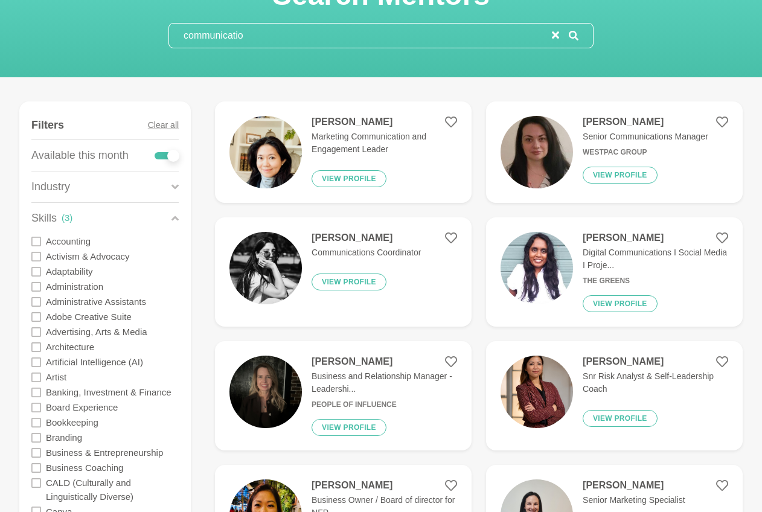
click at [172, 158] on div at bounding box center [173, 156] width 12 height 12
checkbox input "false"
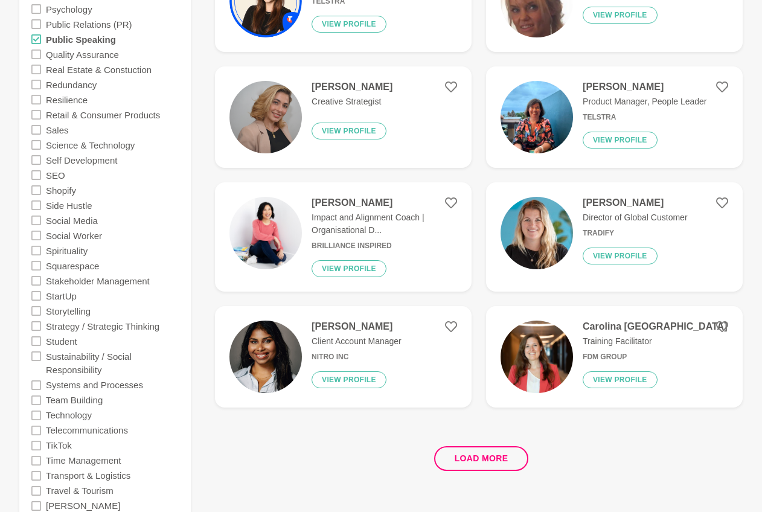
scroll to position [2356, 0]
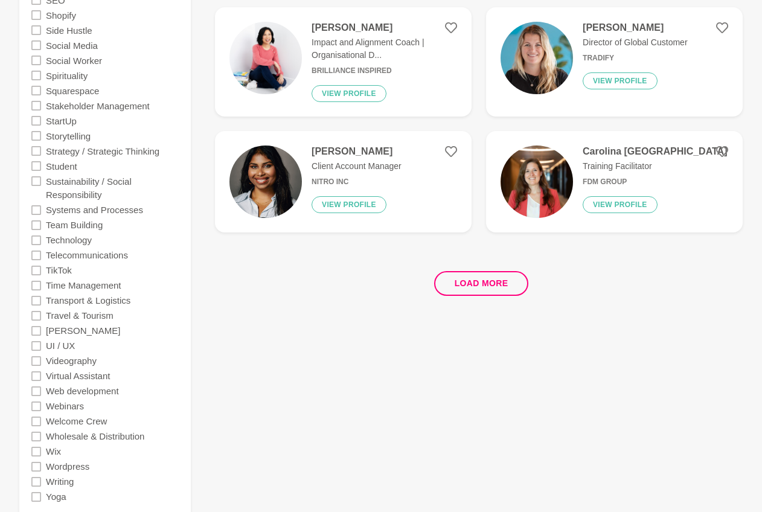
click at [570, 179] on img at bounding box center [537, 182] width 72 height 72
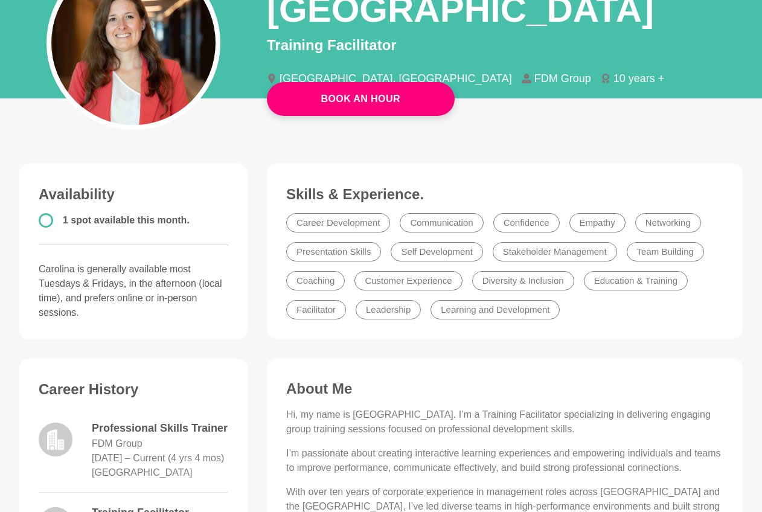
scroll to position [63, 0]
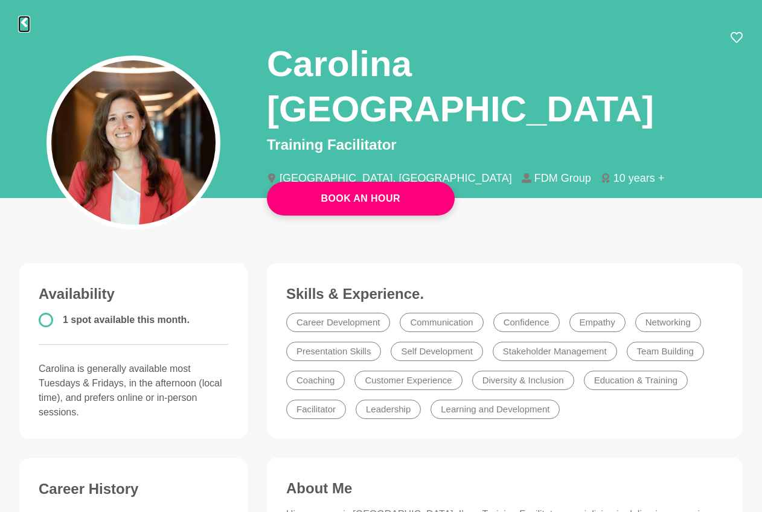
click at [25, 25] on icon at bounding box center [24, 23] width 6 height 10
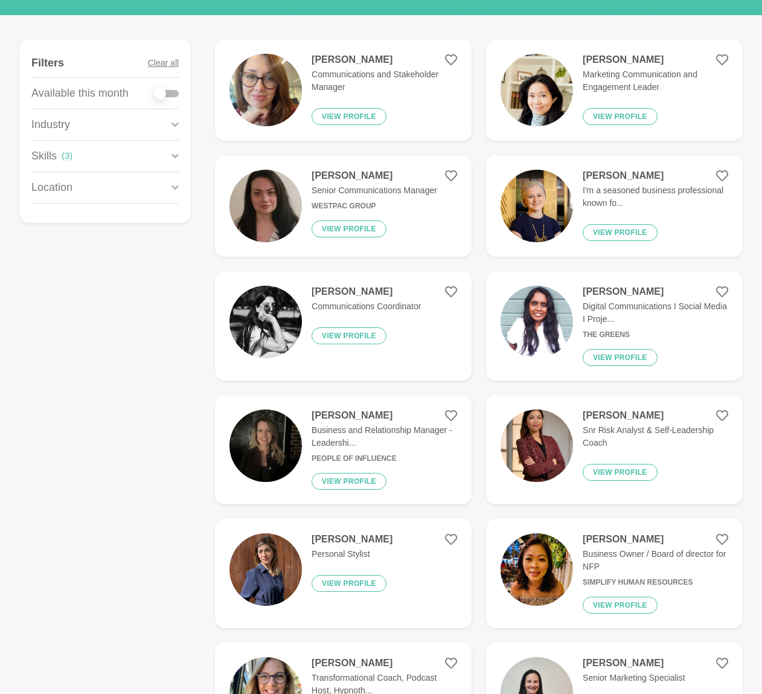
scroll to position [177, 0]
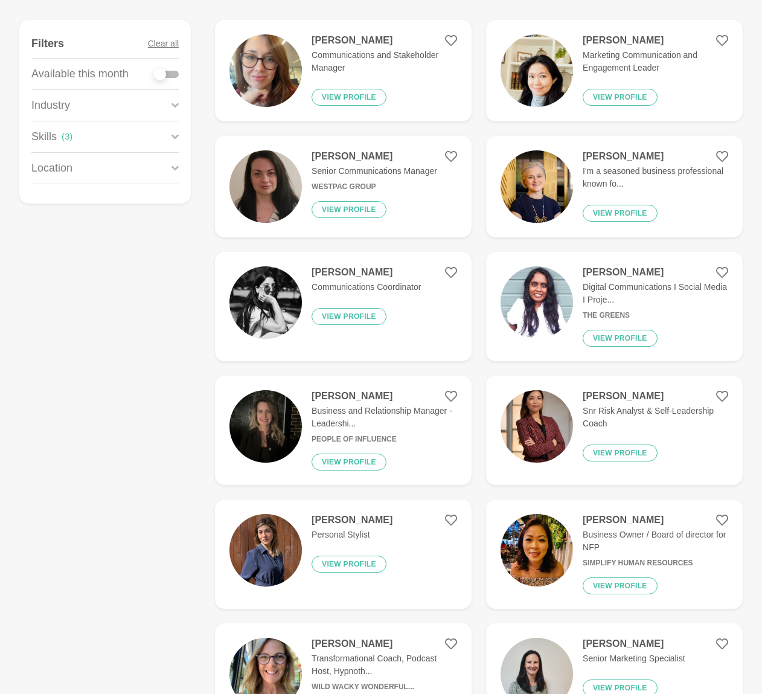
click at [266, 426] on img at bounding box center [266, 426] width 72 height 72
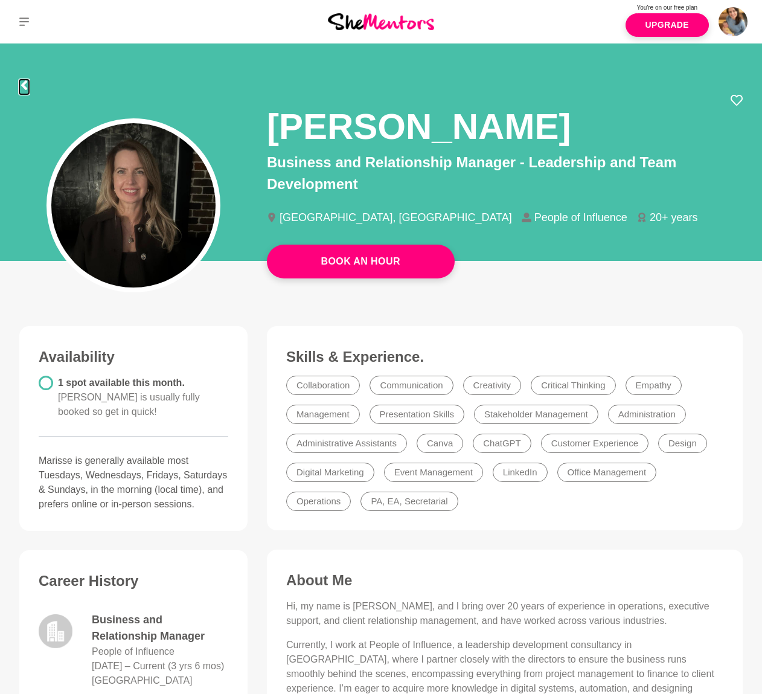
click at [27, 86] on icon at bounding box center [24, 85] width 10 height 10
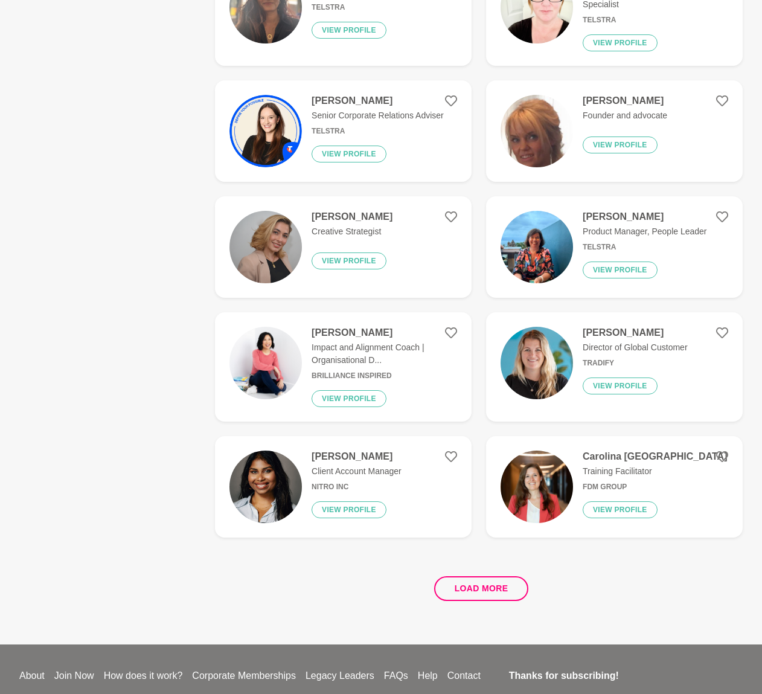
scroll to position [2118, 0]
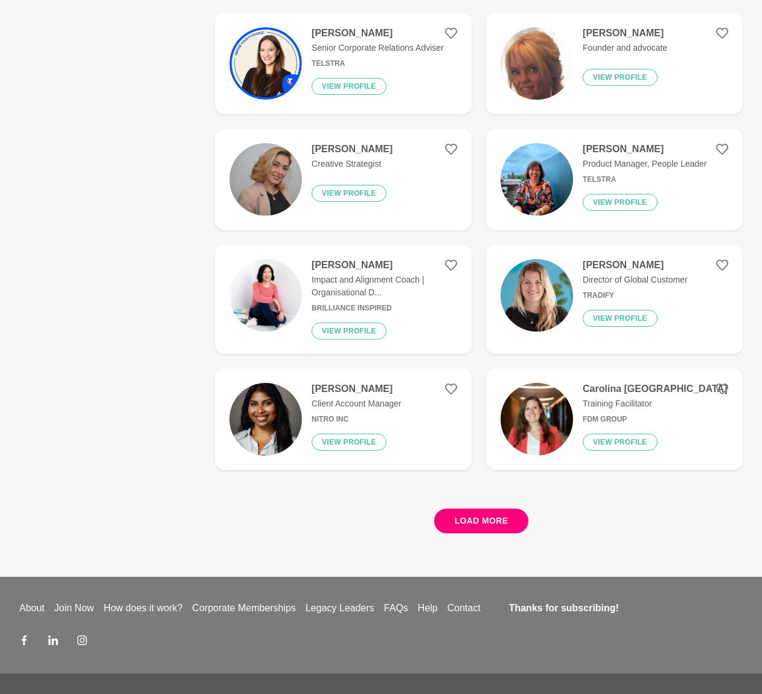
click at [483, 528] on button "Load more" at bounding box center [481, 521] width 95 height 25
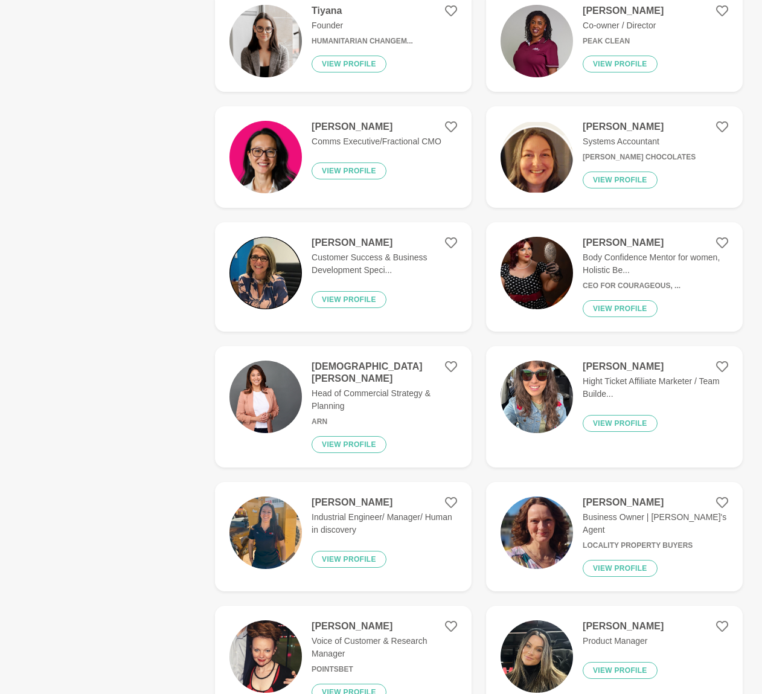
scroll to position [2856, 0]
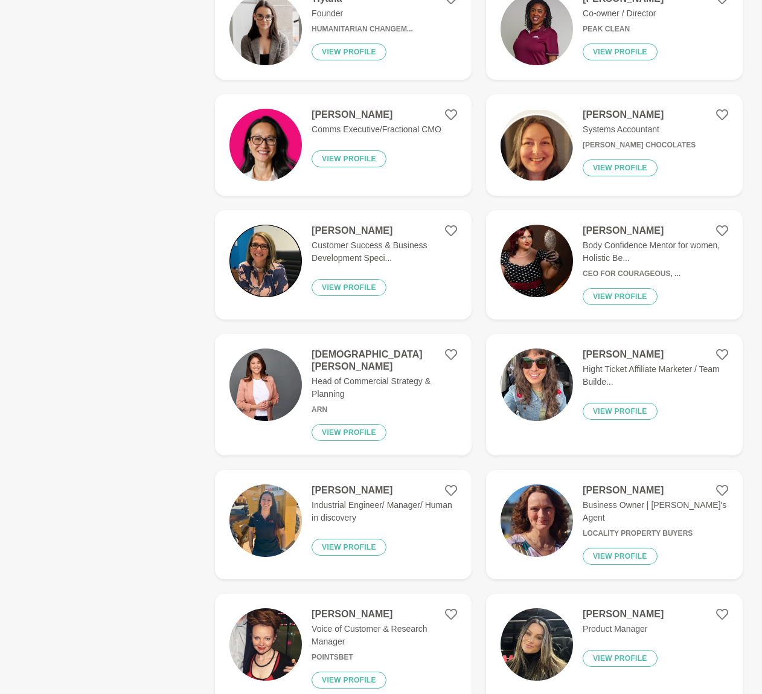
click at [375, 382] on p "Head of Commercial Strategy & Planning" at bounding box center [385, 387] width 146 height 25
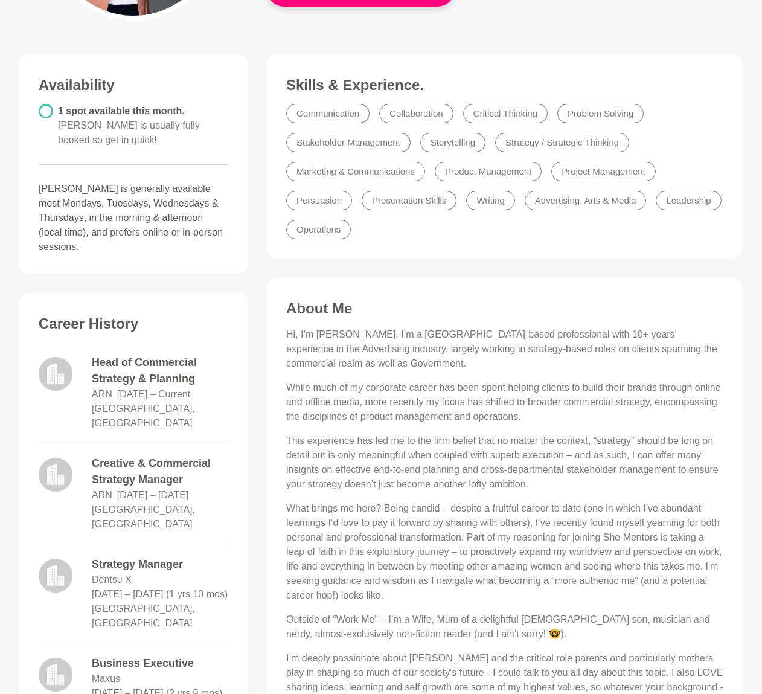
scroll to position [336, 0]
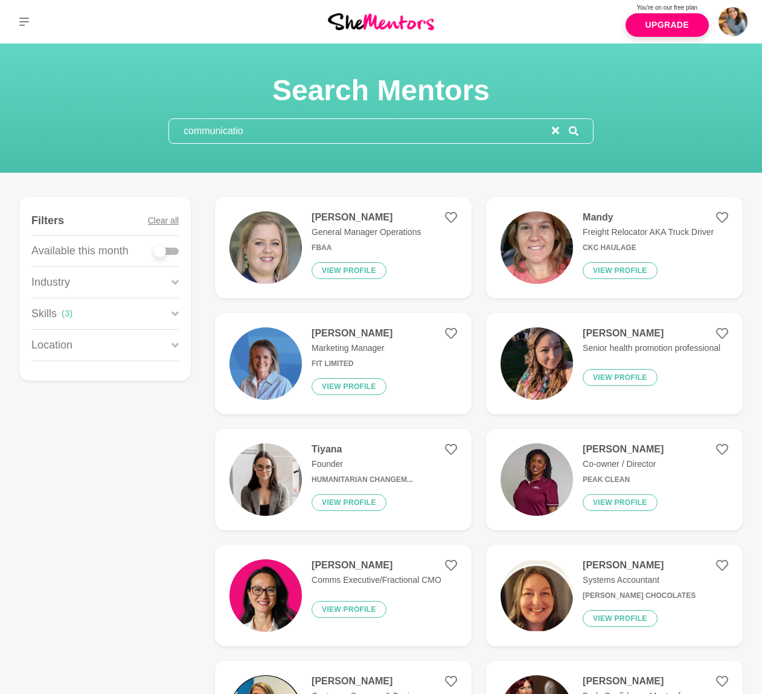
click at [261, 132] on input "communicatio" at bounding box center [360, 131] width 383 height 24
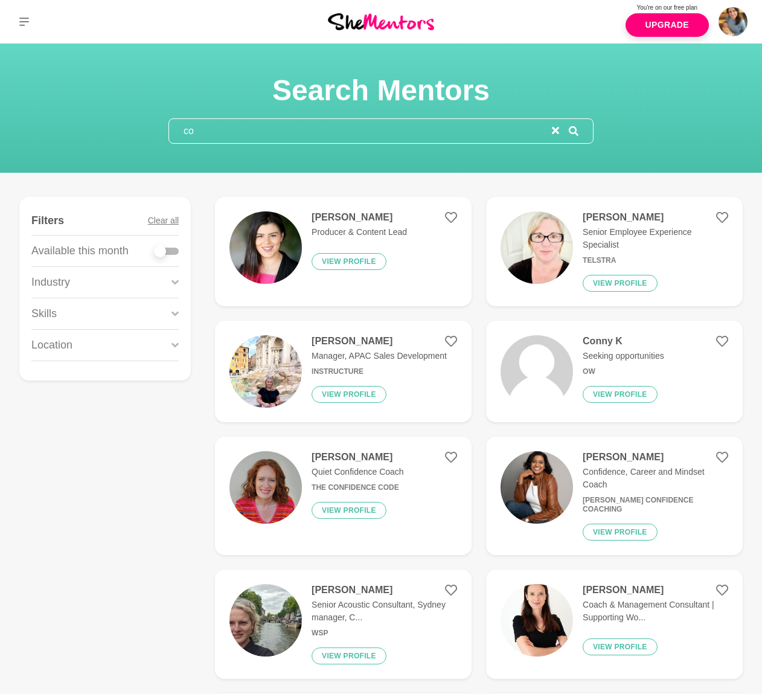
type input "c"
click at [207, 124] on input "con" at bounding box center [360, 131] width 383 height 24
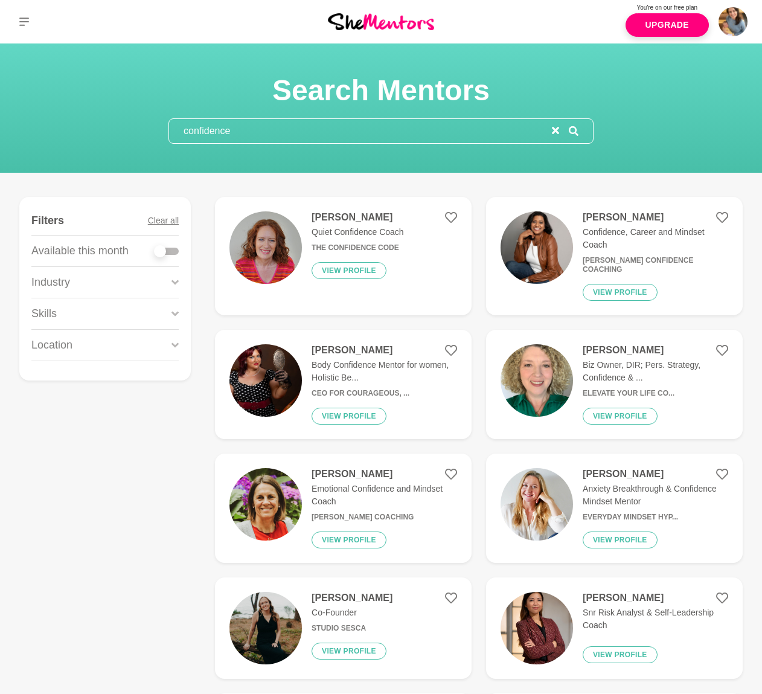
type input "confidence"
click at [169, 245] on label at bounding box center [167, 249] width 24 height 12
checkbox input "true"
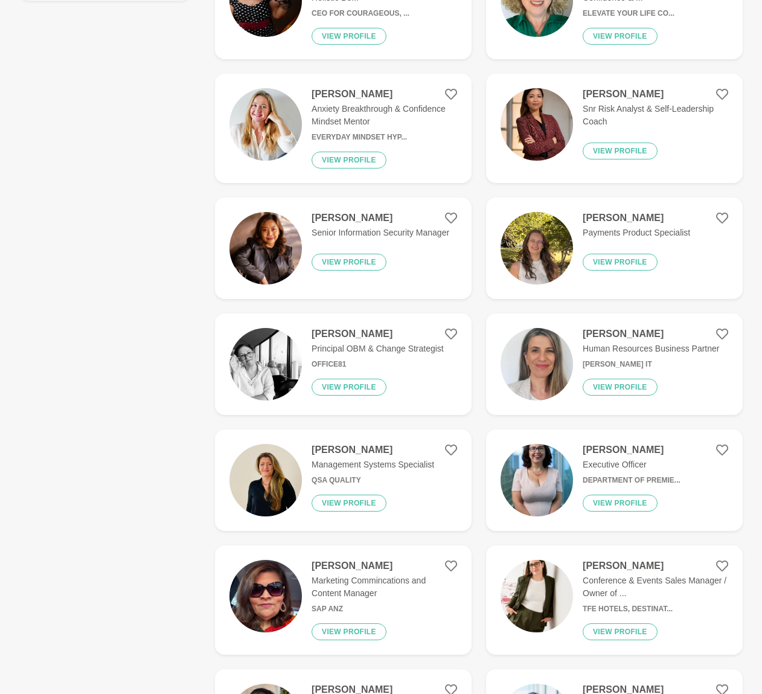
scroll to position [439, 0]
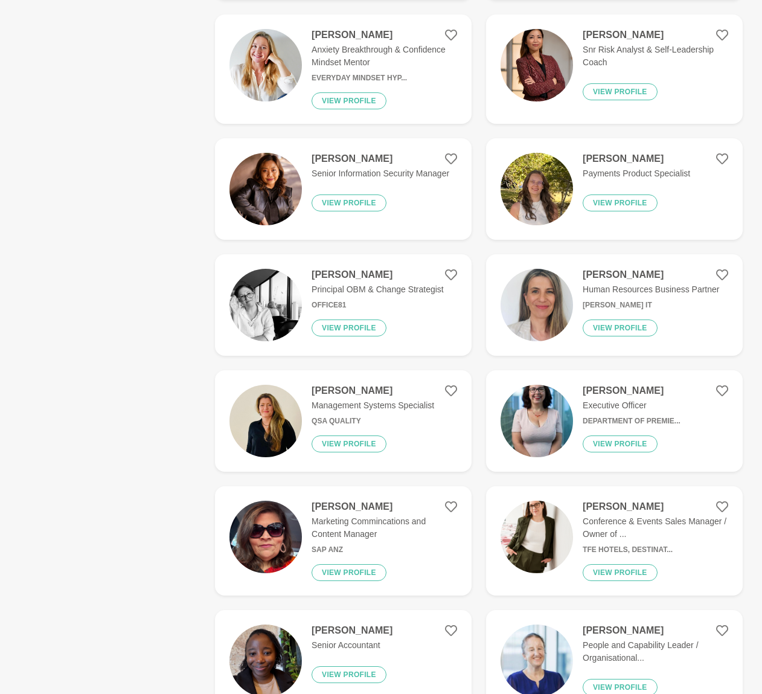
click at [277, 178] on img at bounding box center [266, 189] width 72 height 72
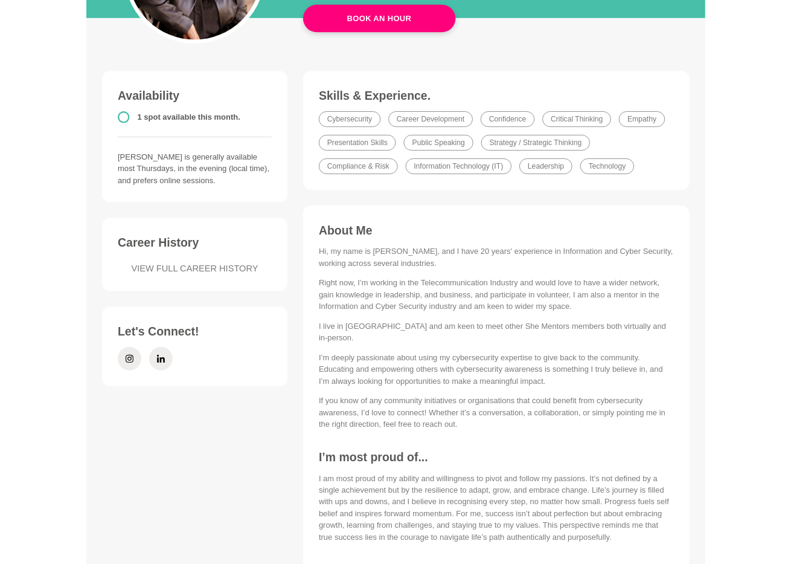
scroll to position [396, 0]
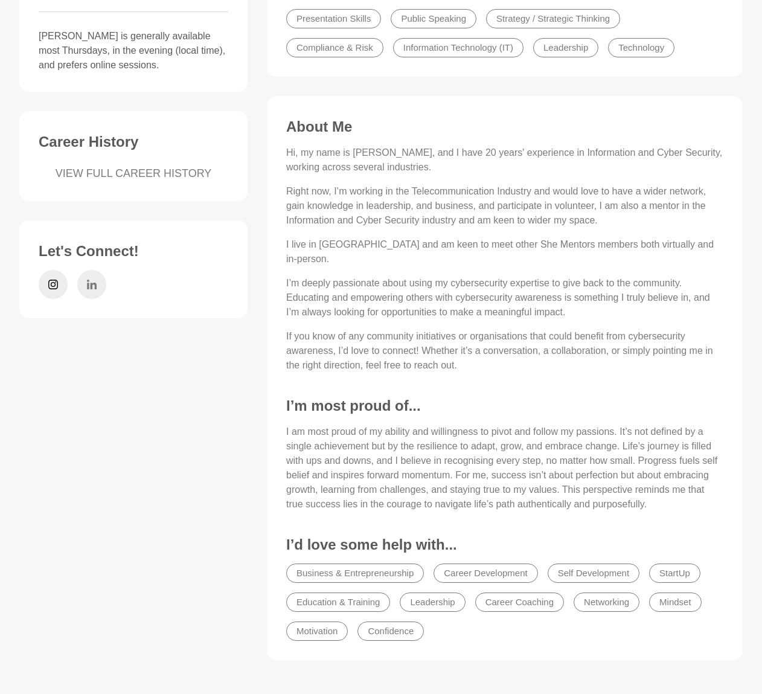
click at [98, 284] on span at bounding box center [91, 284] width 29 height 29
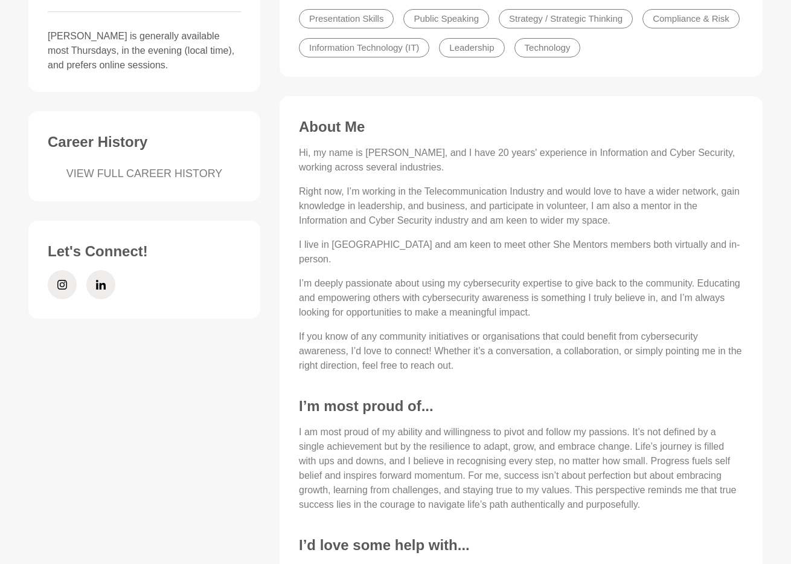
scroll to position [0, 0]
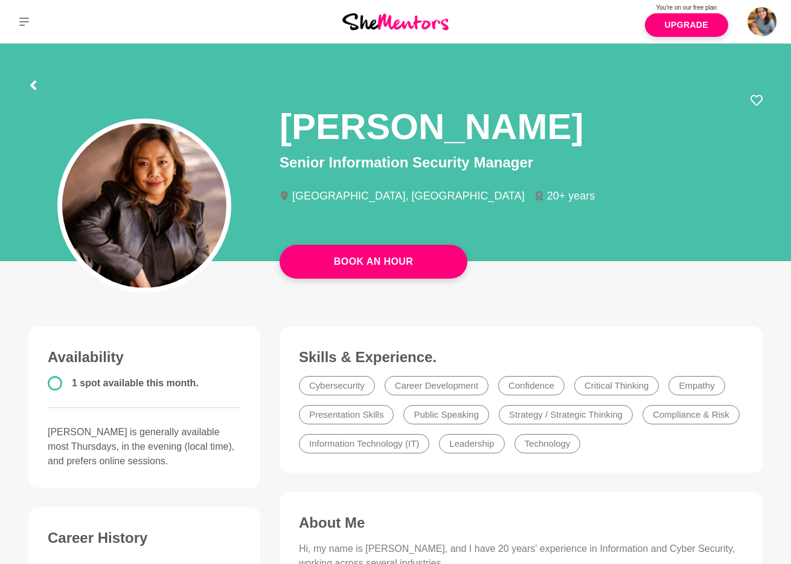
click at [33, 77] on div at bounding box center [33, 83] width 10 height 22
click at [34, 86] on icon at bounding box center [33, 85] width 10 height 10
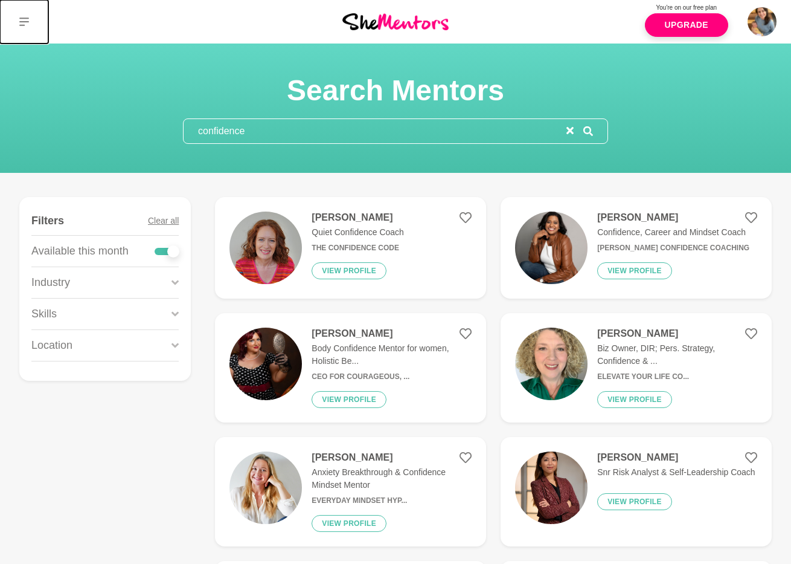
click at [21, 15] on button at bounding box center [24, 21] width 48 height 43
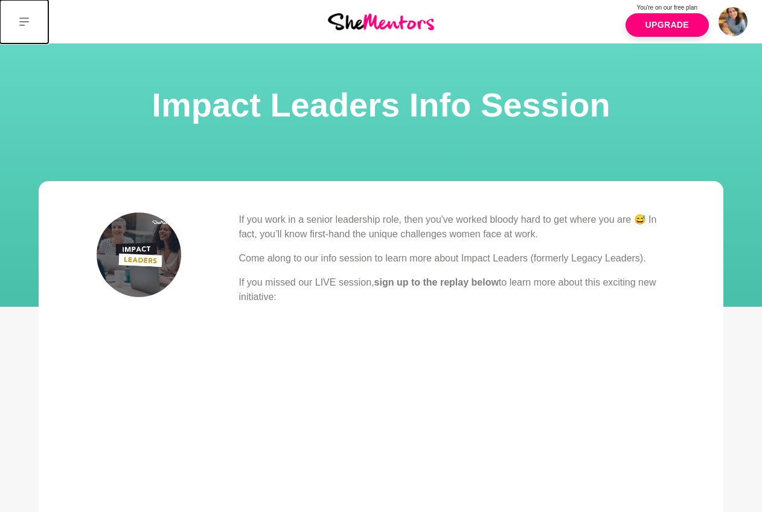
click at [15, 18] on button at bounding box center [24, 21] width 48 height 43
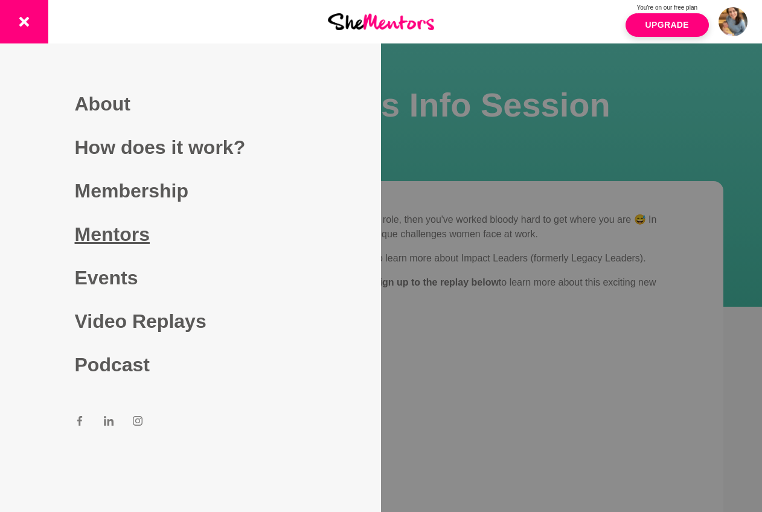
click at [101, 233] on link "Mentors" at bounding box center [191, 234] width 232 height 43
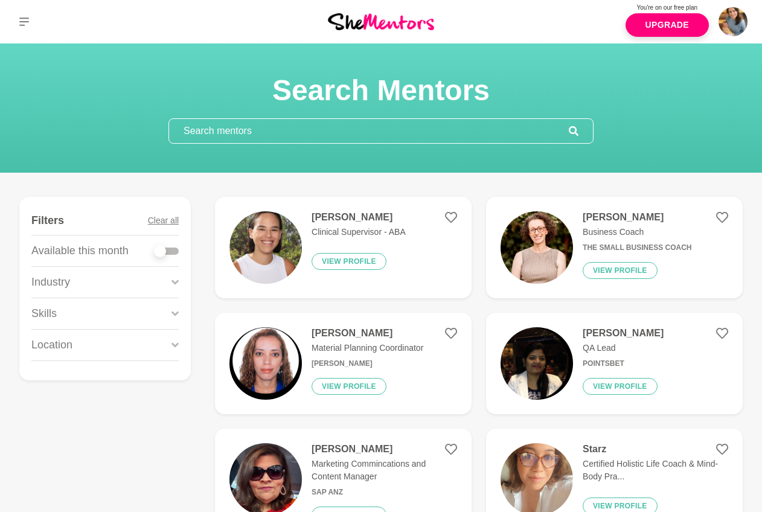
click at [232, 133] on input "text" at bounding box center [369, 131] width 400 height 24
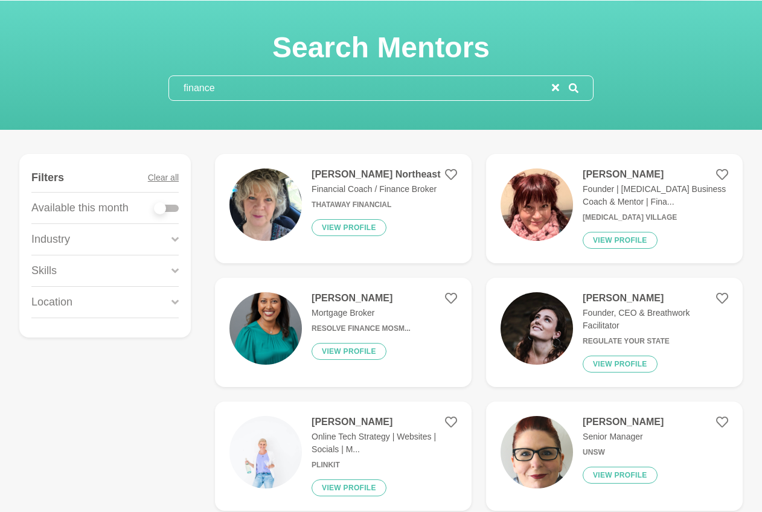
scroll to position [65, 0]
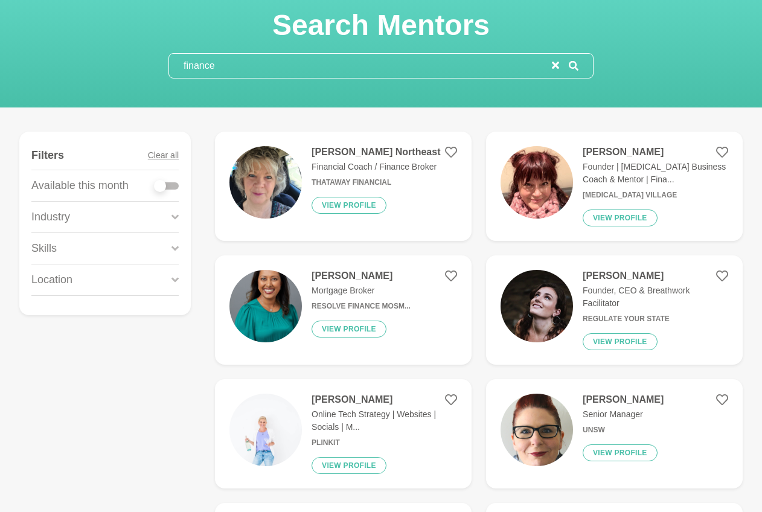
type input "finance"
click at [165, 186] on div at bounding box center [160, 186] width 12 height 12
checkbox input "true"
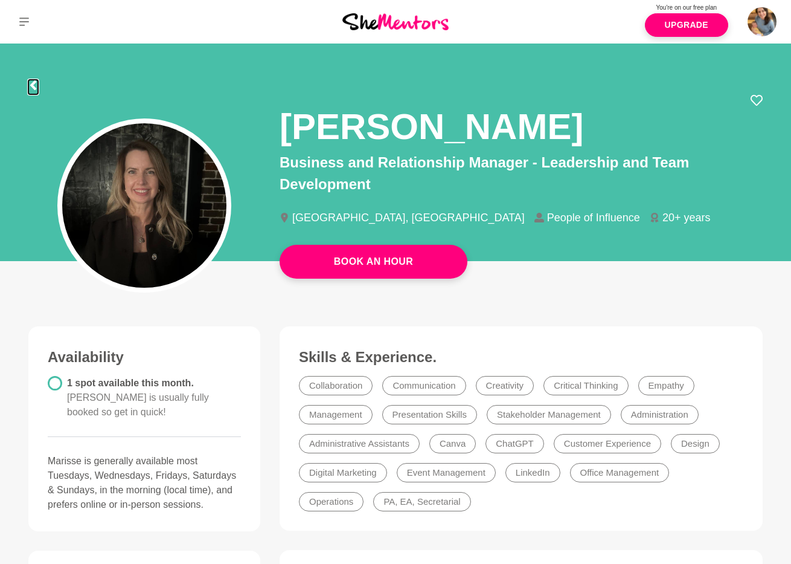
click at [34, 88] on icon at bounding box center [33, 85] width 6 height 10
click at [18, 20] on button at bounding box center [24, 21] width 48 height 43
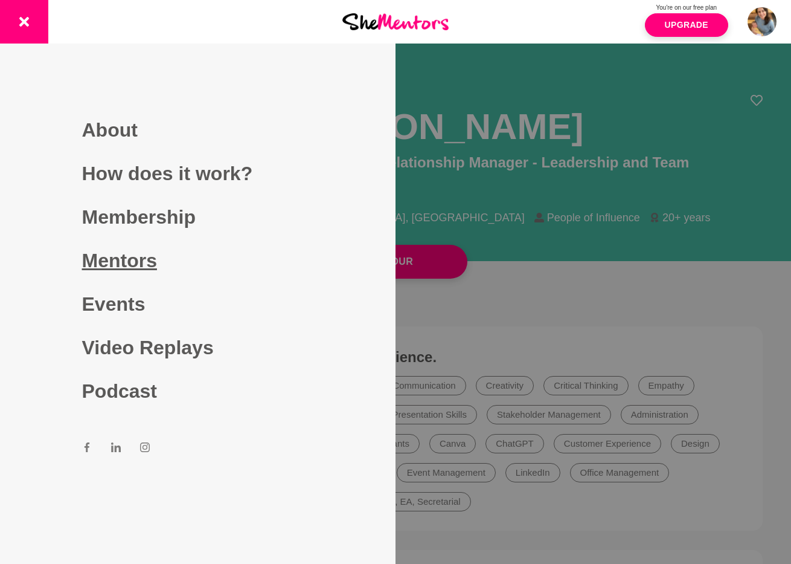
click at [118, 251] on link "Mentors" at bounding box center [198, 260] width 232 height 43
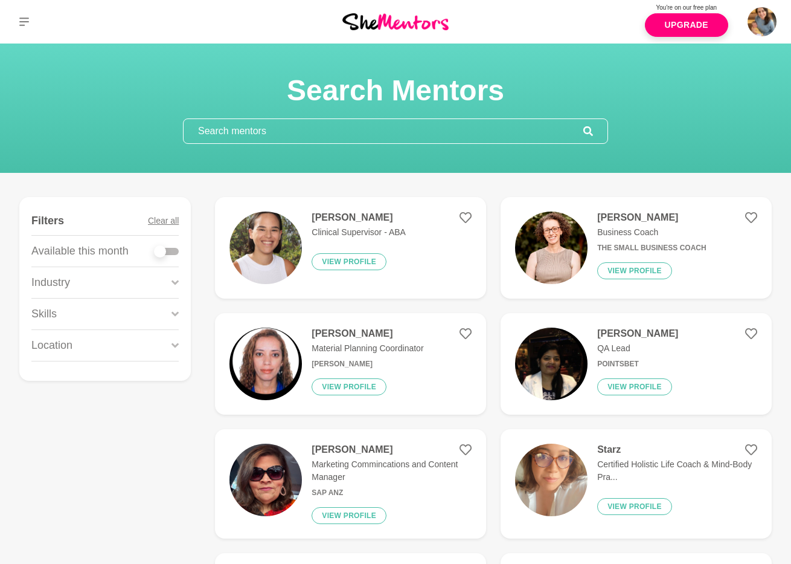
click at [208, 129] on input "text" at bounding box center [384, 131] width 400 height 24
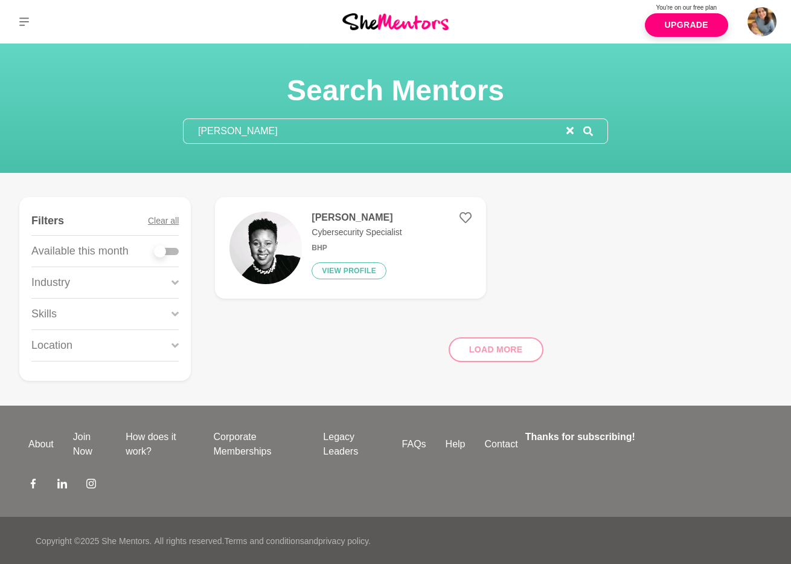
type input "[PERSON_NAME]"
click at [268, 236] on img at bounding box center [266, 247] width 72 height 72
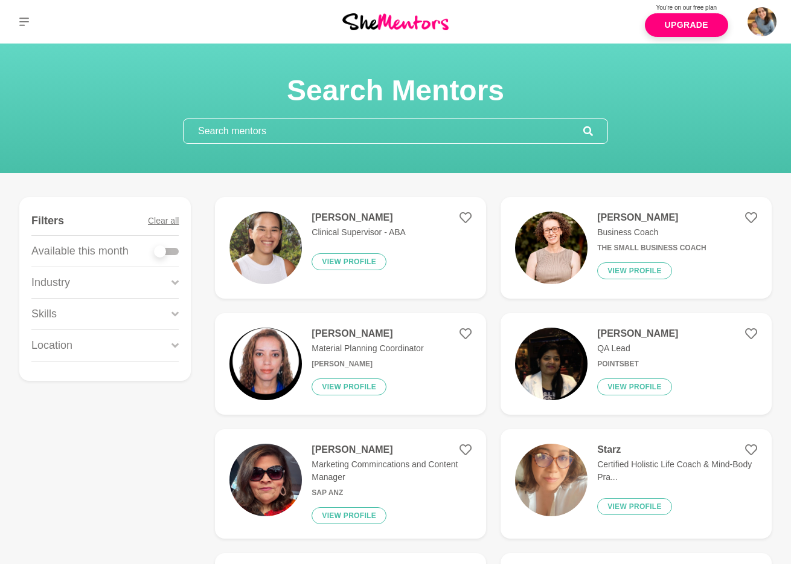
click at [246, 126] on input "text" at bounding box center [384, 131] width 400 height 24
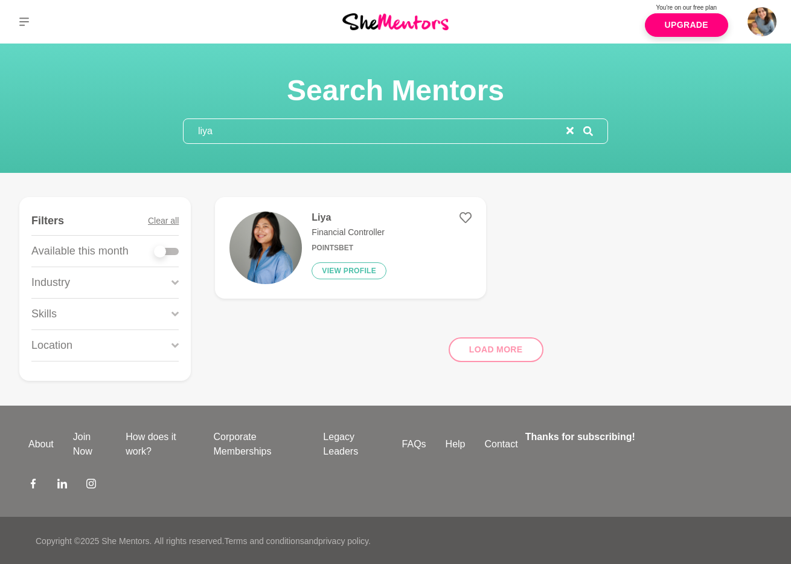
type input "liya"
click at [315, 226] on p "Financial Controller" at bounding box center [349, 232] width 75 height 13
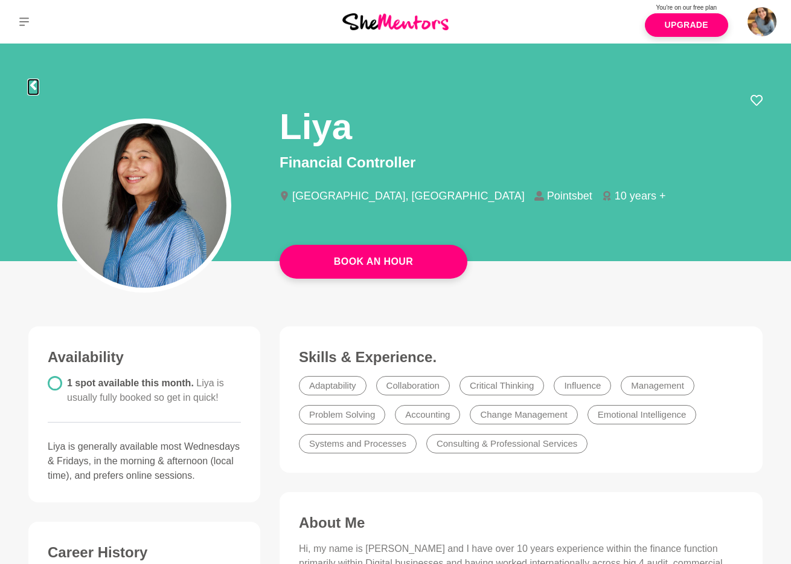
click at [34, 85] on icon at bounding box center [33, 85] width 10 height 10
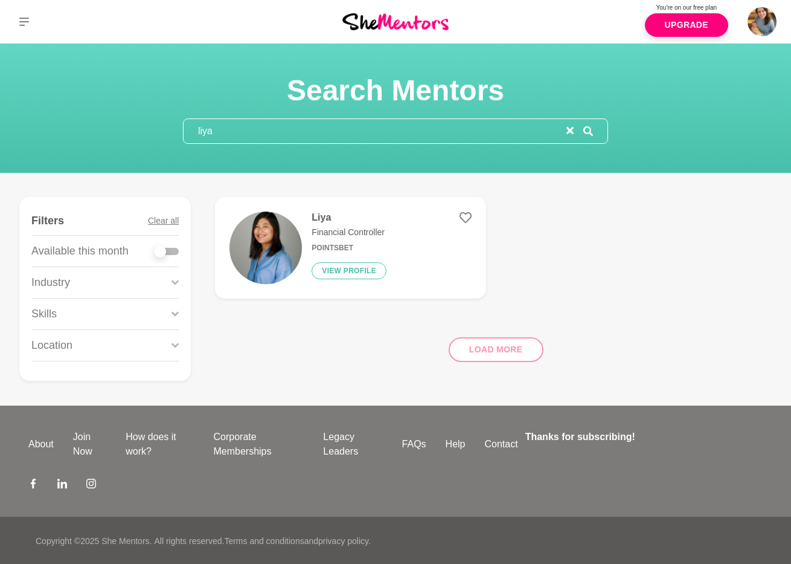
click at [205, 134] on input "liya" at bounding box center [375, 131] width 383 height 24
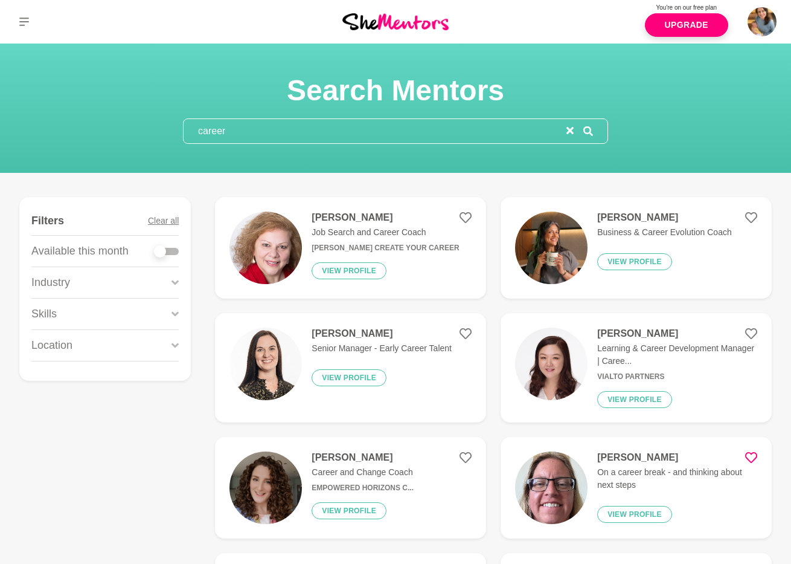
type input "career"
click at [161, 251] on div at bounding box center [160, 251] width 12 height 12
checkbox input "true"
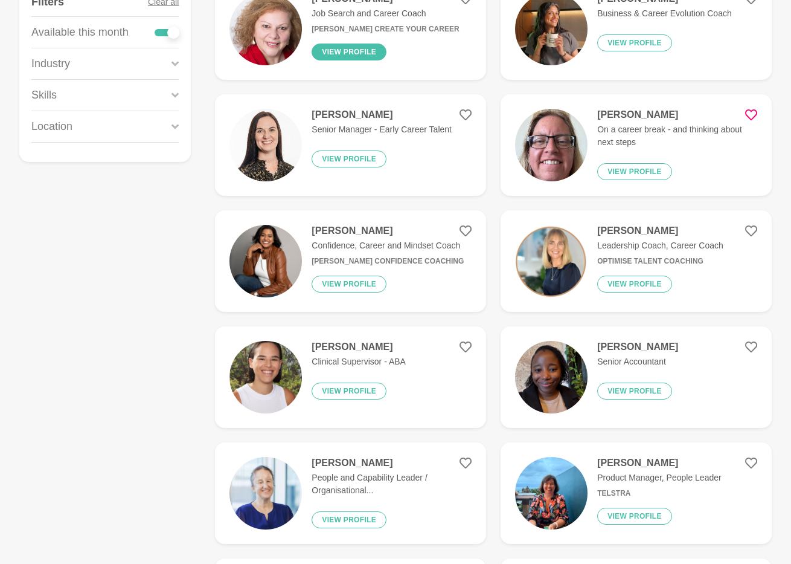
scroll to position [451, 0]
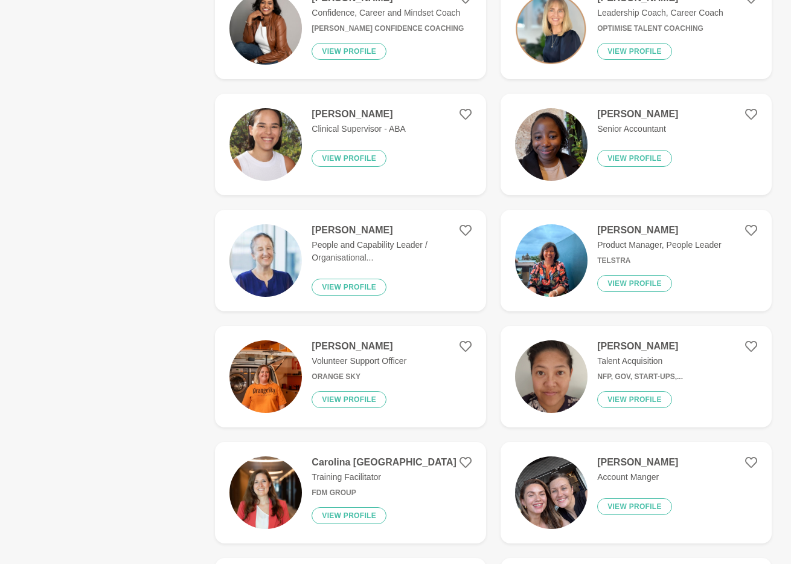
click at [357, 257] on p "People and Capability Leader / Organisational..." at bounding box center [392, 251] width 160 height 25
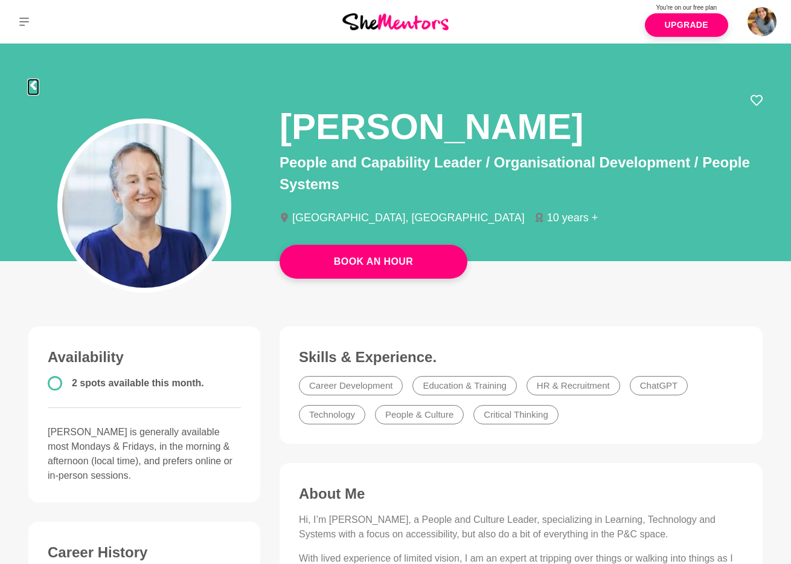
click at [33, 85] on icon at bounding box center [33, 85] width 6 height 10
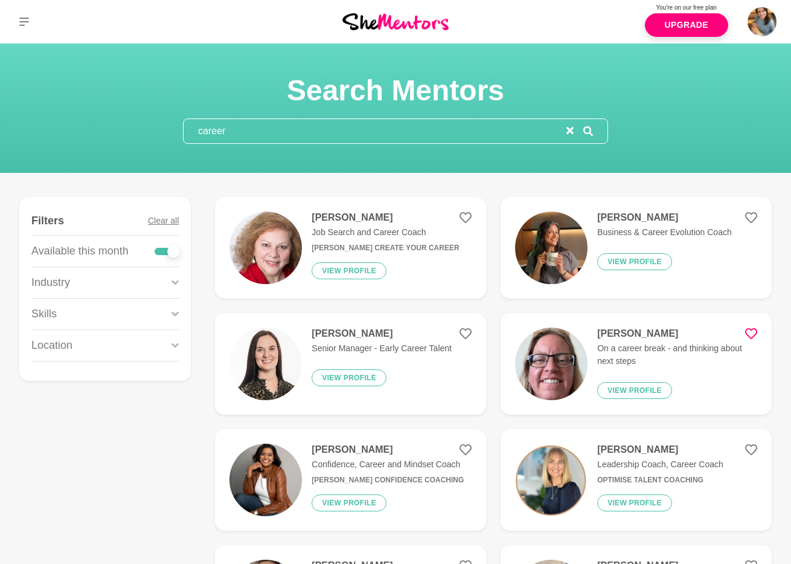
click at [226, 129] on input "career" at bounding box center [375, 131] width 383 height 24
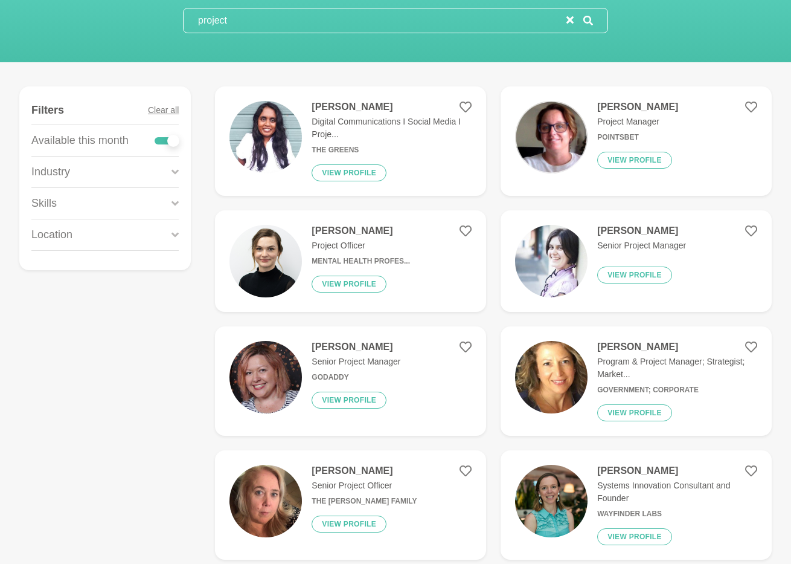
scroll to position [252, 0]
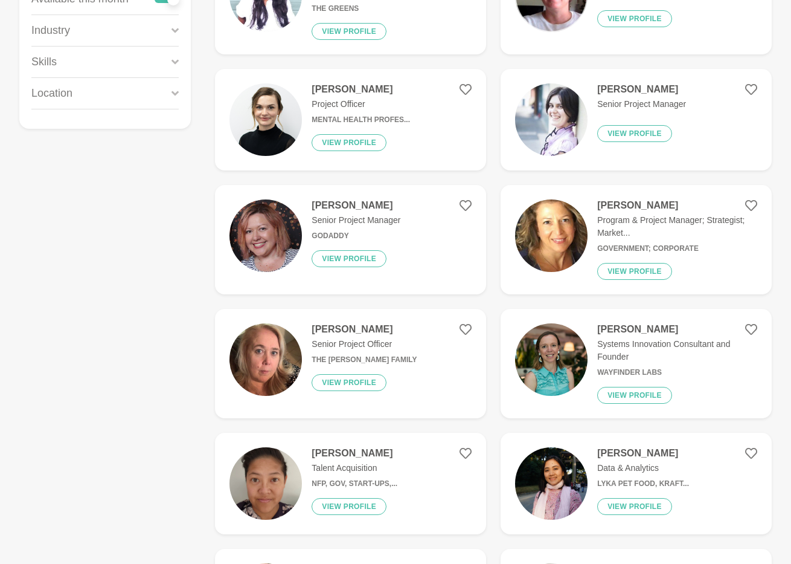
type input "project"
click at [564, 243] on img at bounding box center [551, 235] width 72 height 72
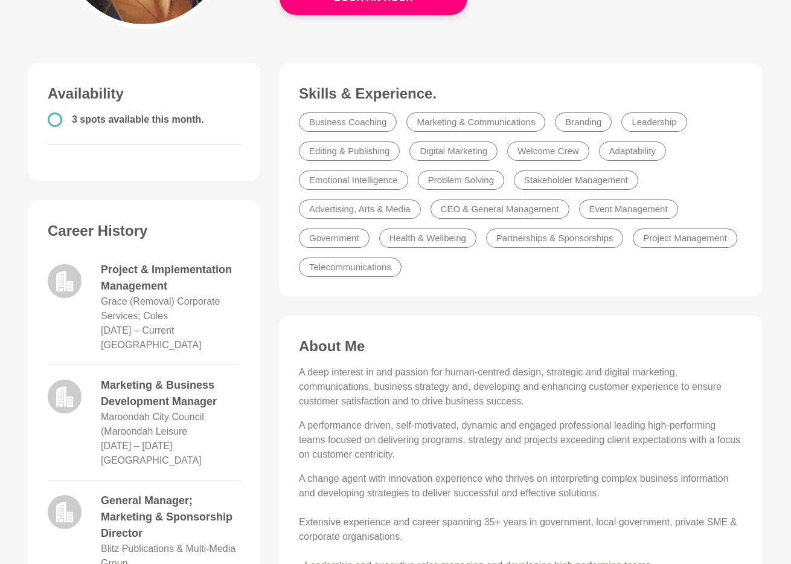
scroll to position [6, 0]
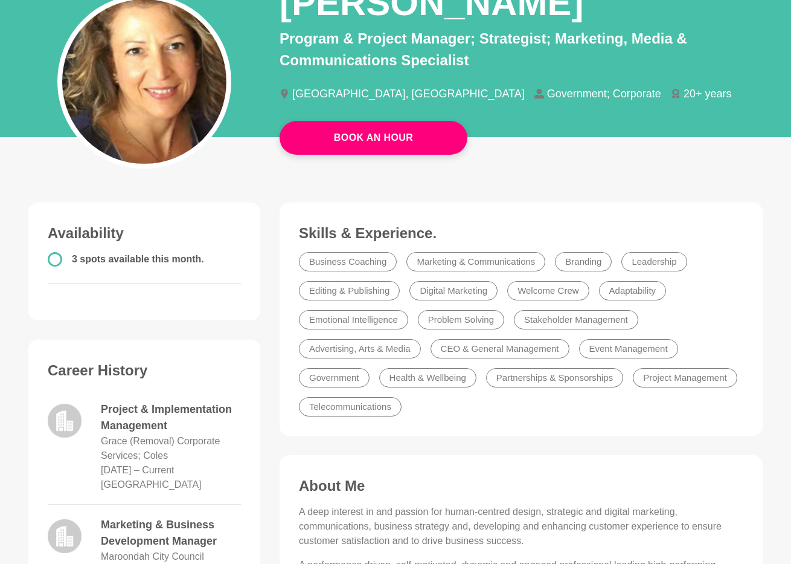
scroll to position [0, 0]
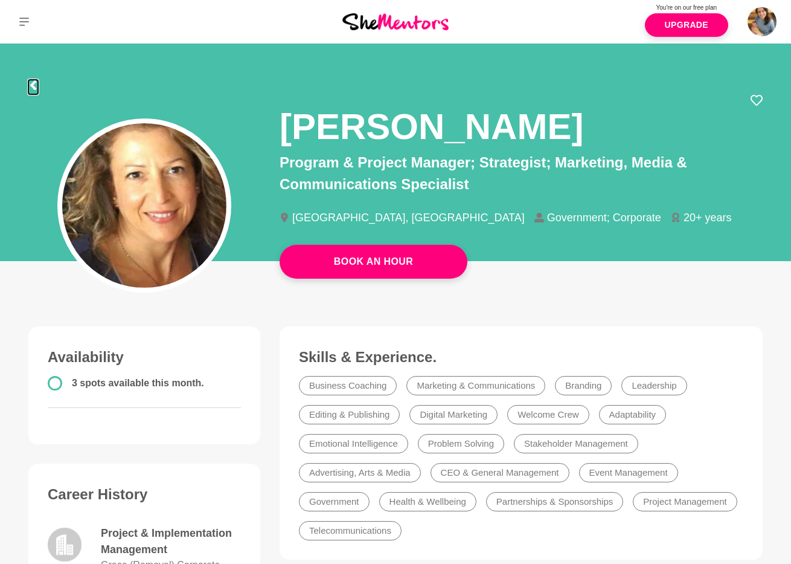
click at [32, 84] on icon at bounding box center [33, 85] width 6 height 10
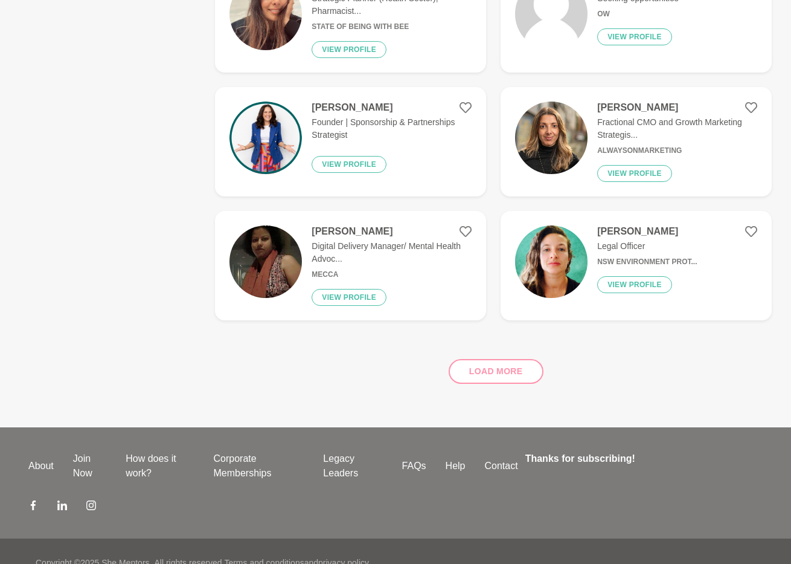
scroll to position [2275, 0]
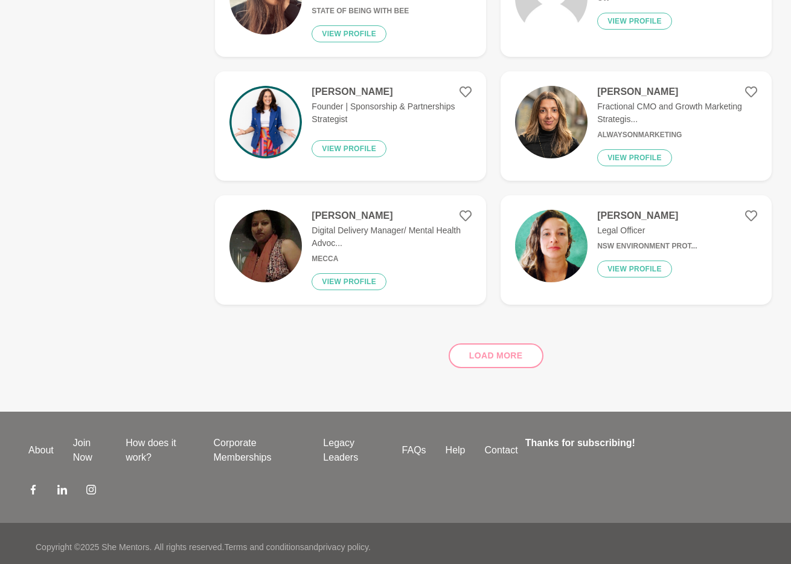
click at [364, 260] on div "Khushbu Gupta Digital Delivery Manager/ Mental Health Advoc... Mecca View profi…" at bounding box center [387, 250] width 170 height 80
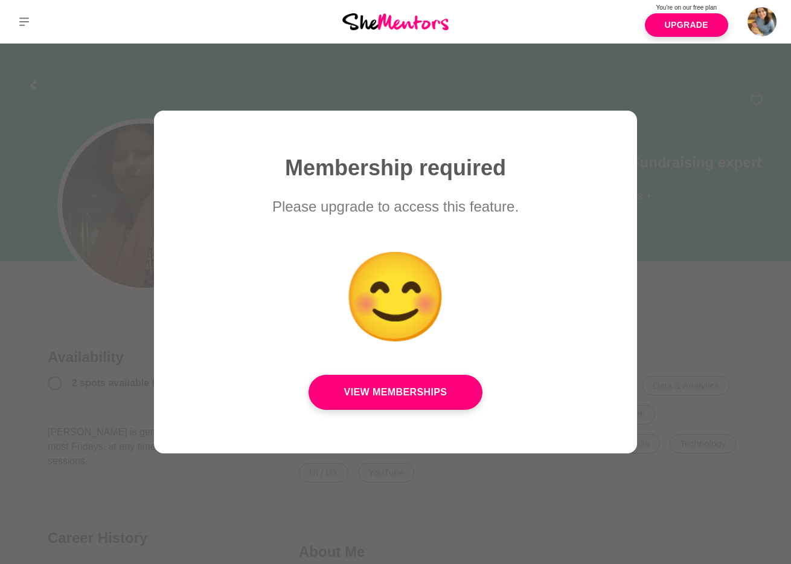
click at [750, 211] on div at bounding box center [395, 282] width 791 height 564
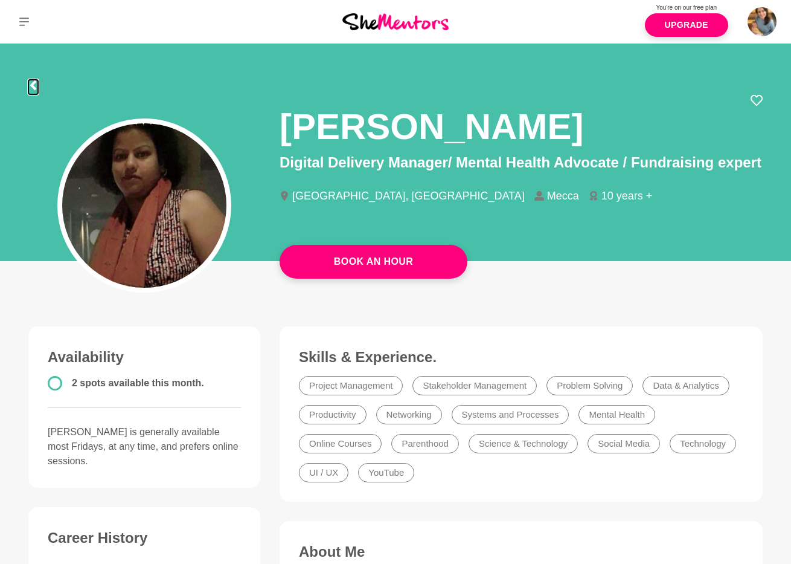
click at [36, 84] on icon at bounding box center [33, 85] width 10 height 10
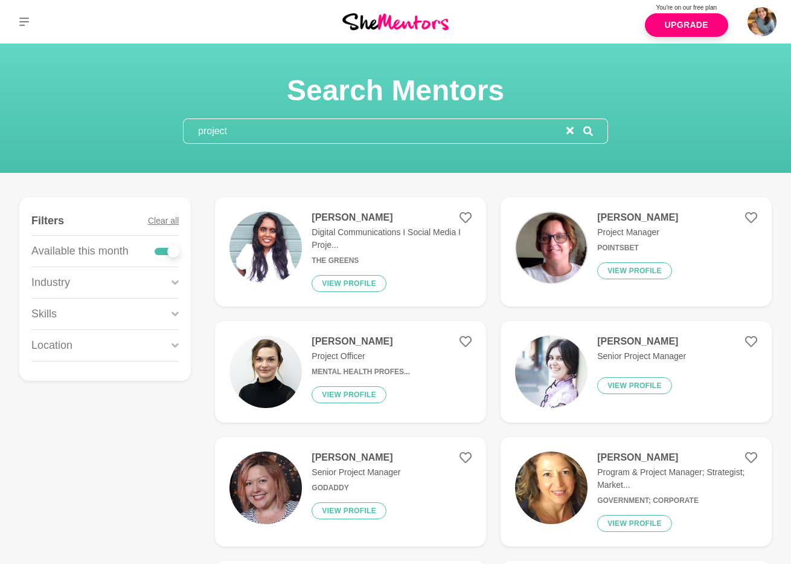
click at [225, 134] on input "project" at bounding box center [375, 131] width 383 height 24
click at [254, 134] on input "project" at bounding box center [375, 131] width 383 height 24
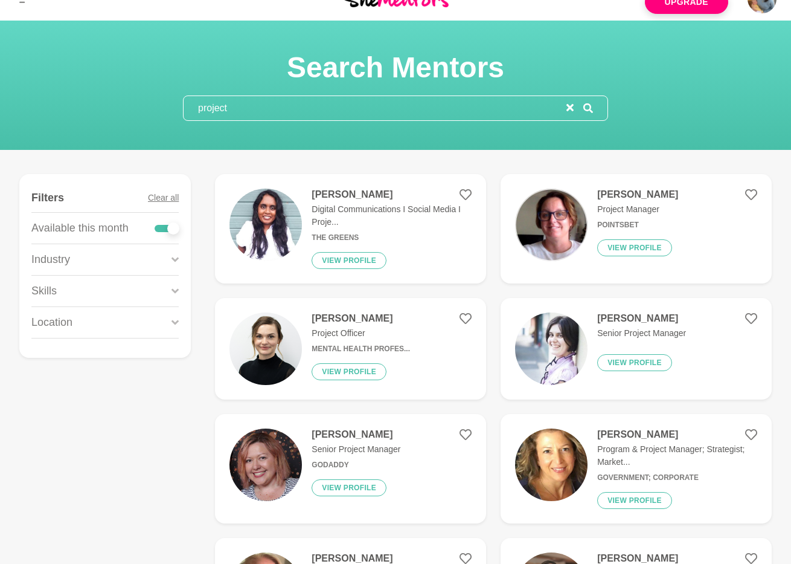
click at [591, 338] on div "Sonya Goldenberg Senior Project Manager View profile" at bounding box center [637, 348] width 98 height 72
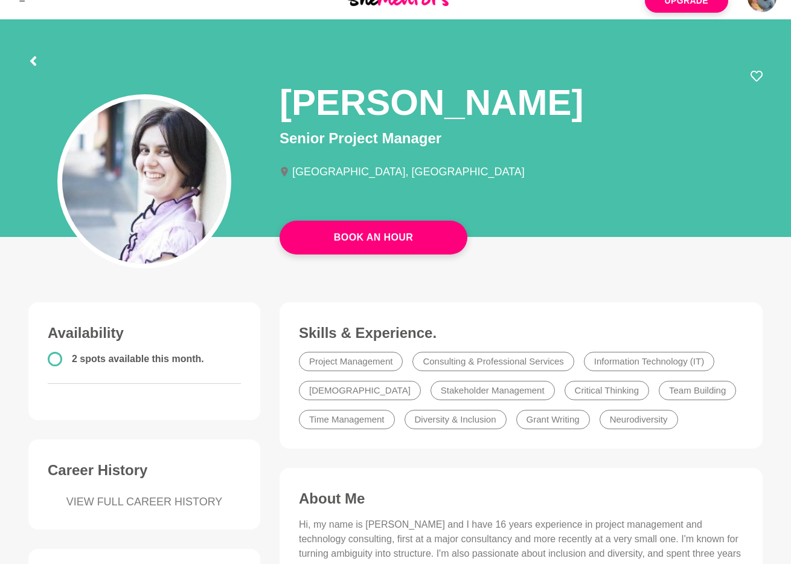
scroll to position [311, 0]
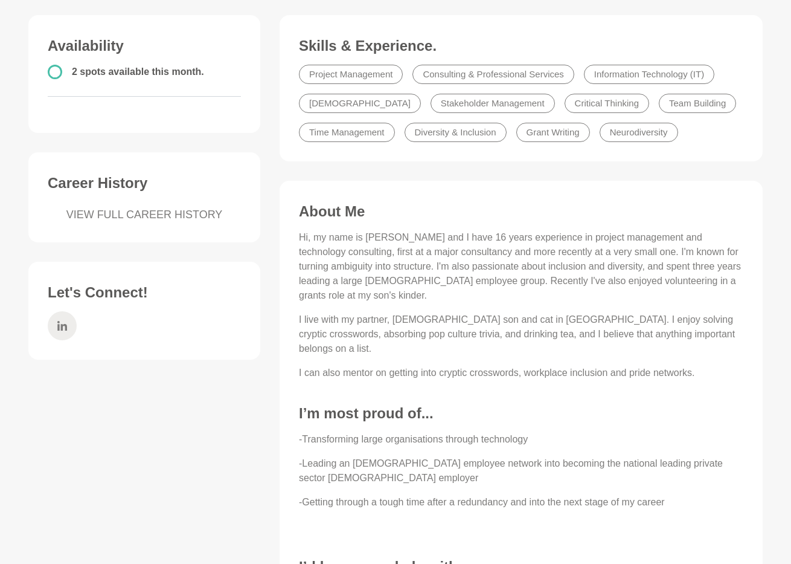
click at [69, 322] on span at bounding box center [62, 325] width 29 height 29
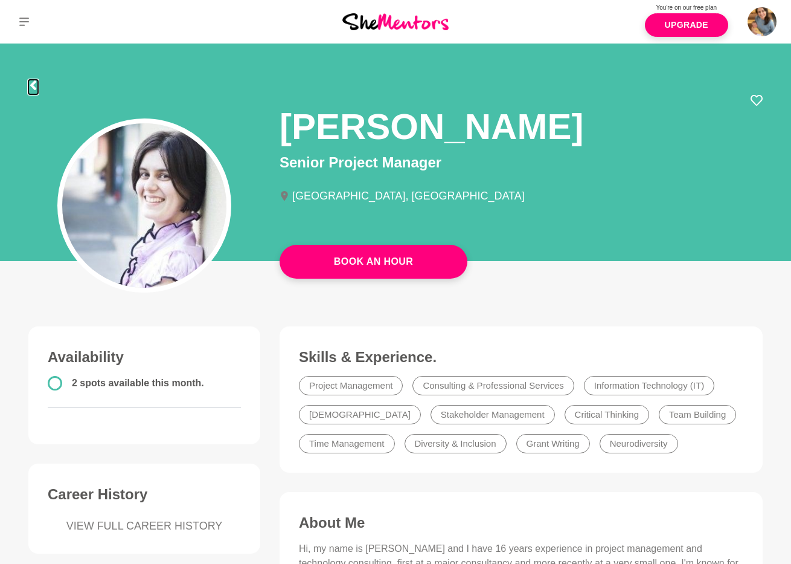
click at [35, 83] on icon at bounding box center [33, 85] width 10 height 10
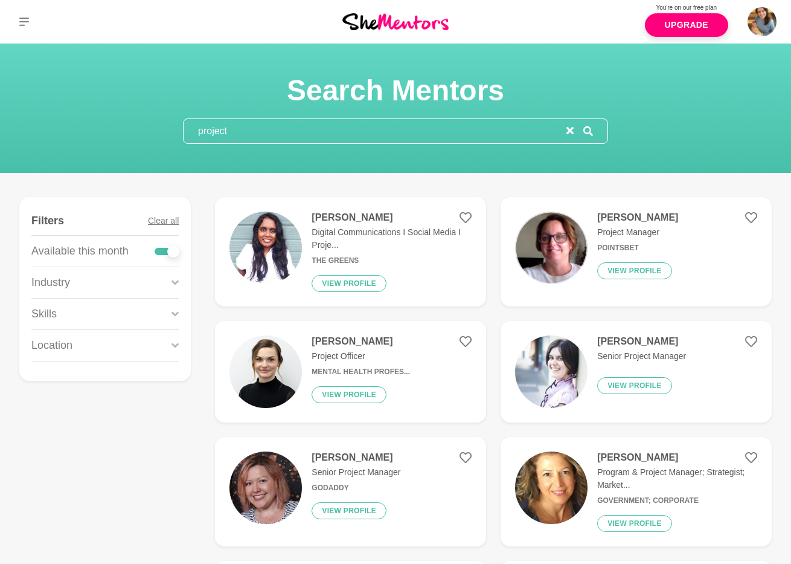
click at [212, 134] on input "project" at bounding box center [375, 131] width 383 height 24
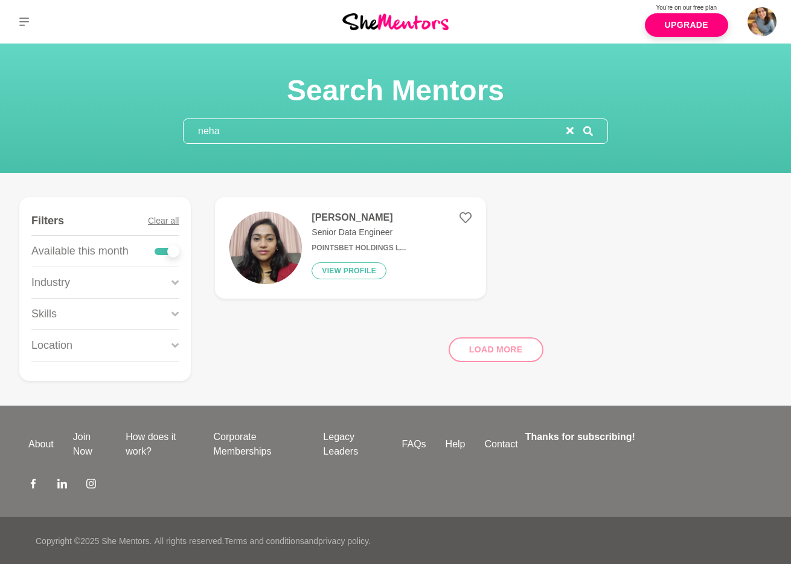
type input "neha"
click at [258, 242] on img at bounding box center [266, 247] width 72 height 72
